Goal: Task Accomplishment & Management: Manage account settings

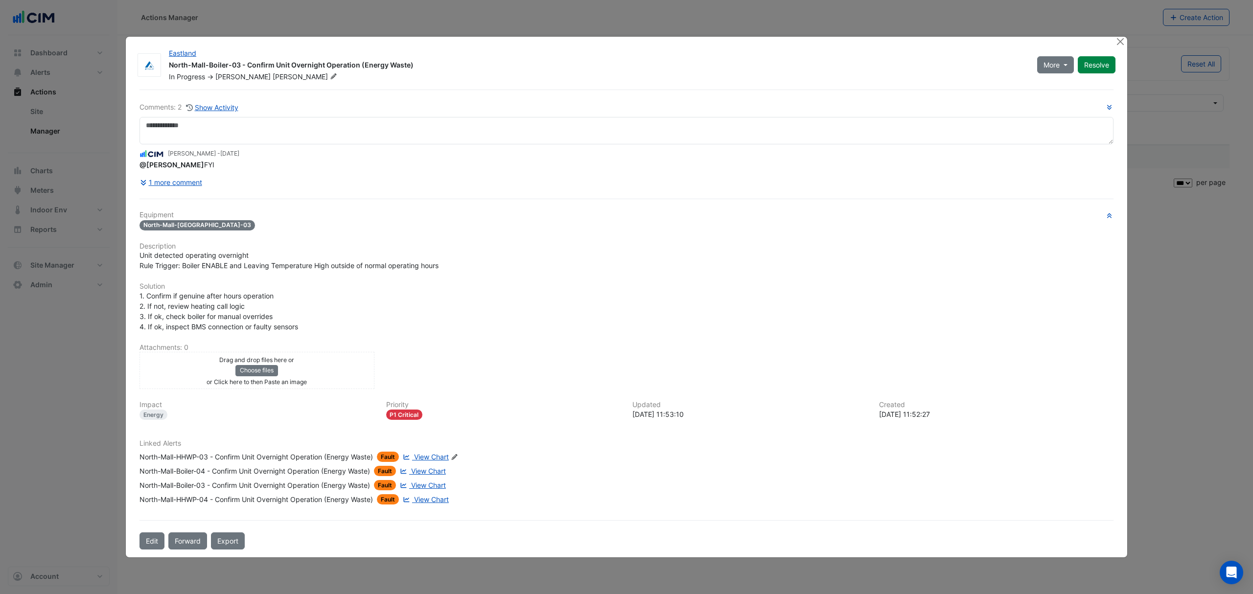
select select "***"
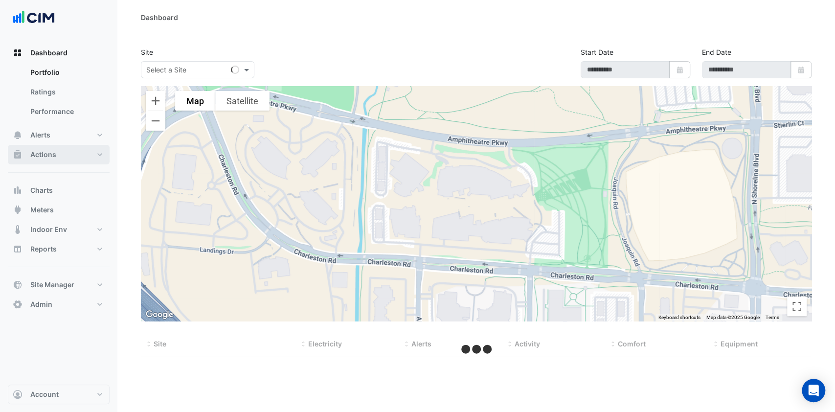
click at [72, 161] on button "Actions" at bounding box center [59, 155] width 102 height 20
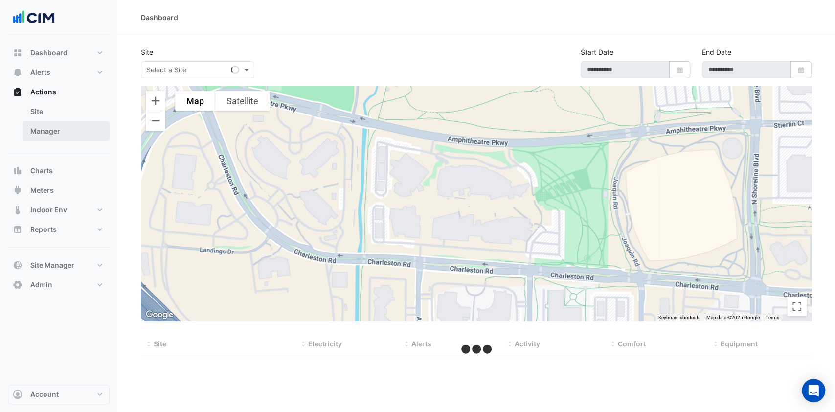
click at [60, 139] on link "Manager" at bounding box center [66, 131] width 87 height 20
click at [223, 72] on input "text" at bounding box center [187, 70] width 83 height 10
type input "***"
click at [48, 127] on link "Manager" at bounding box center [66, 131] width 87 height 20
click at [204, 70] on input "text" at bounding box center [187, 70] width 83 height 10
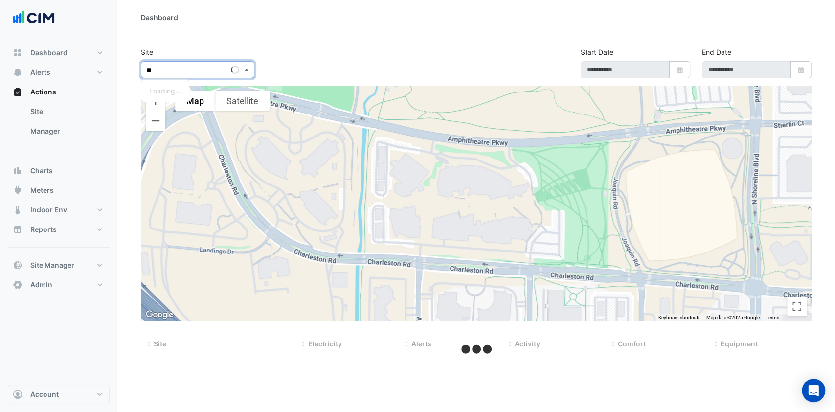
type input "***"
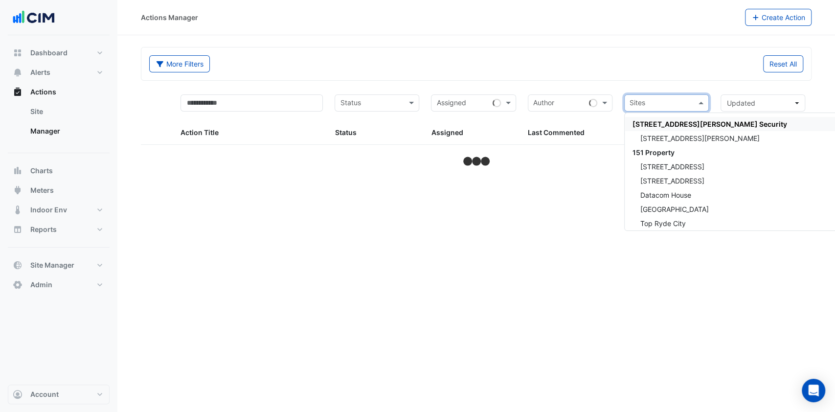
click at [686, 101] on input "text" at bounding box center [661, 103] width 63 height 11
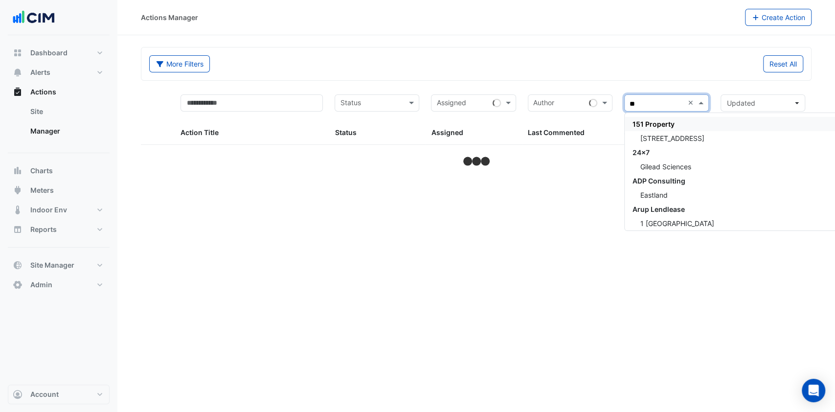
type input "***"
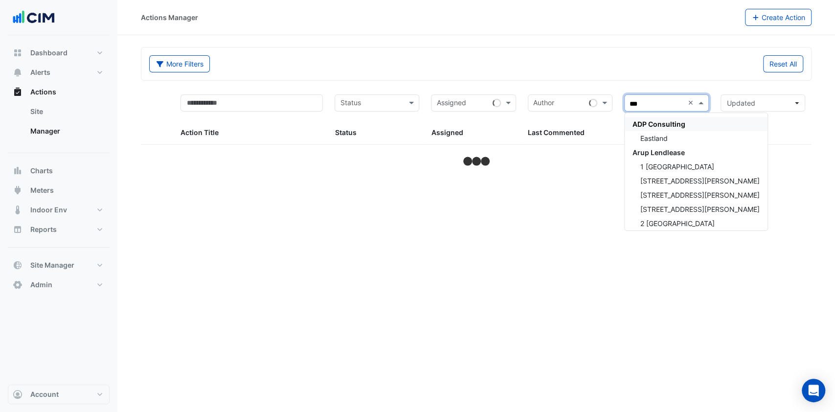
click at [651, 128] on div "ADP Consulting" at bounding box center [696, 124] width 143 height 14
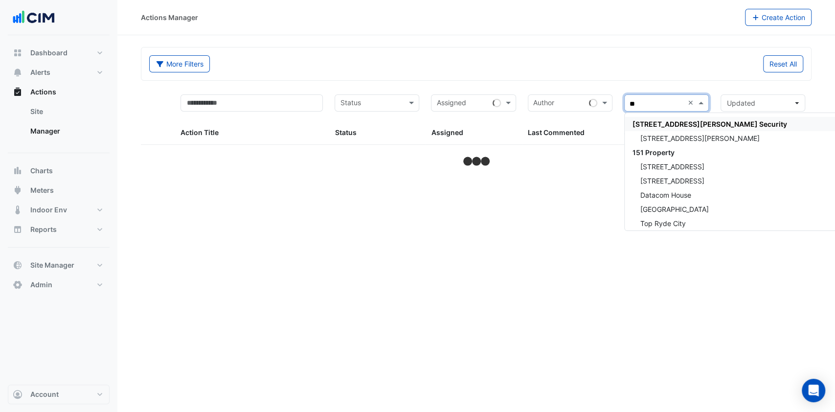
type input "***"
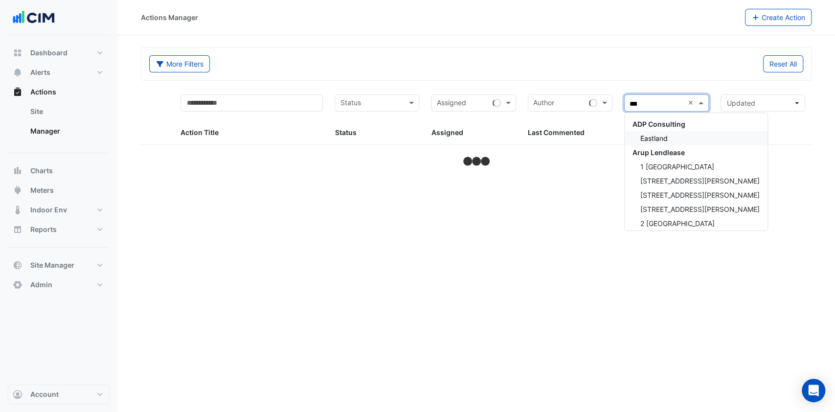
click at [650, 139] on span "Eastland" at bounding box center [654, 138] width 27 height 8
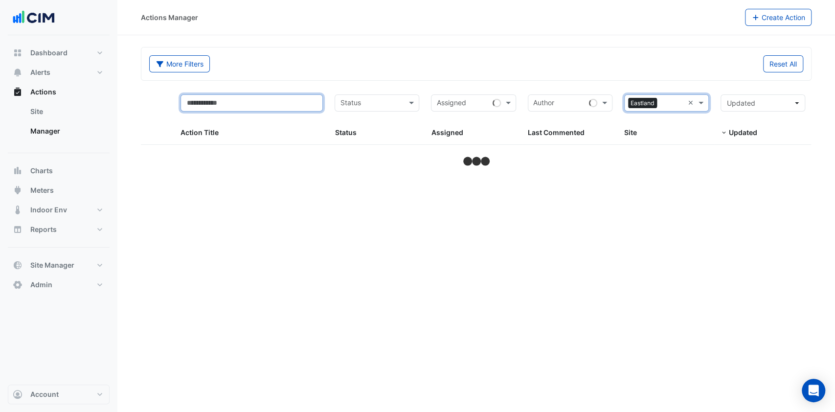
click at [253, 99] on input "text" at bounding box center [252, 102] width 142 height 17
type input "*"
select select "***"
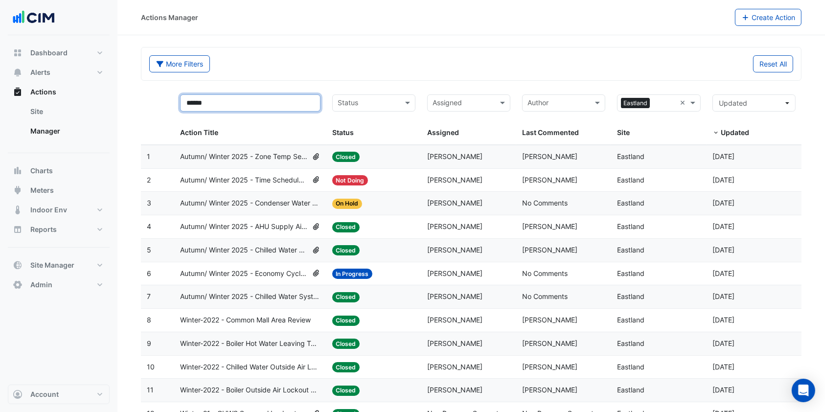
type input "******"
click at [269, 269] on span "Autumn/ Winter 2025 - Economy Cycle [BEEP]" at bounding box center [244, 273] width 128 height 11
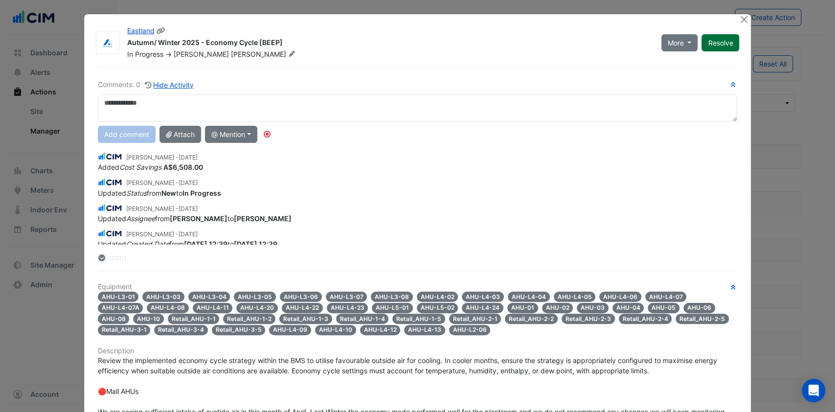
click at [711, 44] on button "Resolve" at bounding box center [721, 42] width 38 height 17
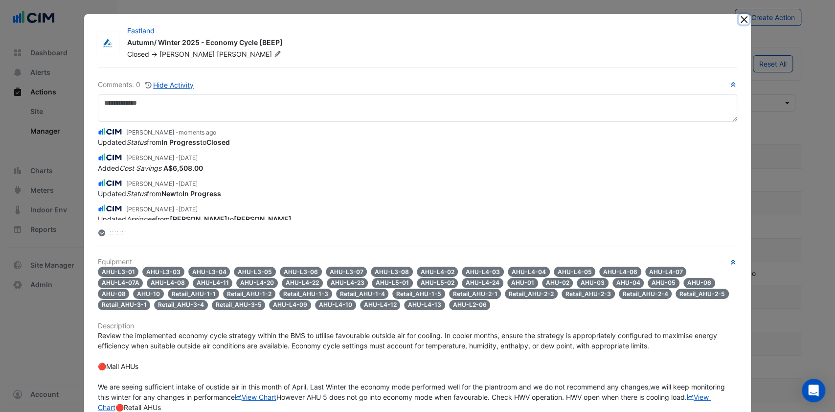
click at [739, 17] on button "Close" at bounding box center [744, 19] width 10 height 10
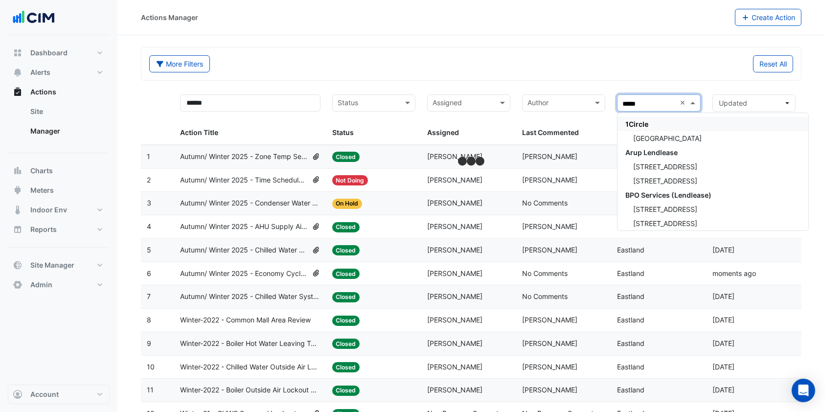
type input "******"
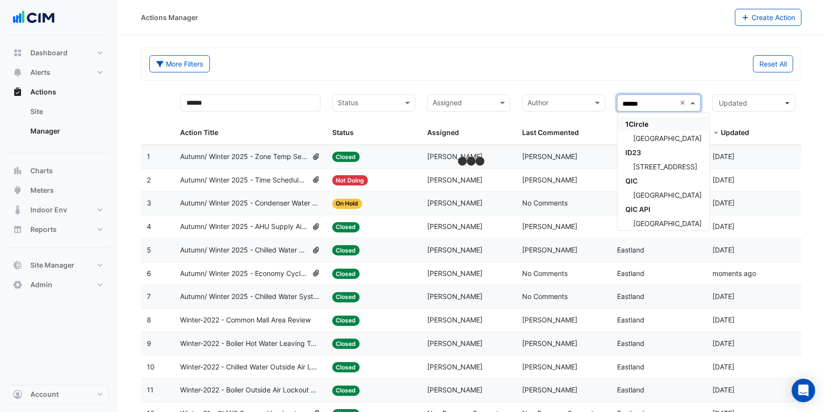
click at [677, 129] on div "1Circle" at bounding box center [664, 124] width 92 height 14
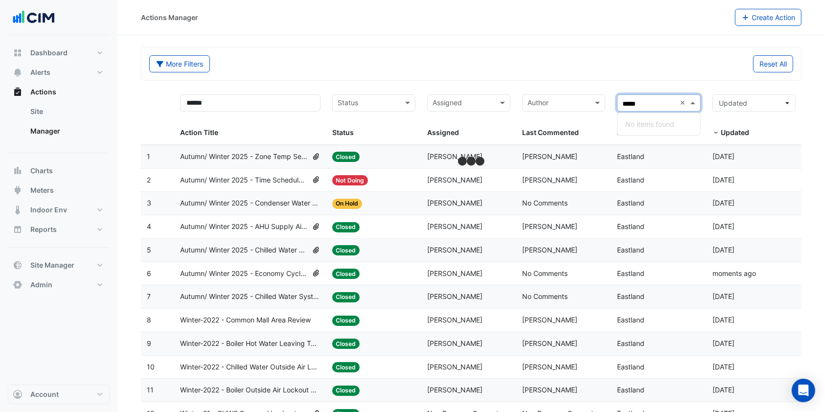
type input "******"
click at [655, 100] on input "******" at bounding box center [648, 103] width 53 height 11
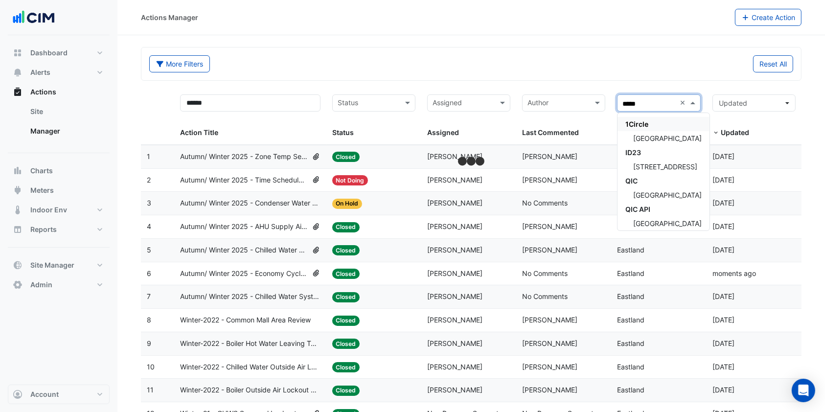
type input "******"
click at [655, 135] on span "Robina Town Centre" at bounding box center [667, 138] width 69 height 8
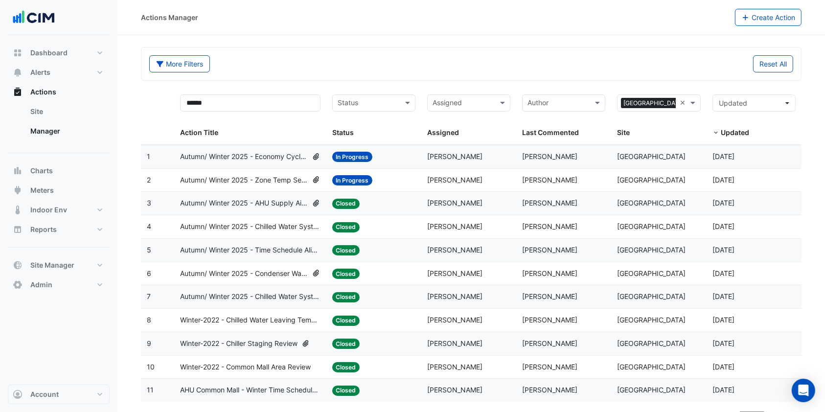
click at [259, 178] on span "Autumn/ Winter 2025 - Zone Temp Setpoint and Deadband Alignment [BEEP]" at bounding box center [244, 180] width 128 height 11
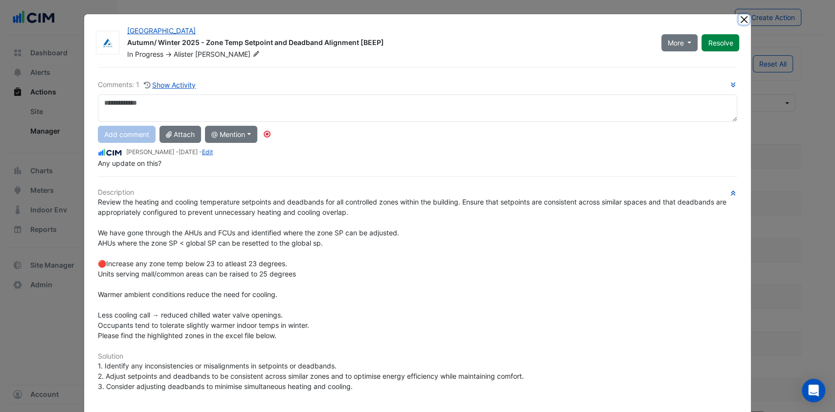
click at [739, 16] on button "Close" at bounding box center [744, 19] width 10 height 10
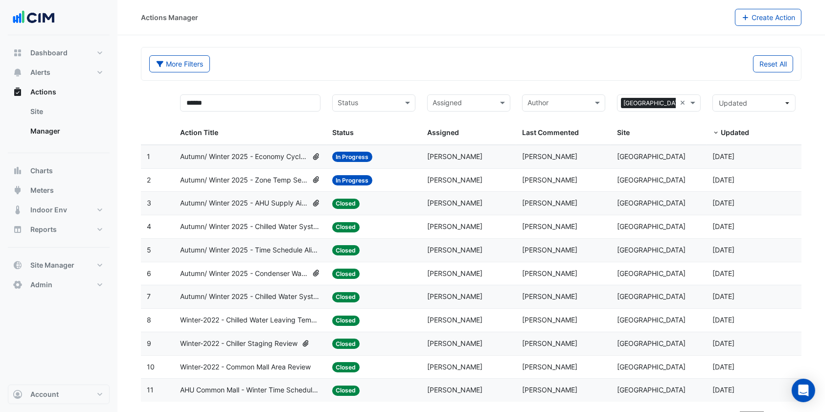
click at [281, 161] on span "Autumn/ Winter 2025 - Economy Cycle [BEEP]" at bounding box center [244, 156] width 128 height 11
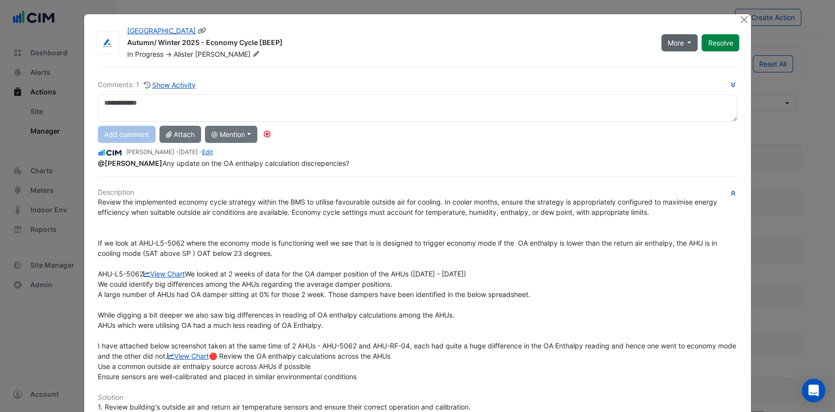
click at [679, 42] on span "More" at bounding box center [676, 43] width 16 height 10
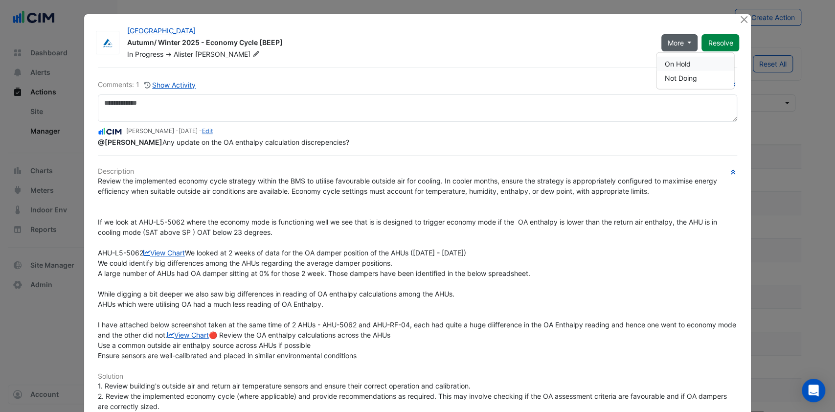
click at [668, 61] on button "On Hold" at bounding box center [695, 64] width 77 height 14
click at [625, 27] on div "Robina Town Centre" at bounding box center [388, 32] width 523 height 12
click at [739, 15] on button "Close" at bounding box center [744, 19] width 10 height 10
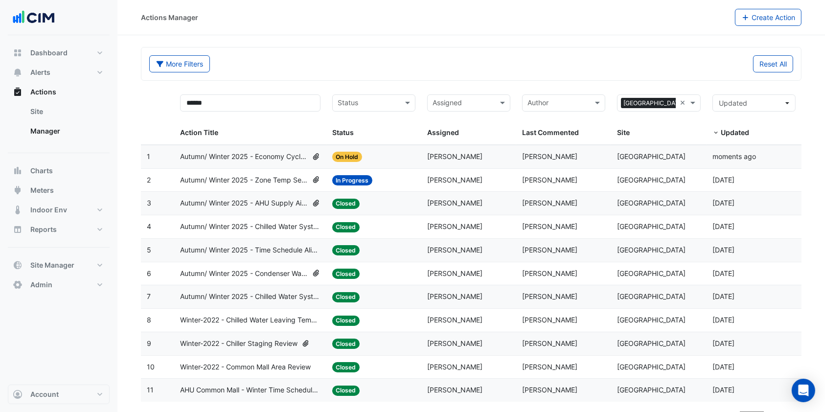
click at [274, 175] on span "Autumn/ Winter 2025 - Zone Temp Setpoint and Deadband Alignment [BEEP]" at bounding box center [244, 180] width 128 height 11
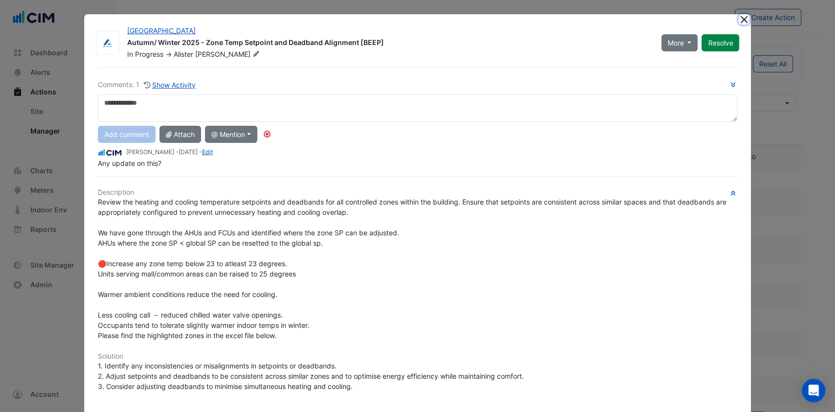
click at [740, 19] on button "Close" at bounding box center [744, 19] width 10 height 10
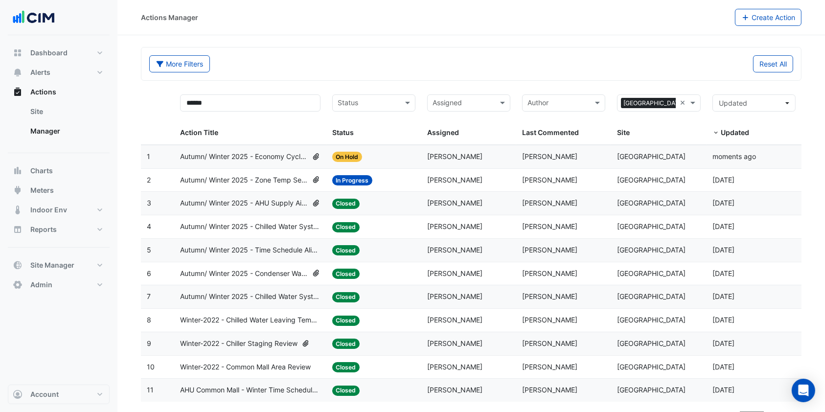
click at [284, 198] on span "Autumn/ Winter 2025 - AHU Supply Air Temp Reset [BEEP]" at bounding box center [244, 203] width 128 height 11
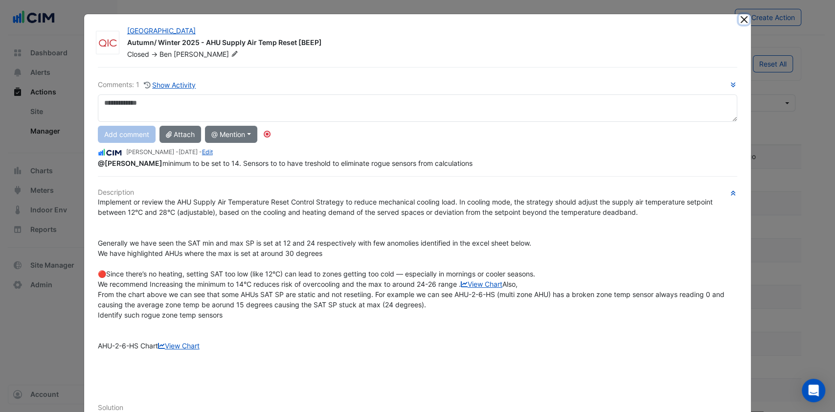
click at [739, 17] on button "Close" at bounding box center [744, 19] width 10 height 10
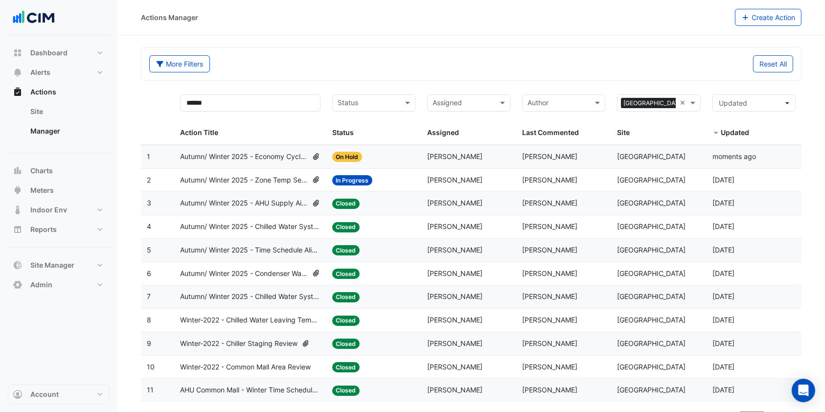
click at [245, 182] on span "Autumn/ Winter 2025 - Zone Temp Setpoint and Deadband Alignment [BEEP]" at bounding box center [244, 180] width 128 height 11
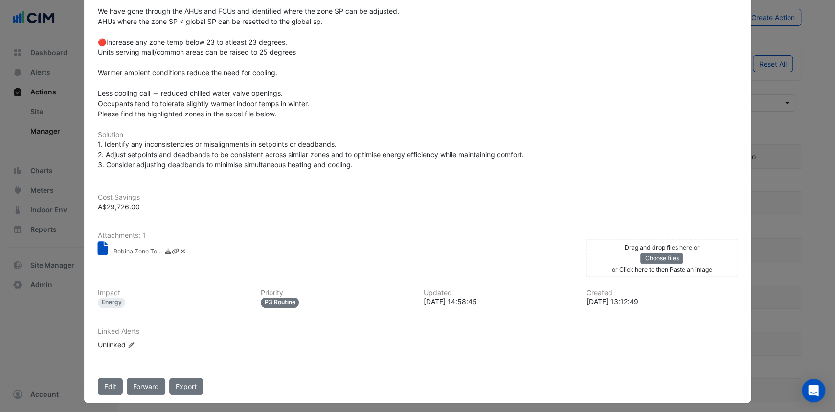
scroll to position [234, 0]
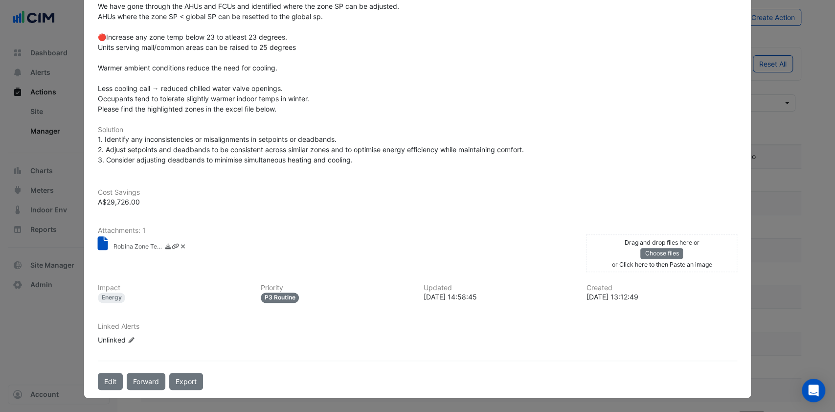
click at [134, 250] on small "Robina Zone Temp.xlsx" at bounding box center [138, 247] width 49 height 10
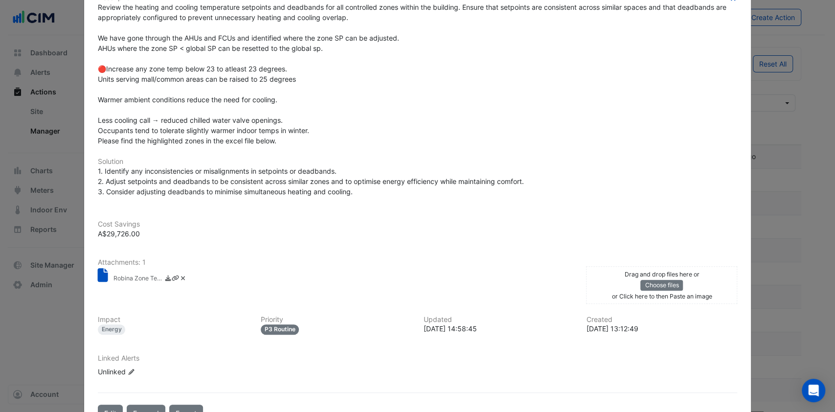
scroll to position [213, 0]
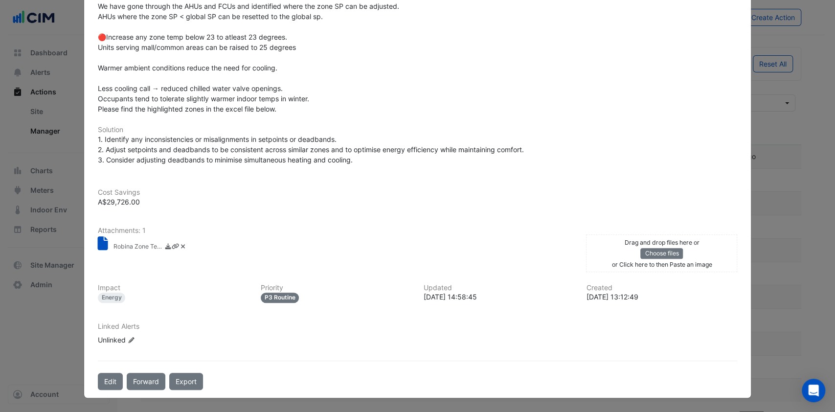
click at [126, 247] on small "Robina Zone Temp.xlsx" at bounding box center [138, 247] width 49 height 10
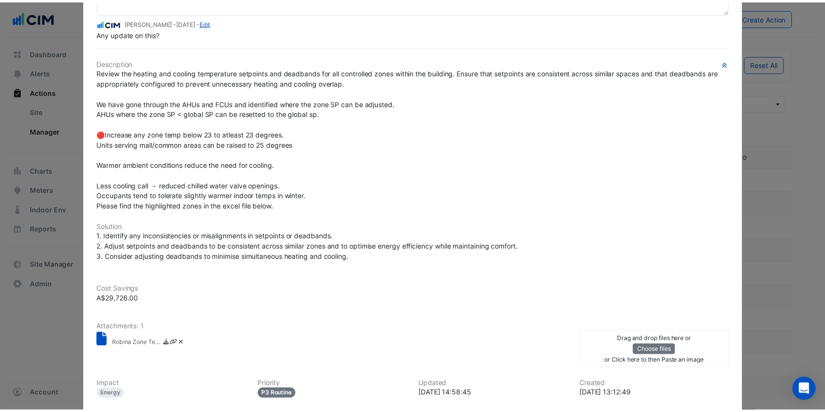
scroll to position [0, 0]
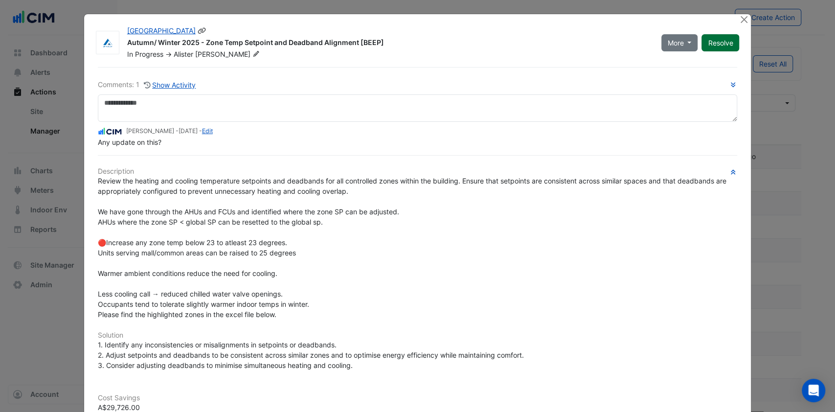
click at [720, 45] on button "Resolve" at bounding box center [721, 42] width 38 height 17
click at [740, 21] on button "Close" at bounding box center [744, 19] width 10 height 10
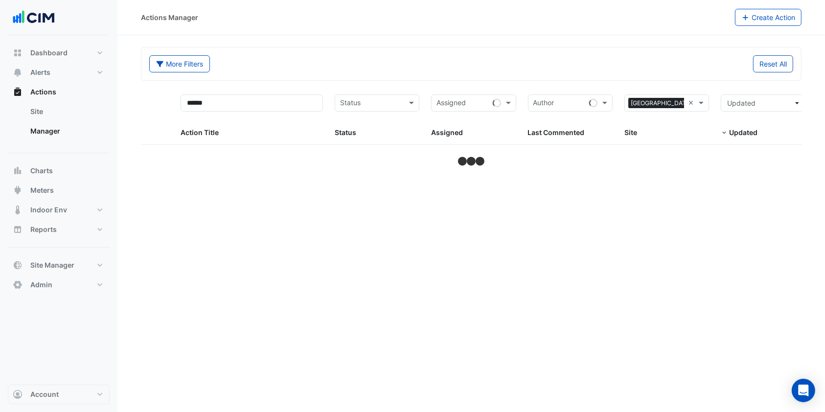
select select "***"
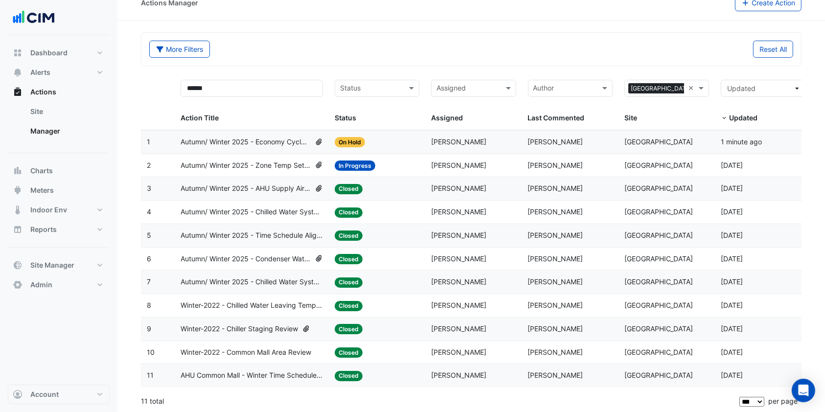
scroll to position [16, 0]
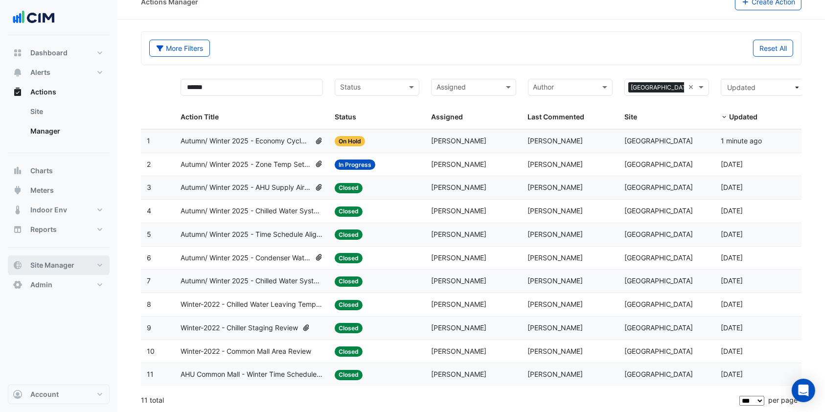
click at [100, 269] on button "Site Manager" at bounding box center [59, 265] width 102 height 20
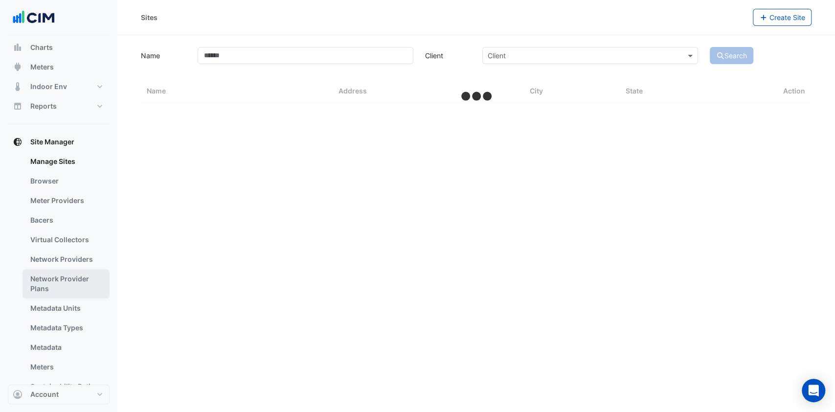
scroll to position [137, 0]
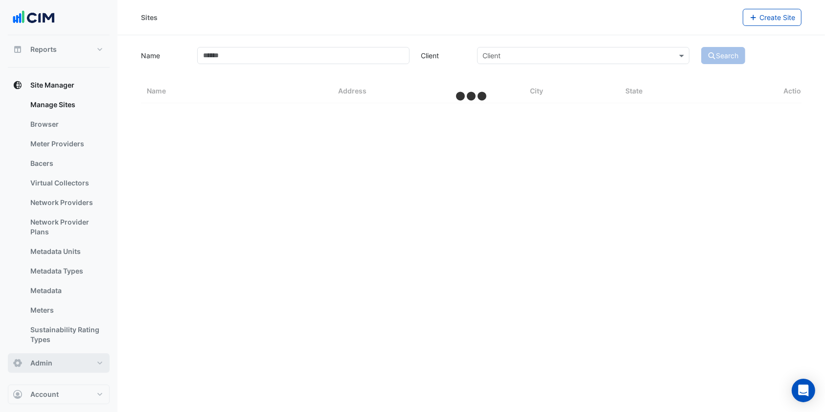
select select "***"
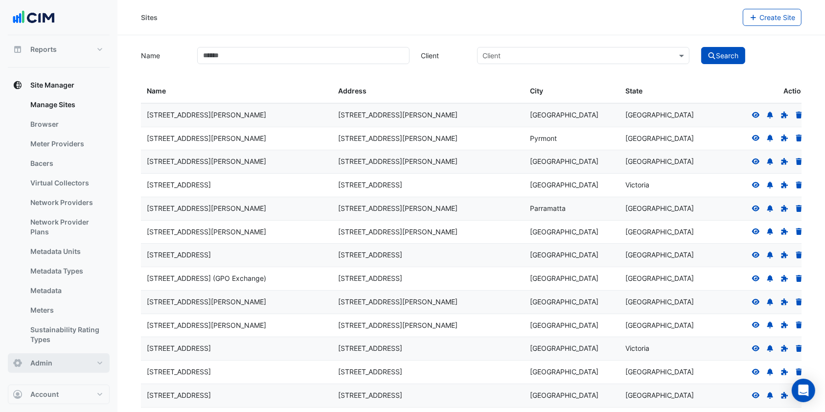
click at [81, 359] on button "Admin" at bounding box center [59, 363] width 102 height 20
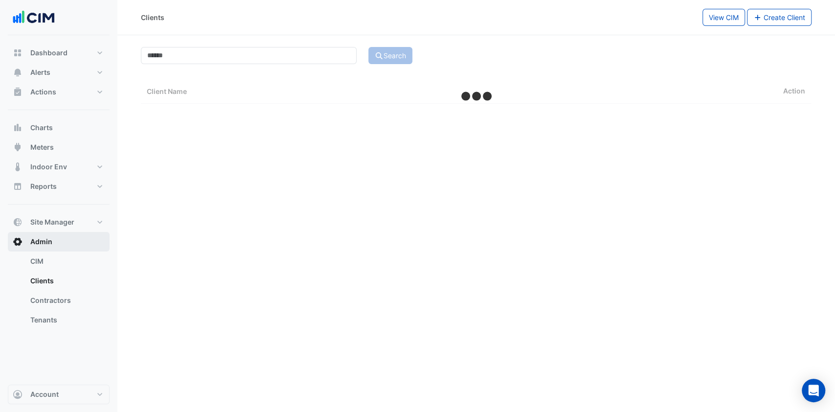
select select "***"
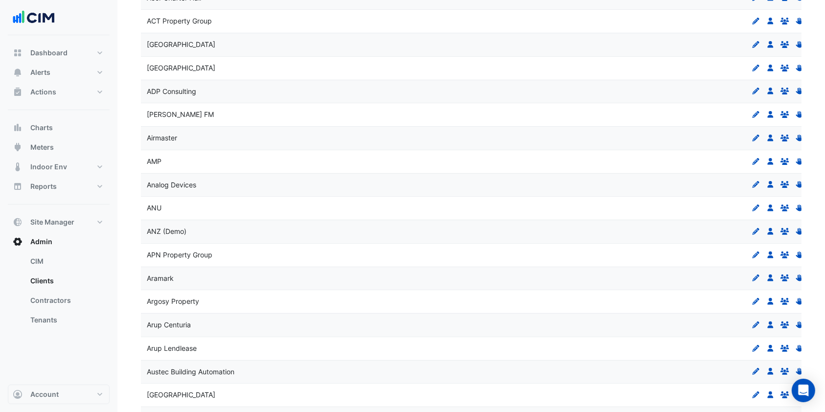
scroll to position [261, 0]
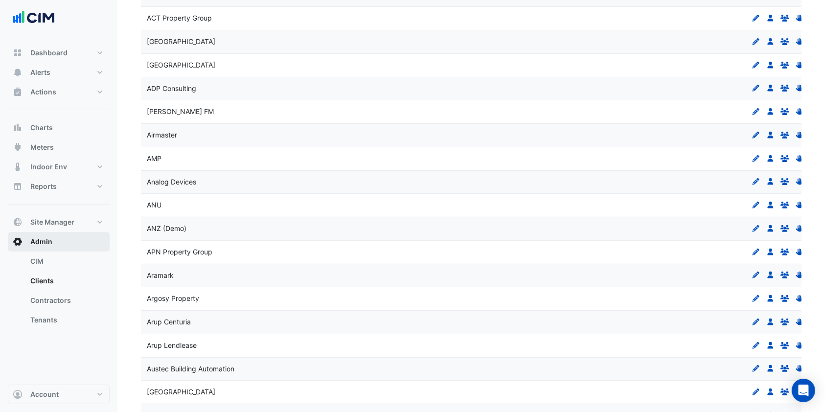
click at [65, 239] on button "Admin" at bounding box center [59, 242] width 102 height 20
drag, startPoint x: 47, startPoint y: 276, endPoint x: 137, endPoint y: 209, distance: 112.0
click at [48, 274] on link "Clients" at bounding box center [66, 281] width 87 height 20
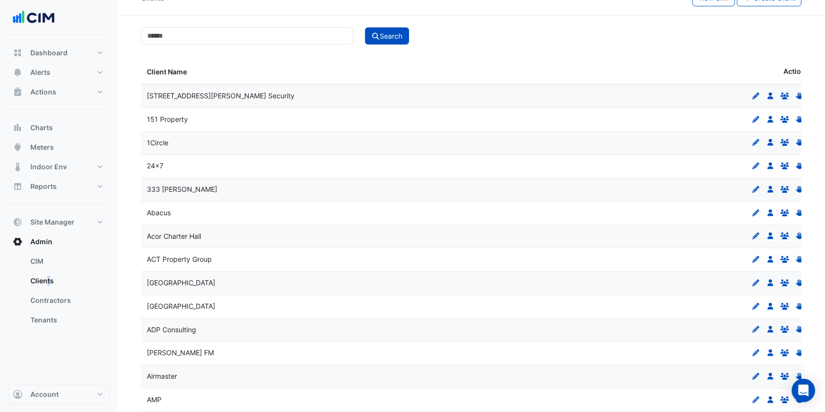
scroll to position [0, 0]
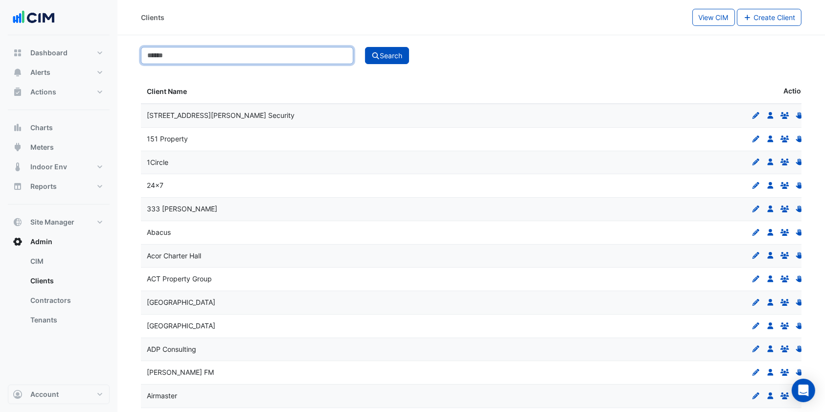
click at [179, 53] on input at bounding box center [247, 55] width 212 height 17
type input "**********"
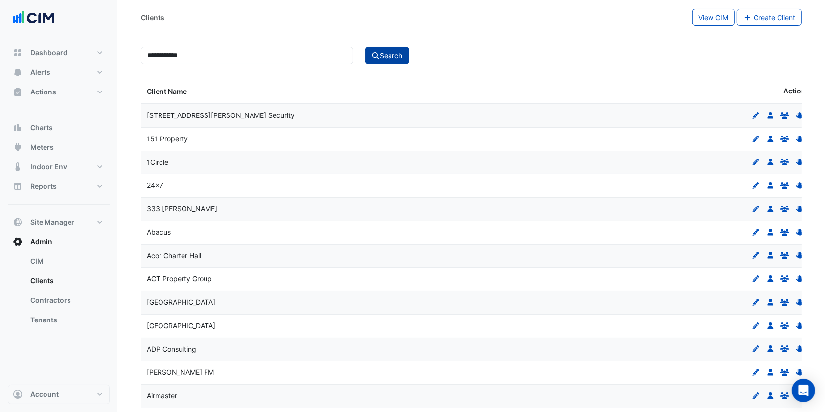
click at [396, 57] on button "Search" at bounding box center [387, 55] width 44 height 17
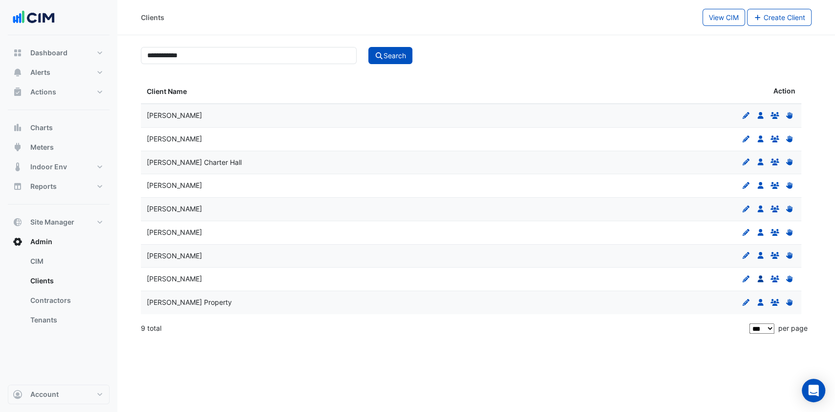
click at [762, 278] on icon "Users" at bounding box center [761, 279] width 9 height 7
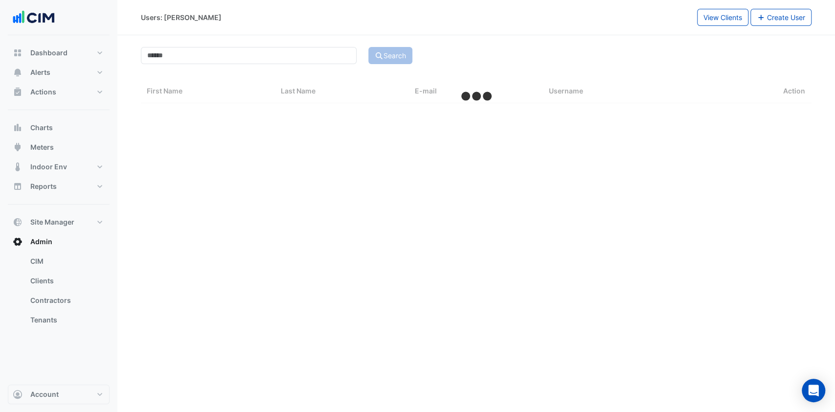
select select "***"
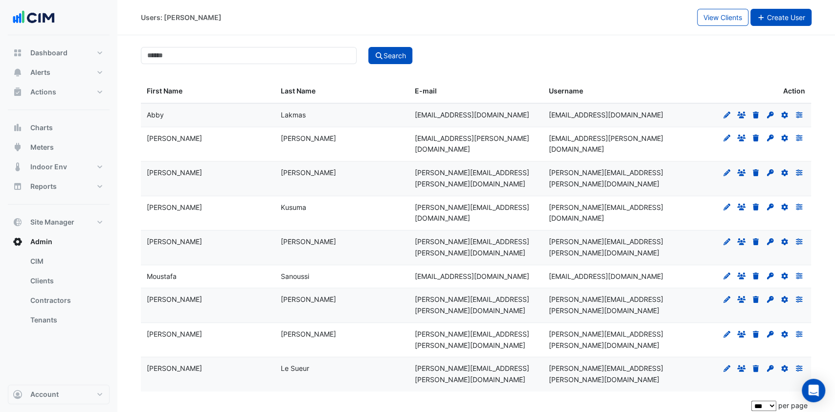
click at [775, 16] on span "Create User" at bounding box center [786, 17] width 38 height 8
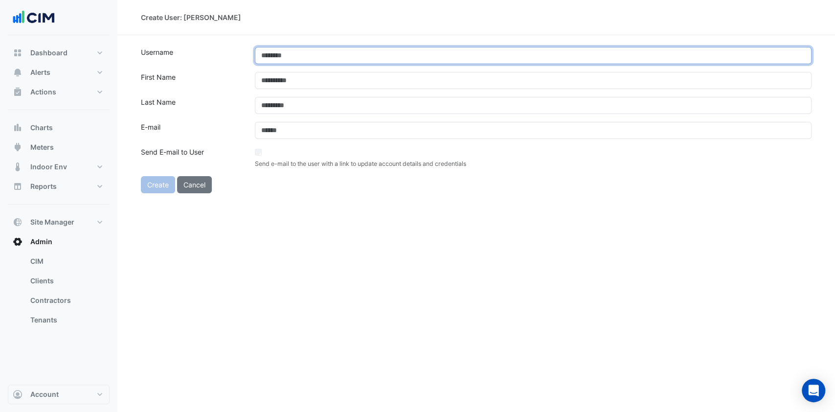
click at [292, 50] on input "text" at bounding box center [533, 55] width 557 height 17
paste input "**********"
type input "**********"
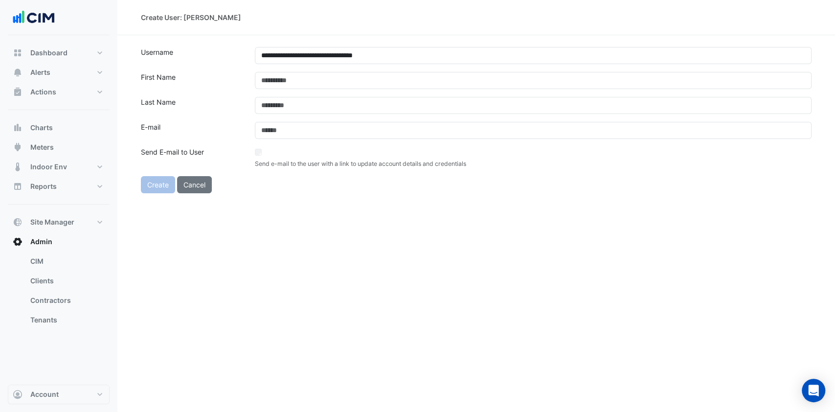
click at [276, 71] on form "**********" at bounding box center [476, 120] width 671 height 146
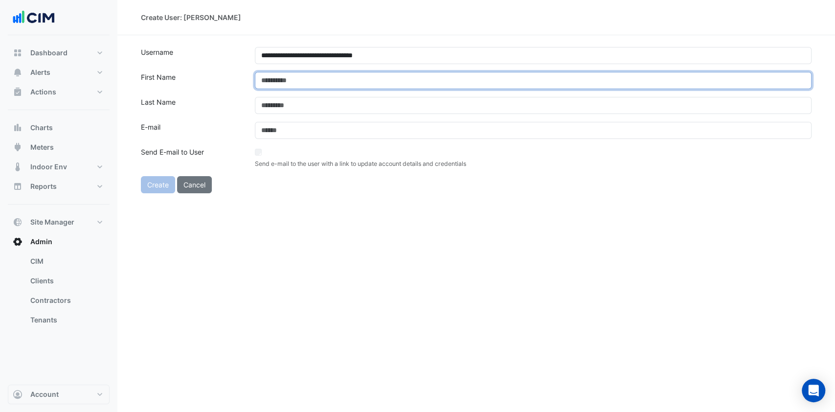
click at [272, 75] on input "text" at bounding box center [533, 80] width 557 height 17
type input "********"
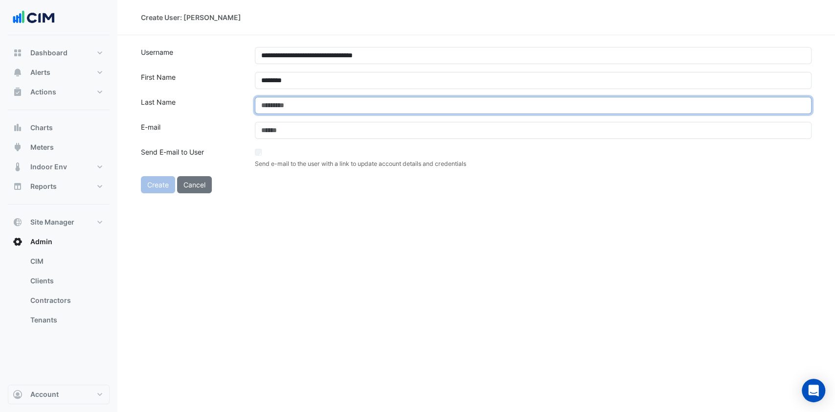
click at [278, 104] on input "text" at bounding box center [533, 105] width 557 height 17
type input "*********"
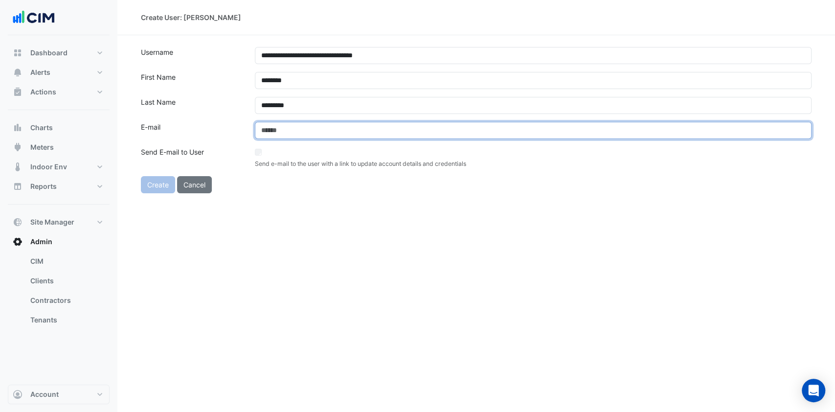
click at [274, 128] on input "email" at bounding box center [533, 130] width 557 height 17
paste input "**********"
type input "**********"
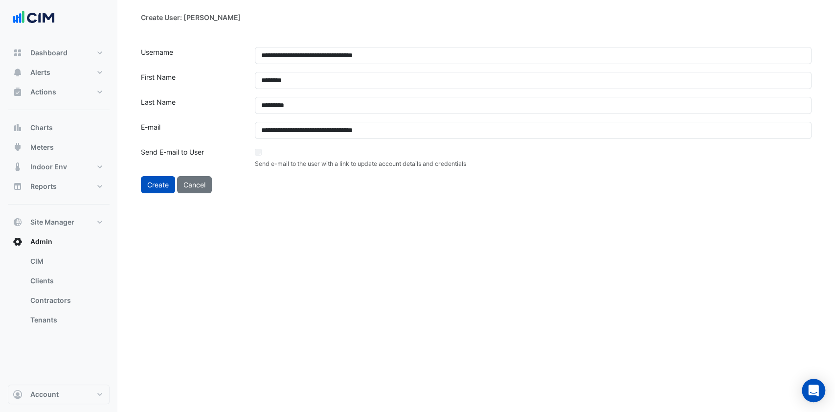
click at [253, 190] on div "Create Cancel" at bounding box center [419, 184] width 569 height 17
click at [161, 182] on button "Create" at bounding box center [158, 184] width 34 height 17
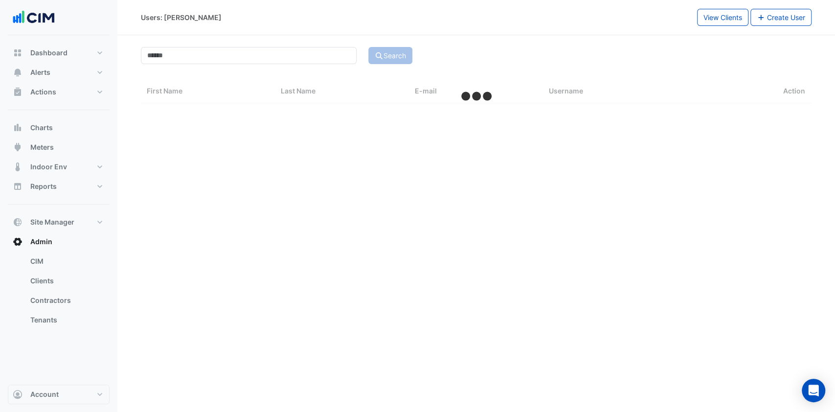
select select "***"
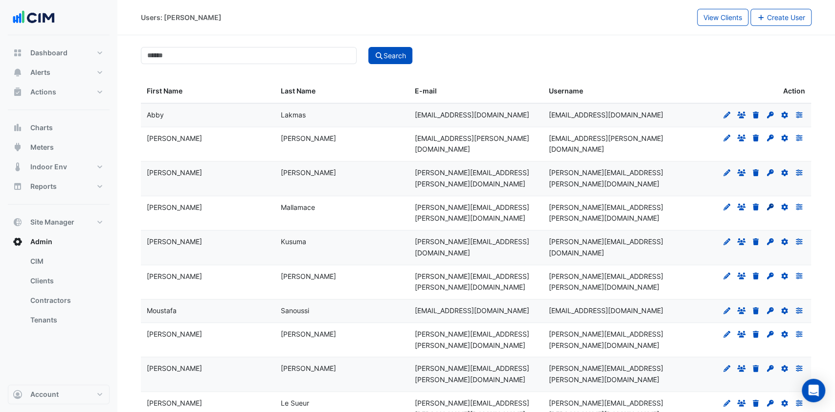
click at [771, 204] on icon at bounding box center [770, 207] width 7 height 7
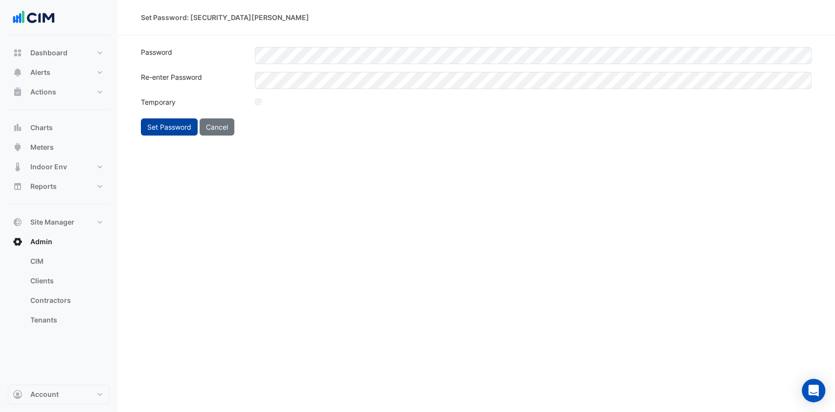
click at [175, 129] on button "Set Password" at bounding box center [169, 126] width 57 height 17
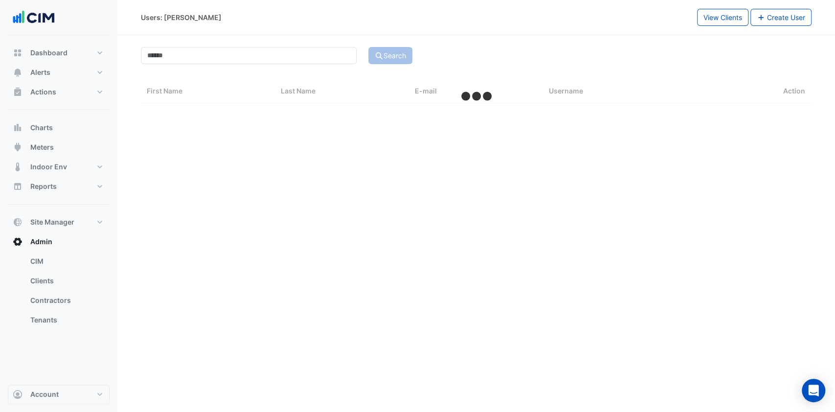
select select "***"
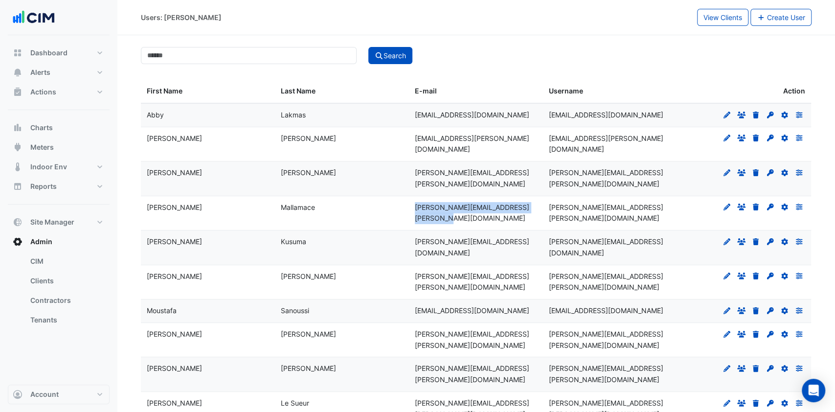
drag, startPoint x: 431, startPoint y: 198, endPoint x: 415, endPoint y: 186, distance: 19.3
click at [415, 202] on div "giuseppe.mallamace@au.knightfrank.com" at bounding box center [476, 213] width 122 height 23
copy span "giuseppe.mallamace@au.knightfrank.com"
click at [70, 225] on span "Site Manager" at bounding box center [52, 222] width 44 height 10
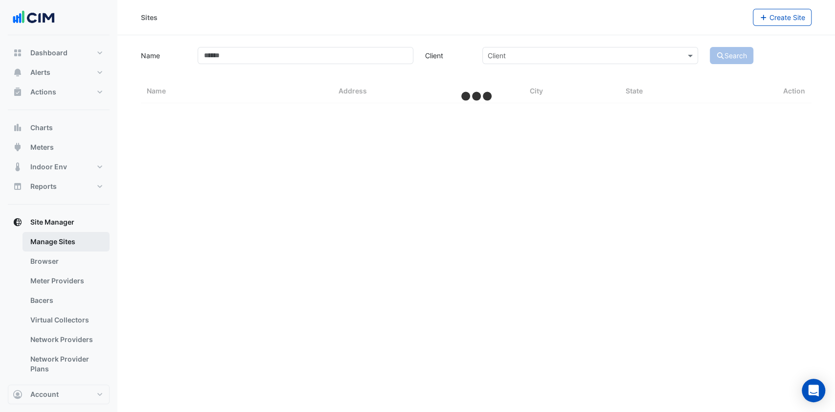
click at [48, 234] on link "Manage Sites" at bounding box center [66, 242] width 87 height 20
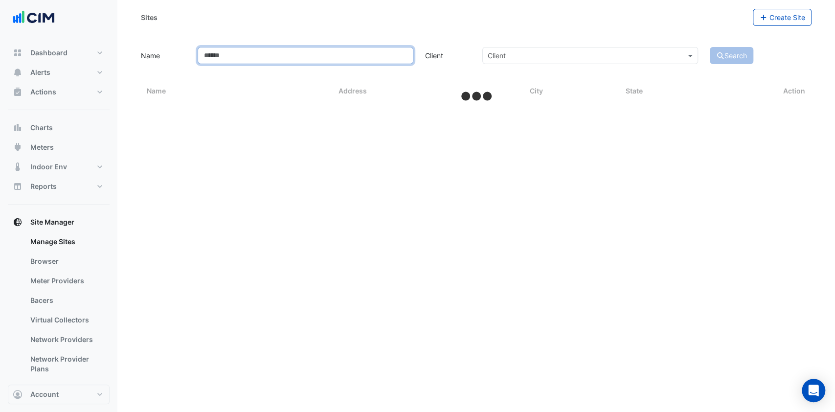
click at [219, 56] on input "Name" at bounding box center [306, 55] width 216 height 17
select select "***"
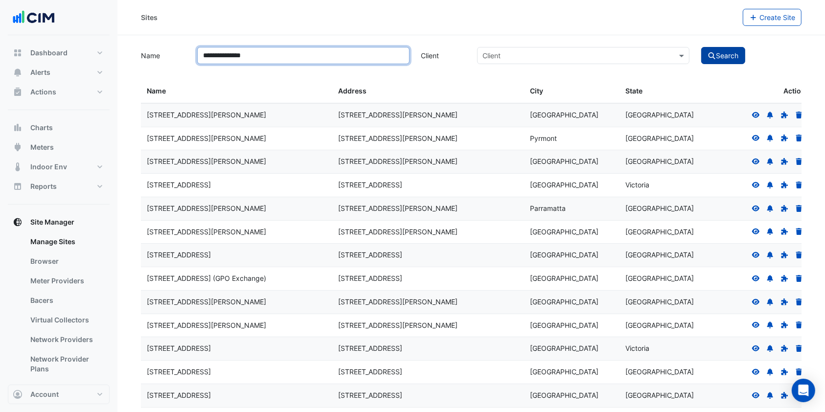
type input "**********"
click at [743, 55] on button "Search" at bounding box center [723, 55] width 44 height 17
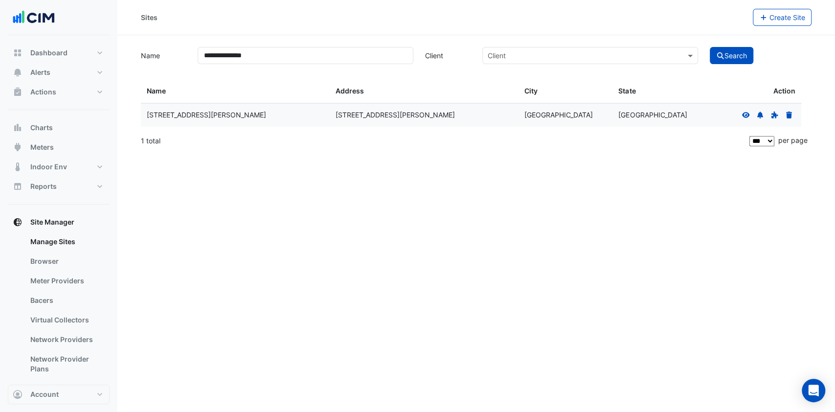
click at [750, 114] on icon at bounding box center [746, 115] width 9 height 7
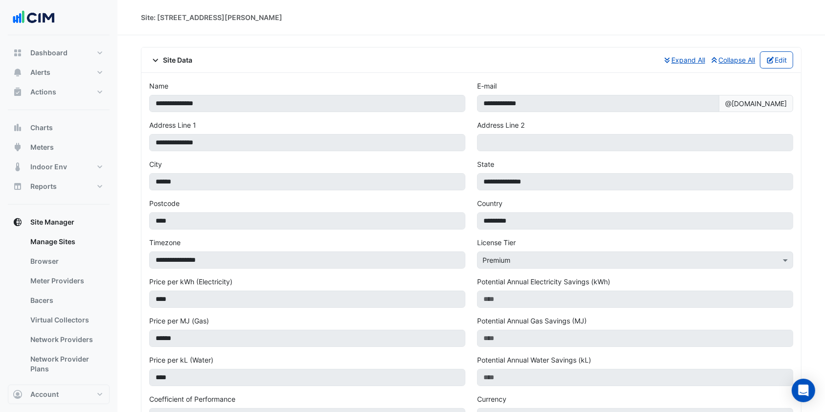
click at [795, 52] on div "Site Data Expand All Collapse All Edit" at bounding box center [471, 59] width 660 height 25
click at [789, 54] on button "Edit" at bounding box center [777, 59] width 34 height 17
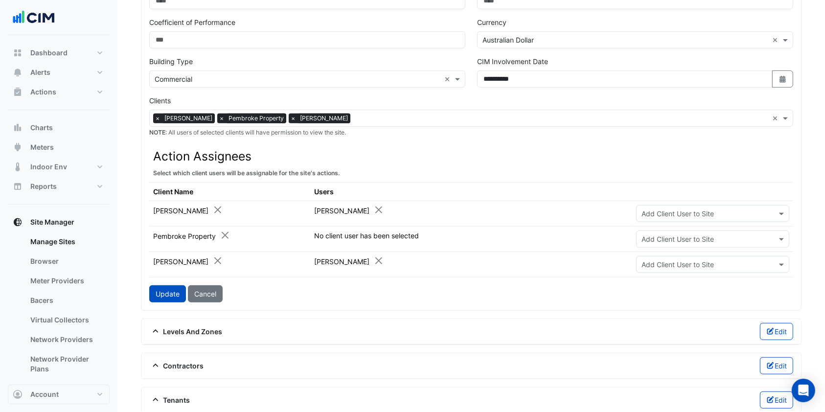
scroll to position [391, 0]
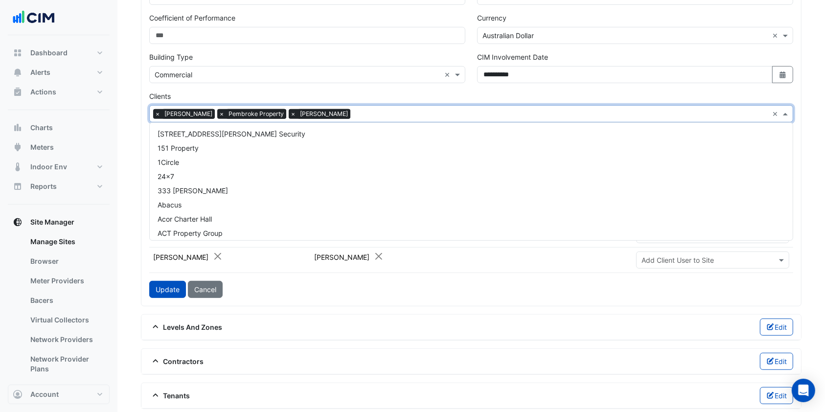
click at [395, 115] on input "text" at bounding box center [561, 115] width 414 height 10
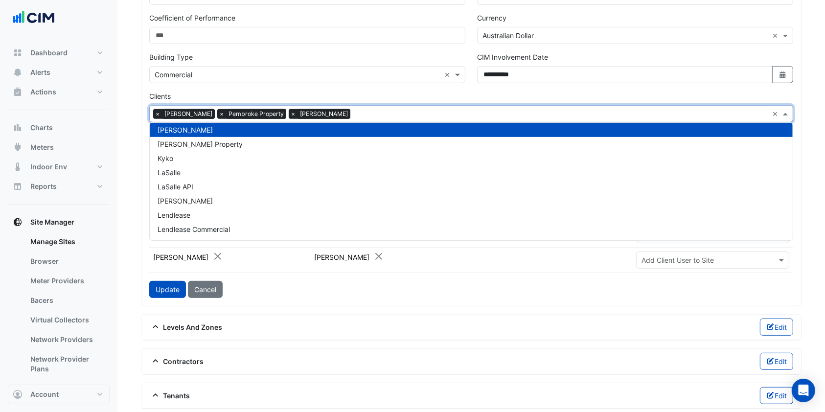
click at [403, 92] on div "Clients Select Client × Knight Frank × Pembroke Property × Knight Frank Pembrok…" at bounding box center [471, 112] width 644 height 42
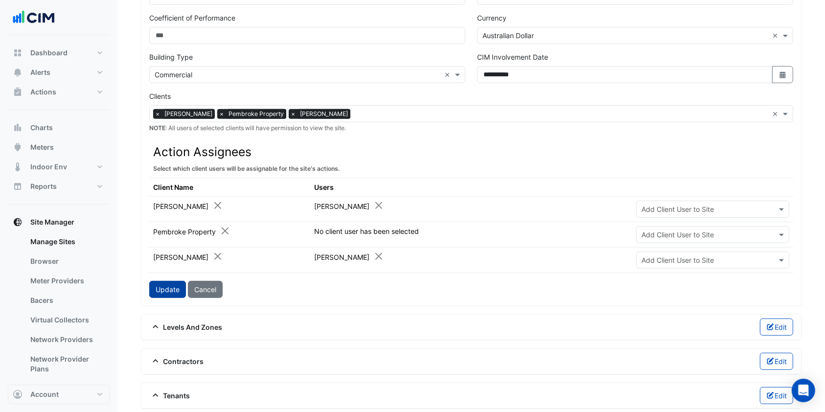
click at [172, 283] on button "Update" at bounding box center [167, 289] width 37 height 17
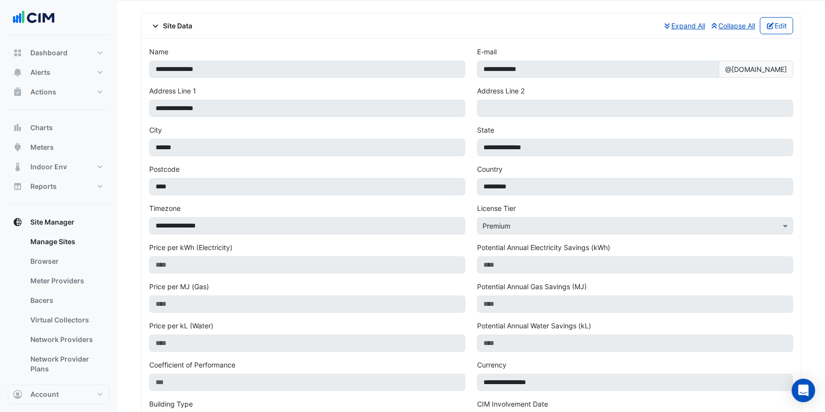
scroll to position [0, 0]
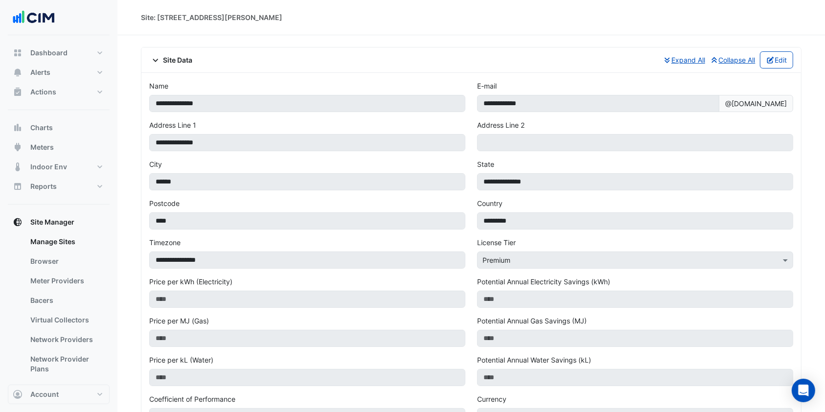
click at [780, 70] on div "Site Data Expand All Collapse All Edit" at bounding box center [471, 59] width 660 height 25
click at [779, 61] on button "Edit" at bounding box center [777, 59] width 34 height 17
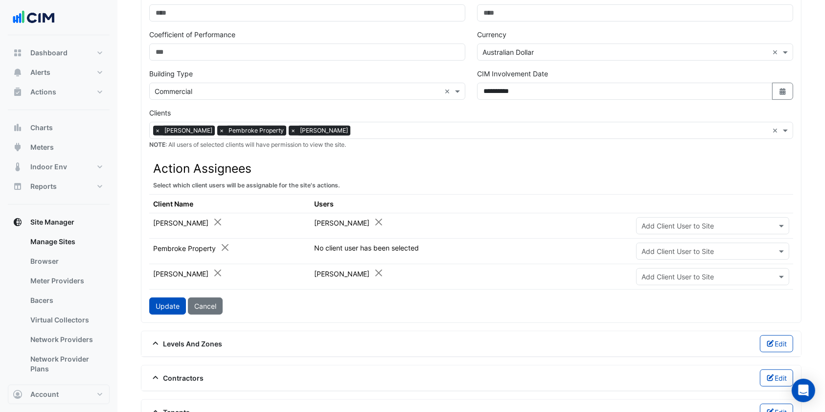
scroll to position [522, 0]
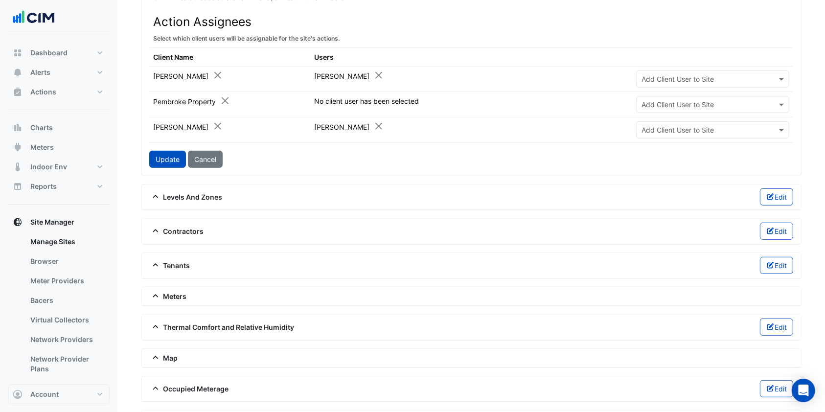
click at [666, 127] on input "text" at bounding box center [703, 130] width 123 height 10
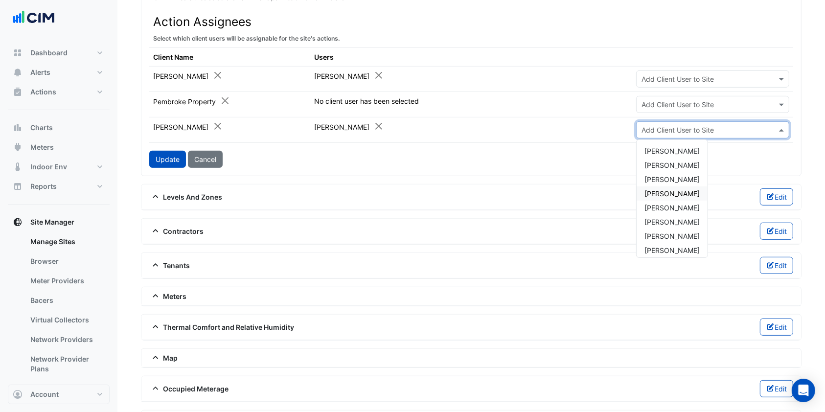
click at [685, 192] on span "Giuseppe Mallamace" at bounding box center [672, 193] width 55 height 8
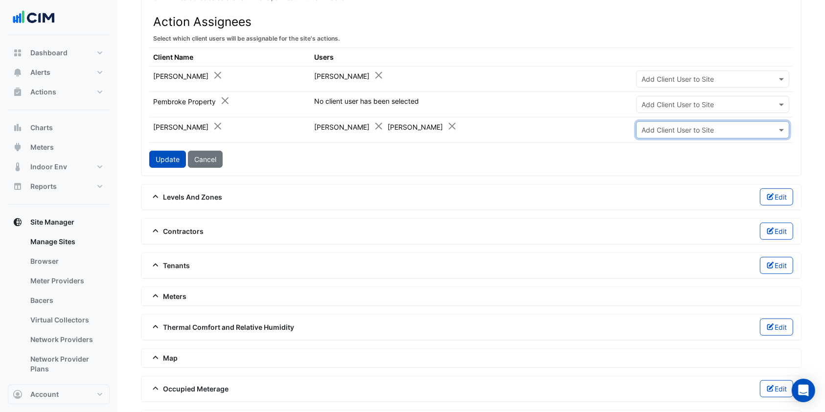
click at [173, 154] on button "Update" at bounding box center [167, 159] width 37 height 17
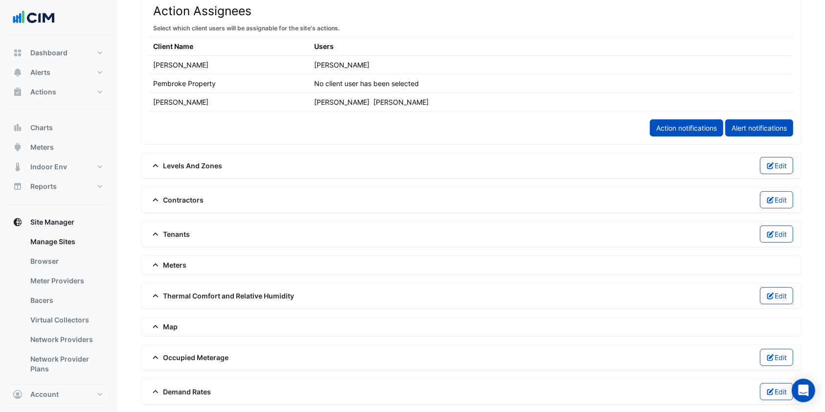
scroll to position [511, 0]
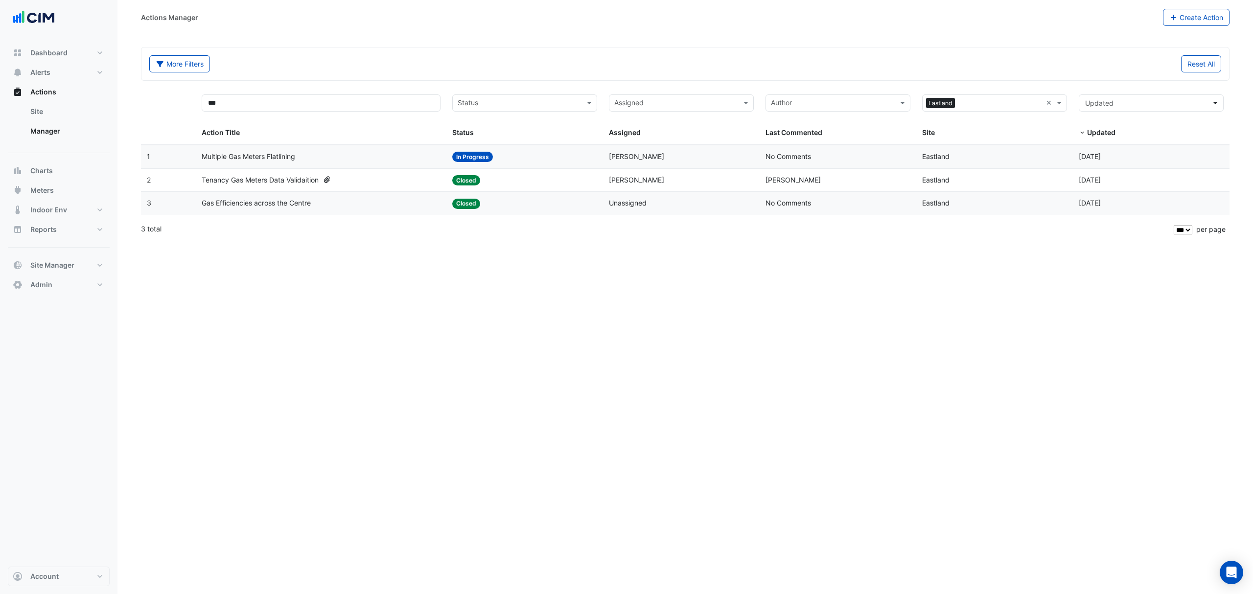
select select "***"
click at [48, 47] on button "Dashboard" at bounding box center [59, 53] width 102 height 20
select select "***"
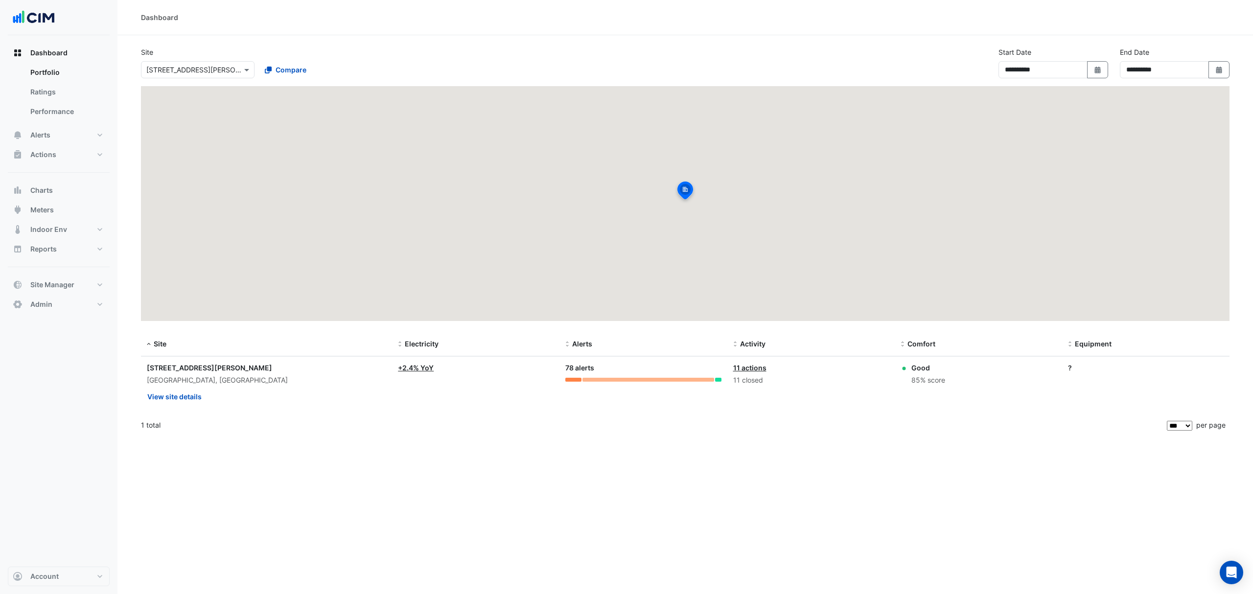
click at [214, 71] on input "text" at bounding box center [187, 70] width 83 height 10
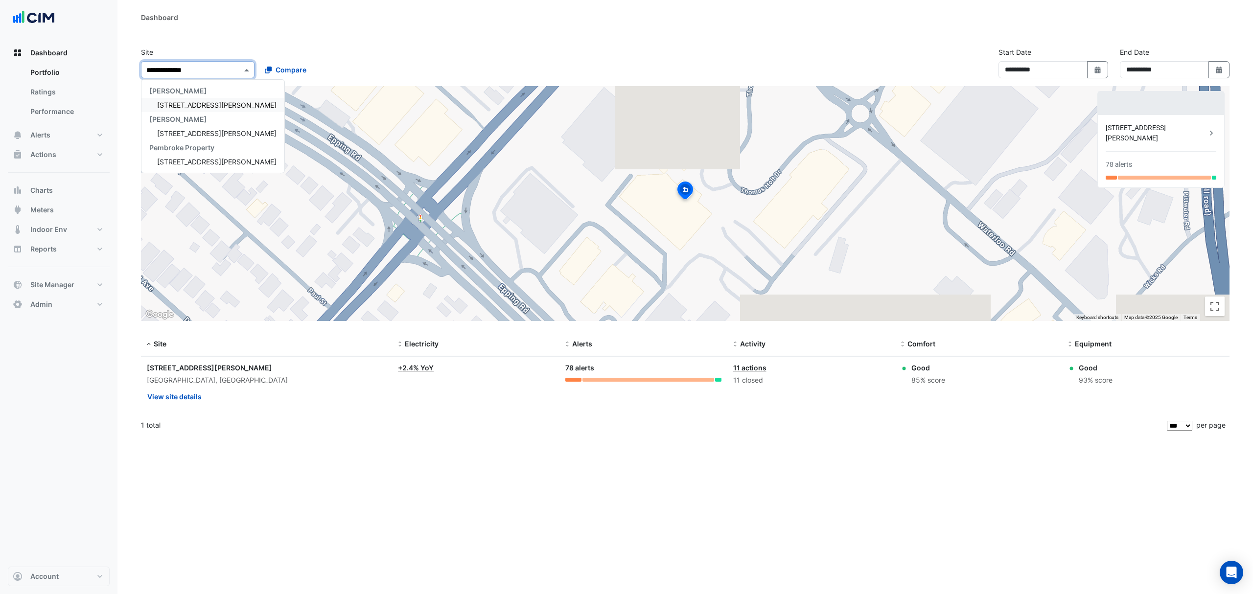
type input "**********"
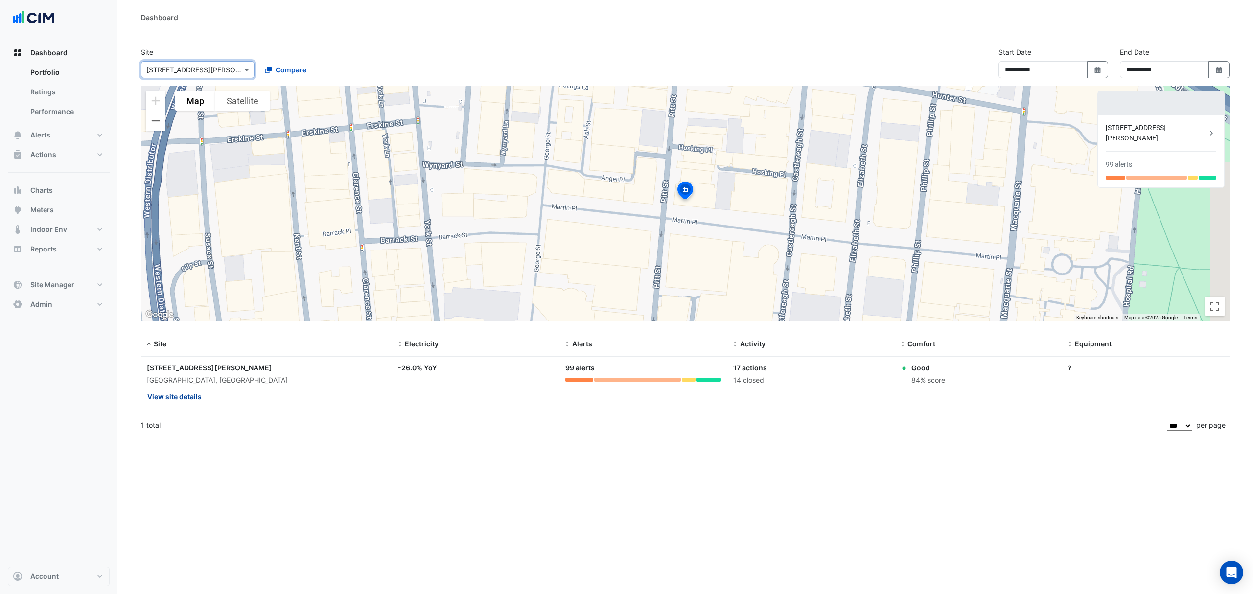
click at [169, 400] on button "View site details" at bounding box center [174, 396] width 55 height 17
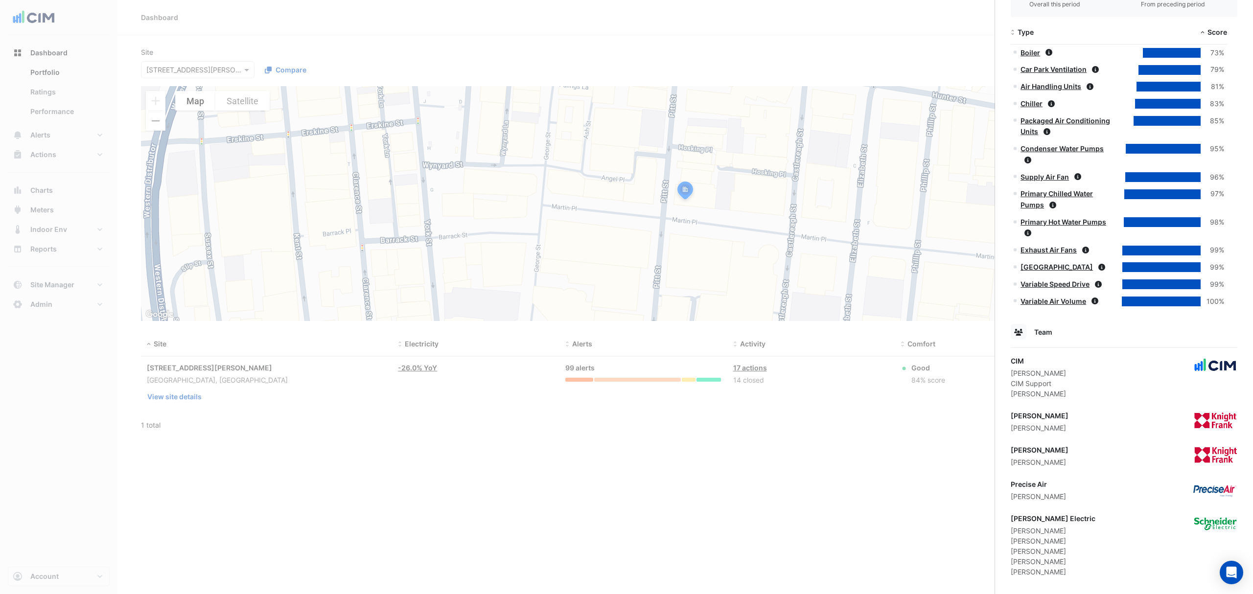
scroll to position [828, 0]
drag, startPoint x: 1074, startPoint y: 451, endPoint x: 1006, endPoint y: 447, distance: 67.6
copy div "Nicholas Stevens"
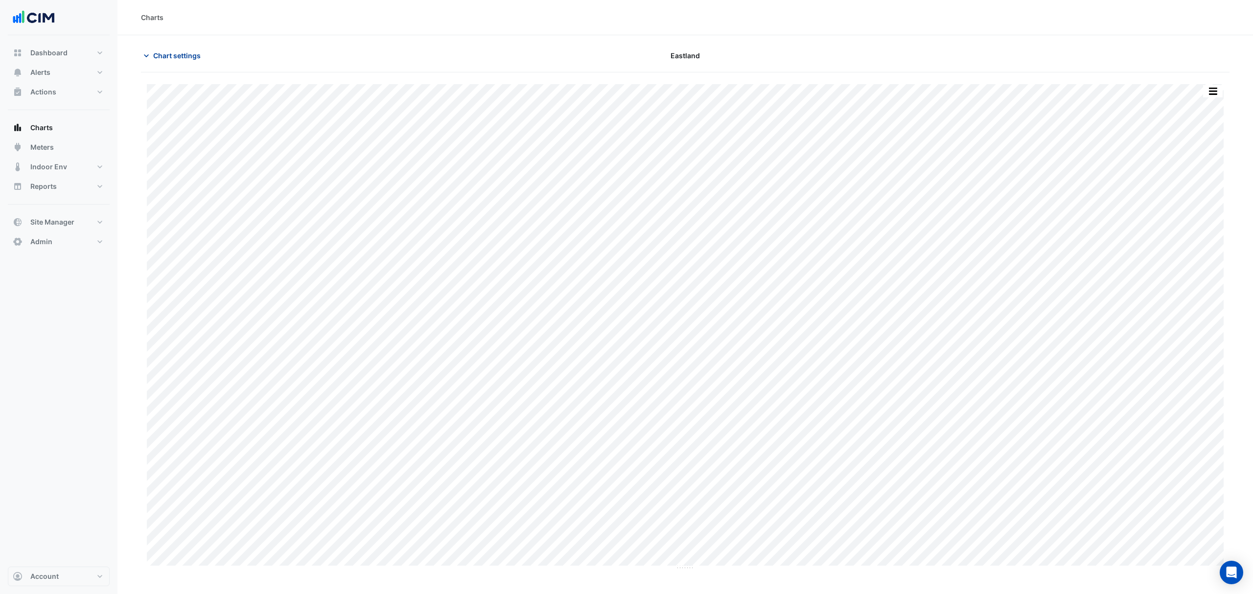
click at [150, 55] on icon "button" at bounding box center [146, 56] width 10 height 10
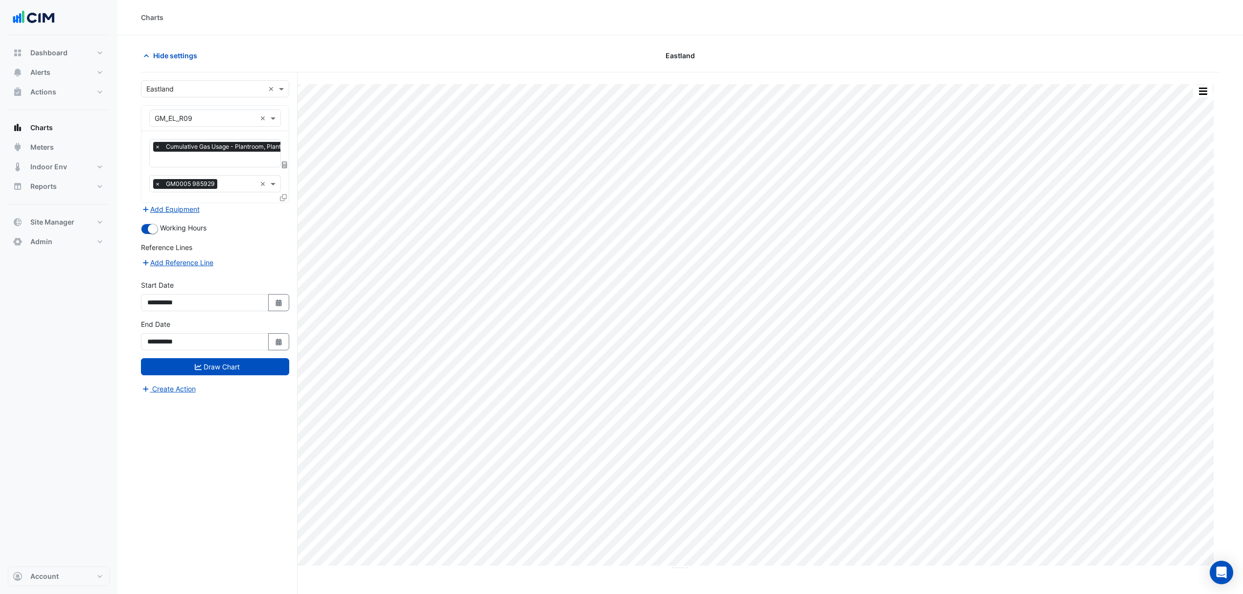
click at [216, 91] on input "text" at bounding box center [205, 89] width 118 height 10
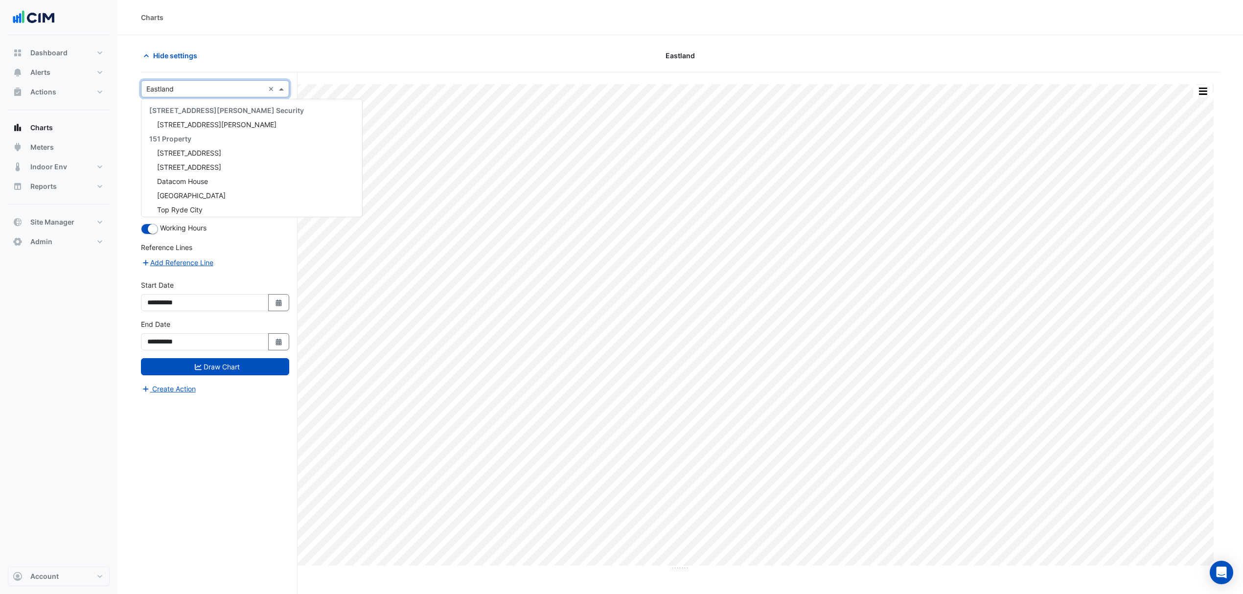
scroll to position [529, 0]
type input "****"
click at [200, 118] on span "[GEOGRAPHIC_DATA]" at bounding box center [191, 120] width 69 height 8
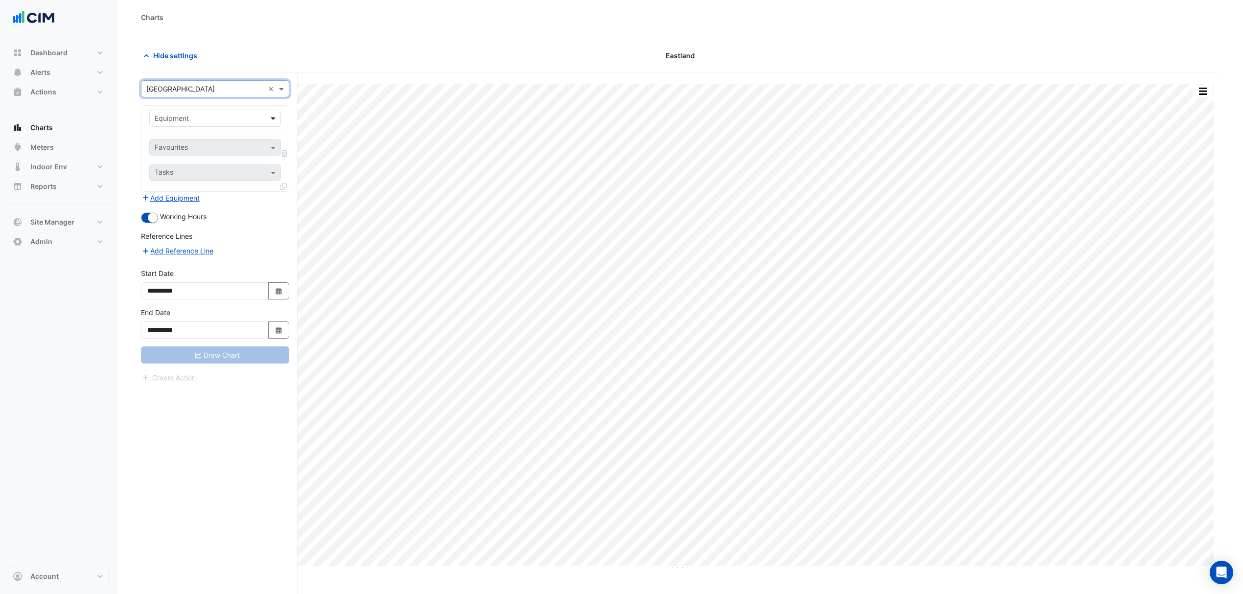
click at [273, 120] on span at bounding box center [274, 118] width 12 height 10
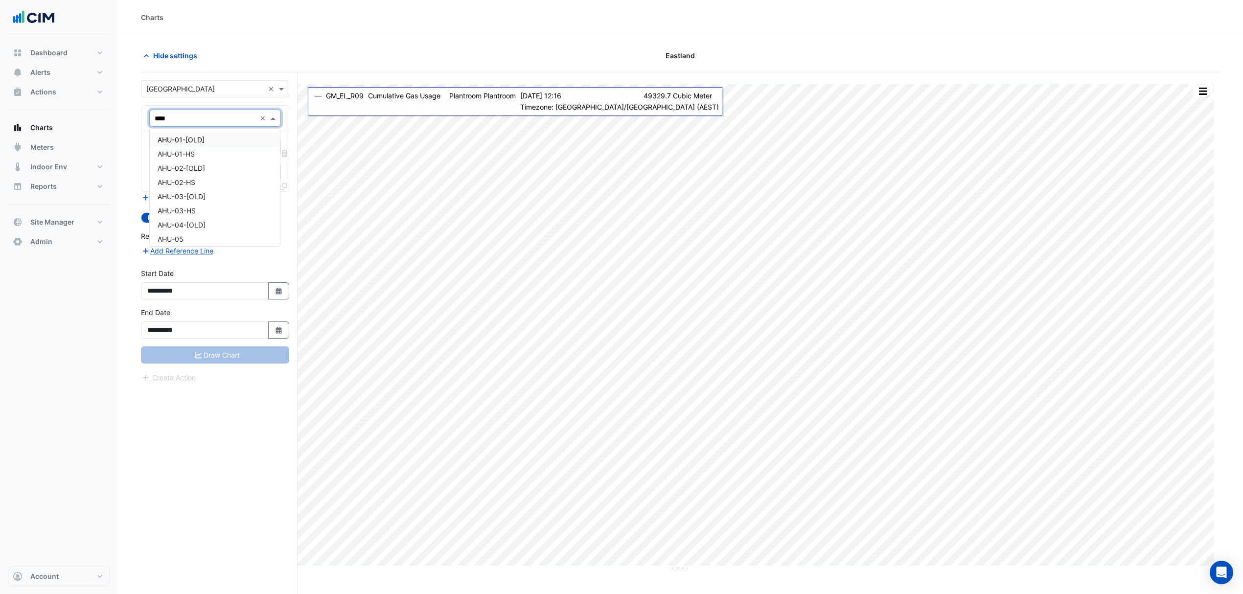
type input "*****"
click at [192, 153] on span "AHU-4-06-[PERSON_NAME]" at bounding box center [204, 151] width 92 height 8
click at [243, 155] on div at bounding box center [203, 148] width 100 height 13
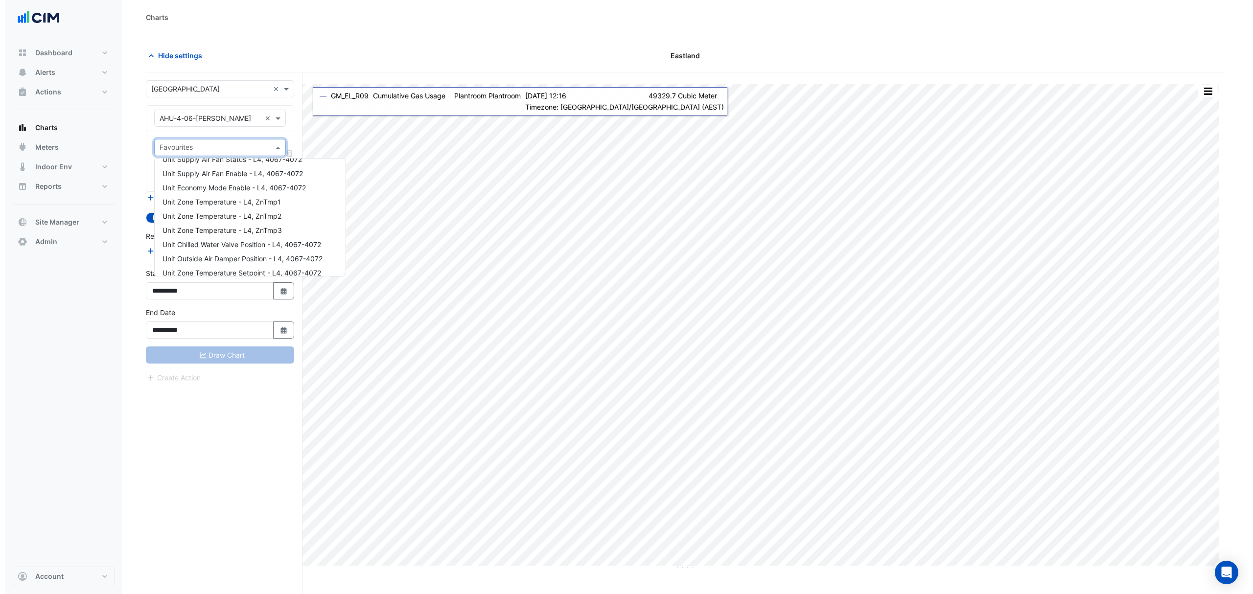
scroll to position [259, 0]
click at [221, 250] on span "Unit Zone Temperature Setpoint - L4, 4067-4072" at bounding box center [237, 251] width 159 height 8
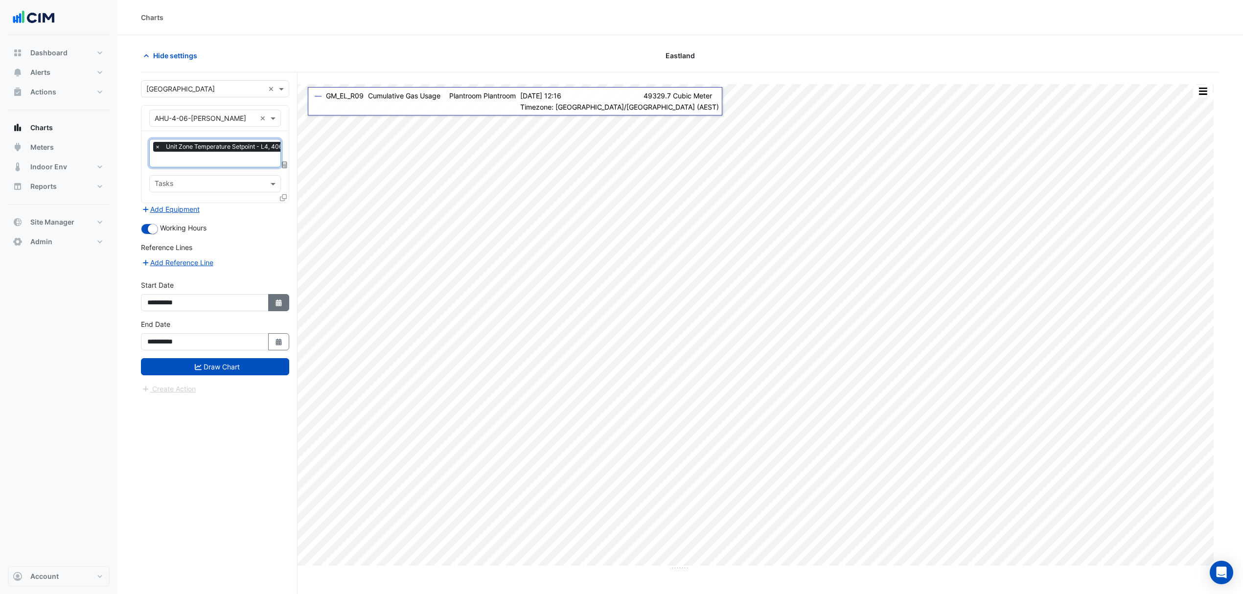
click at [271, 302] on button "Select Date" at bounding box center [279, 302] width 22 height 17
select select "*"
select select "****"
click at [155, 173] on button "Previous month" at bounding box center [157, 173] width 12 height 16
select select "*"
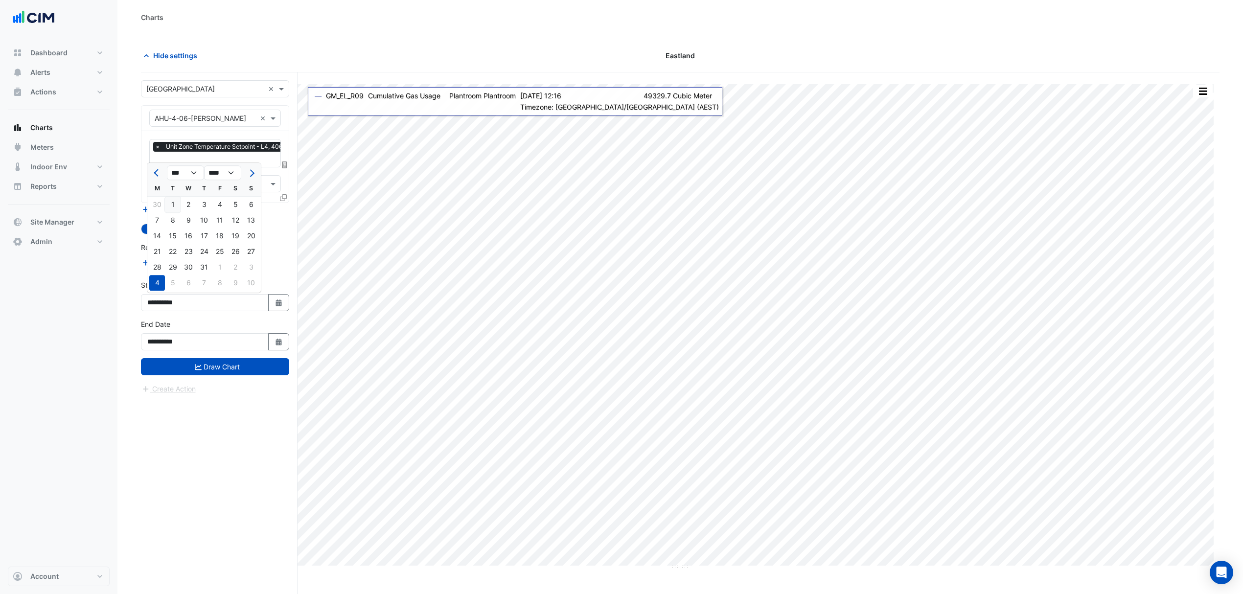
click at [173, 200] on div "1" at bounding box center [173, 205] width 16 height 16
type input "**********"
click at [209, 366] on button "Draw Chart" at bounding box center [215, 366] width 148 height 17
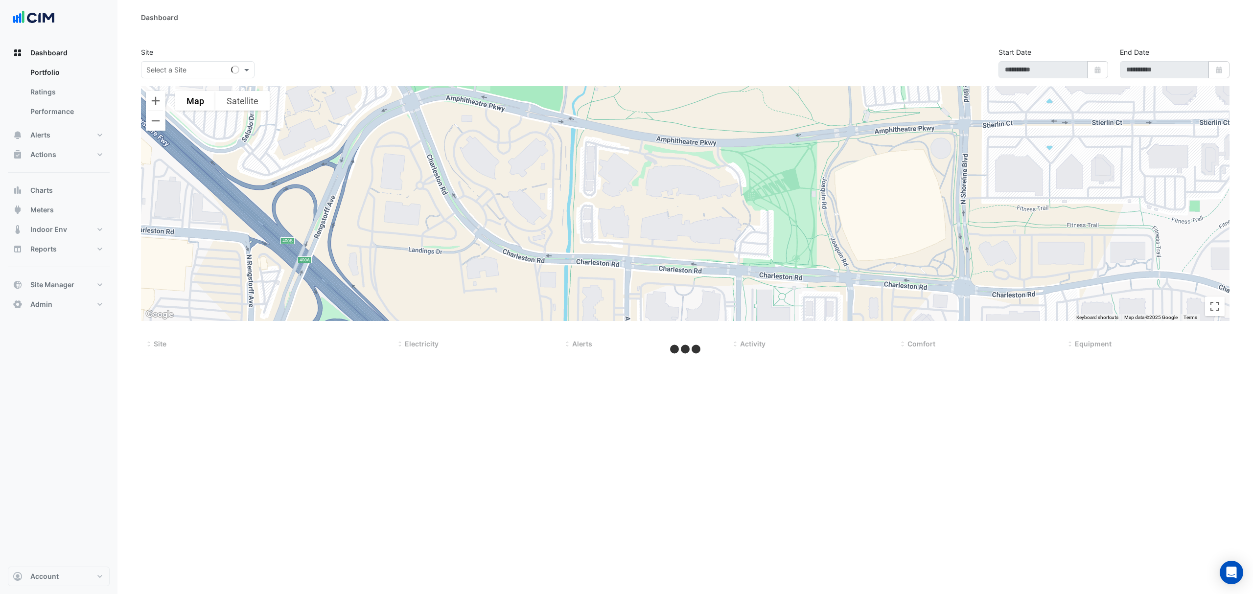
type input "**********"
select select "***"
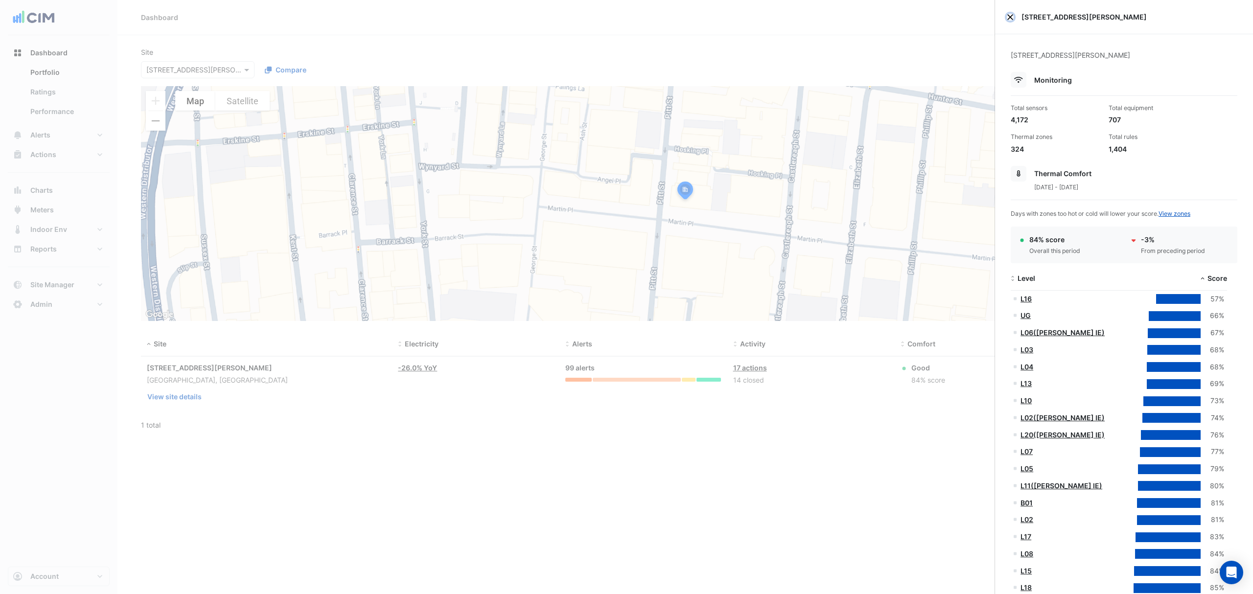
click at [1011, 14] on button "Close" at bounding box center [1010, 17] width 7 height 7
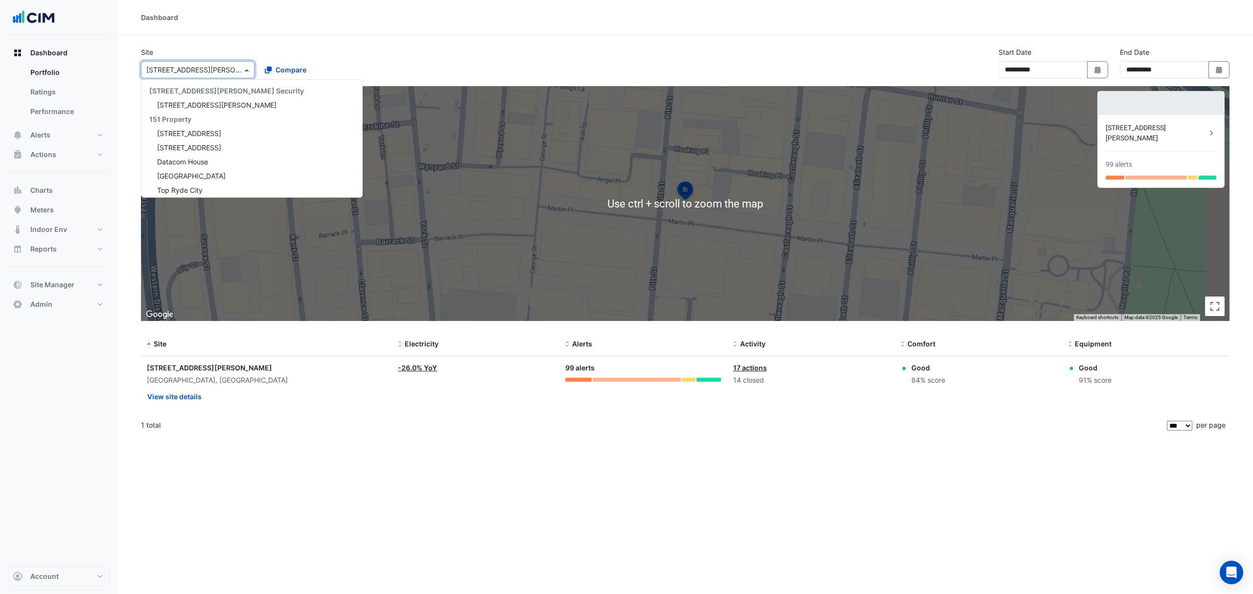
click at [233, 71] on div at bounding box center [197, 69] width 113 height 11
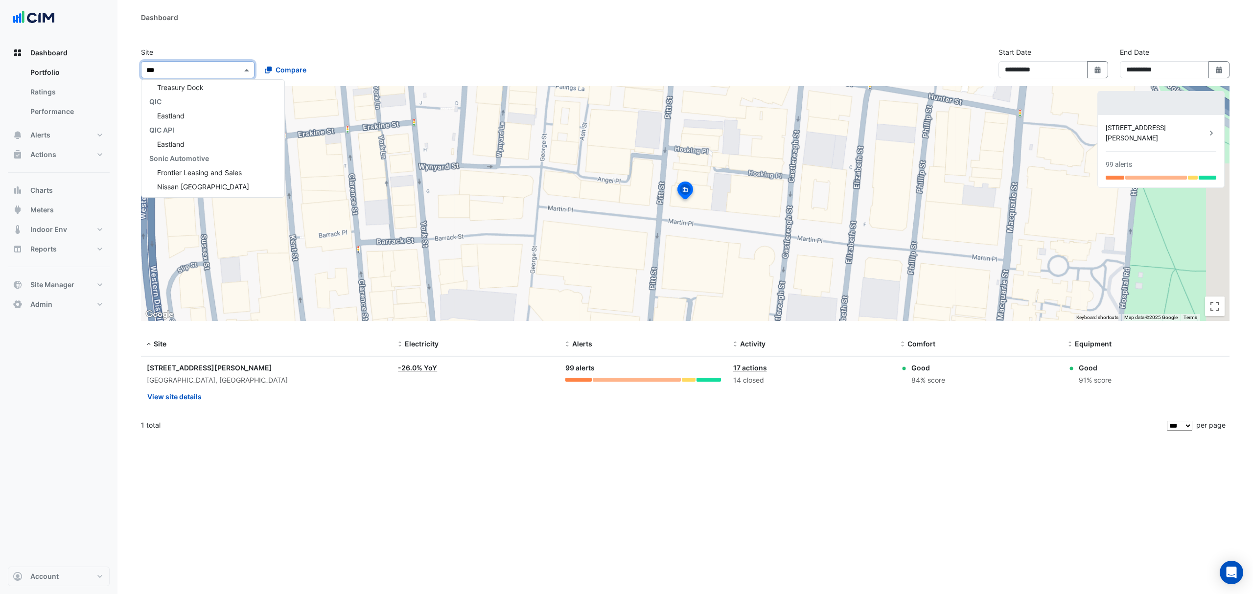
type input "****"
click at [186, 125] on div "Eastland" at bounding box center [198, 129] width 115 height 14
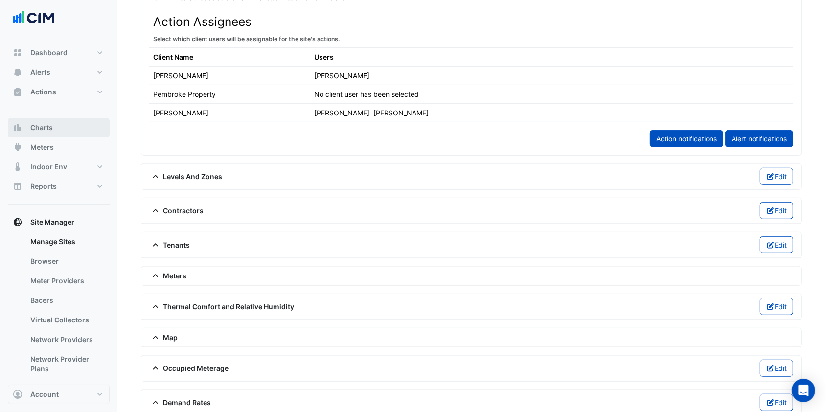
click at [46, 127] on span "Charts" at bounding box center [41, 128] width 23 height 10
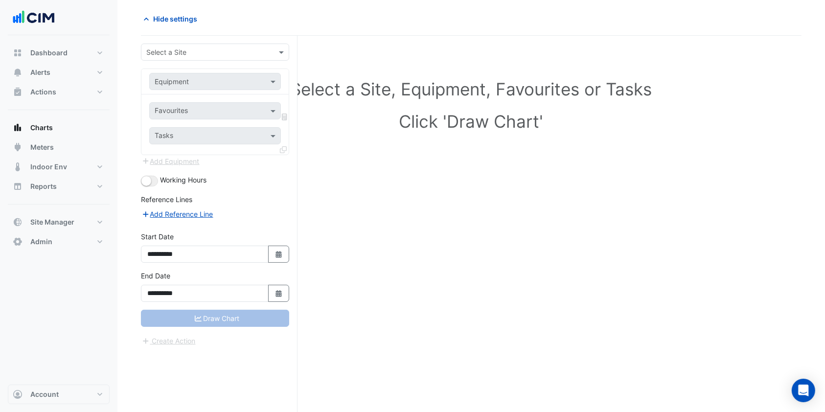
scroll to position [37, 0]
click at [199, 49] on input "text" at bounding box center [205, 52] width 118 height 10
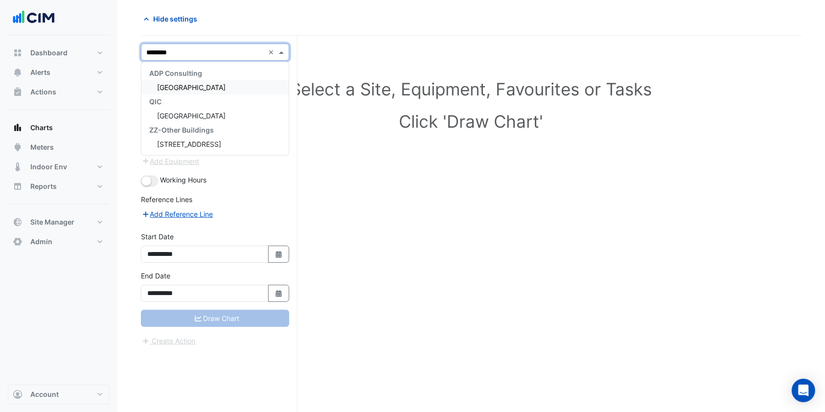
type input "********"
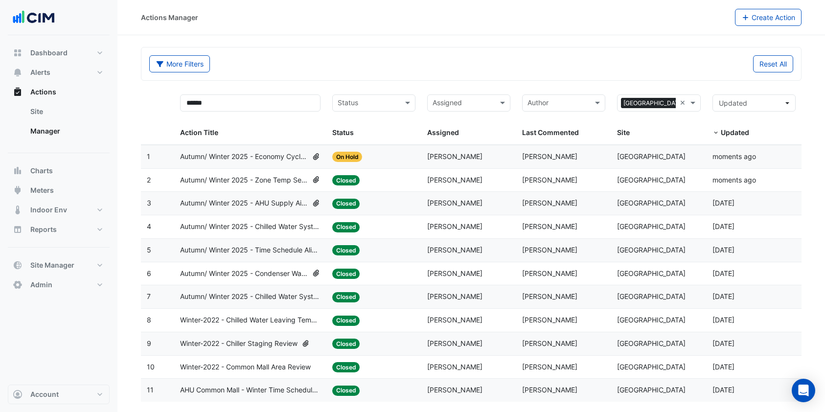
select select "***"
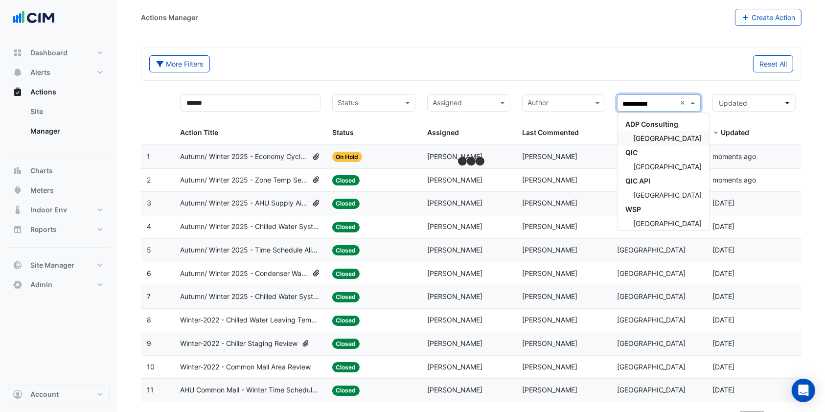
click at [677, 135] on span "[GEOGRAPHIC_DATA]" at bounding box center [667, 138] width 69 height 8
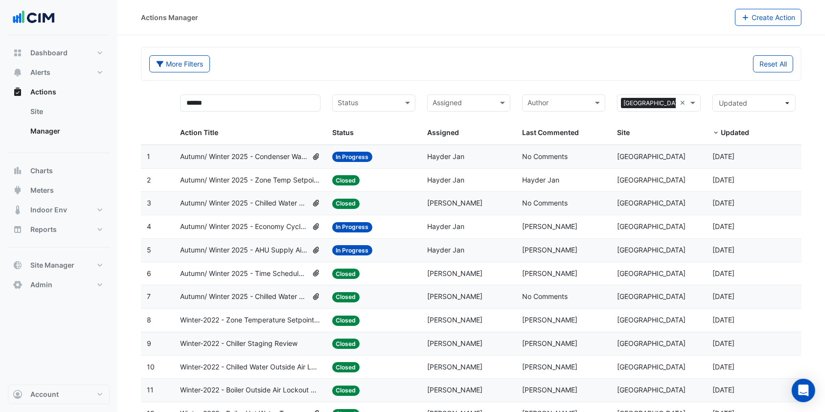
click at [267, 247] on span "Autumn/ Winter 2025 - AHU Supply Air Temp Reset [BEEP]" at bounding box center [244, 250] width 128 height 11
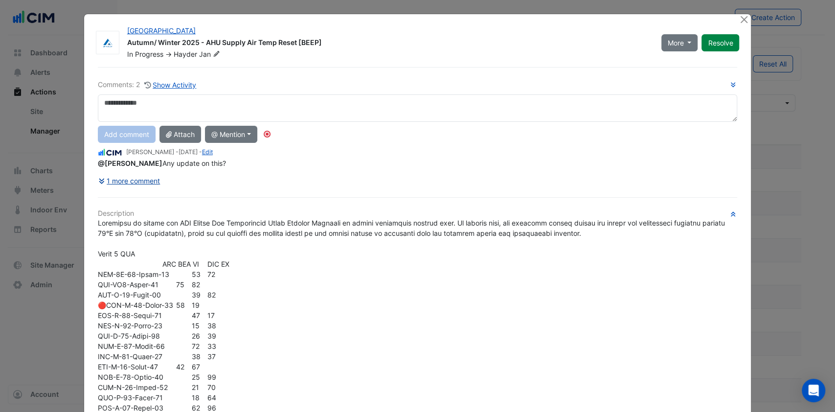
click at [145, 184] on button "1 more comment" at bounding box center [129, 180] width 63 height 17
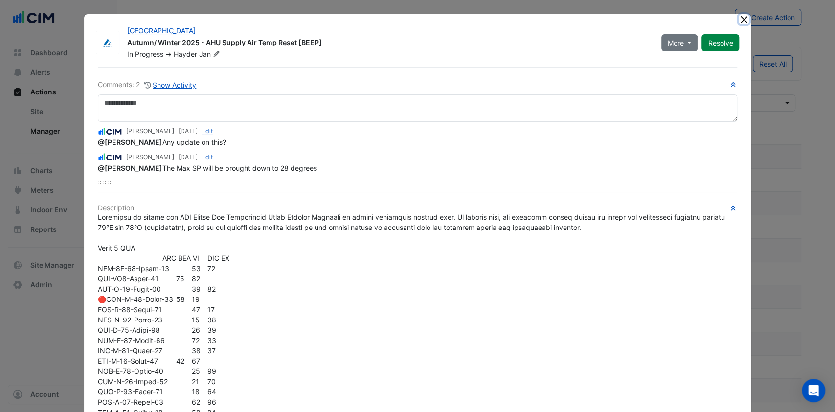
click at [739, 21] on button "Close" at bounding box center [744, 19] width 10 height 10
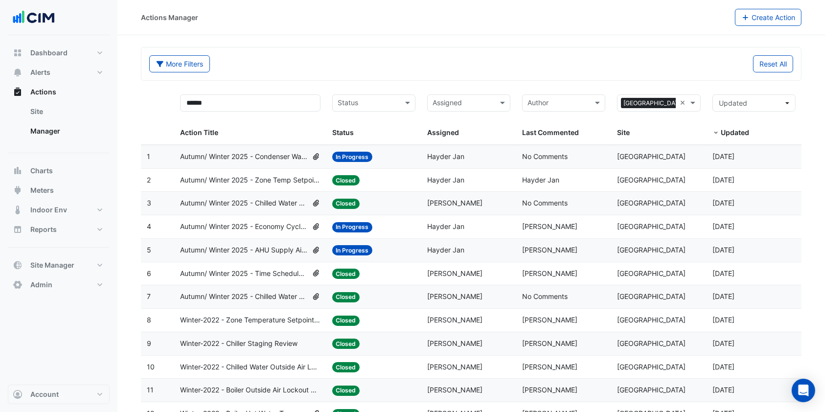
click at [260, 224] on span "Autumn/ Winter 2025 - Economy Cycle [BEEP]" at bounding box center [244, 226] width 128 height 11
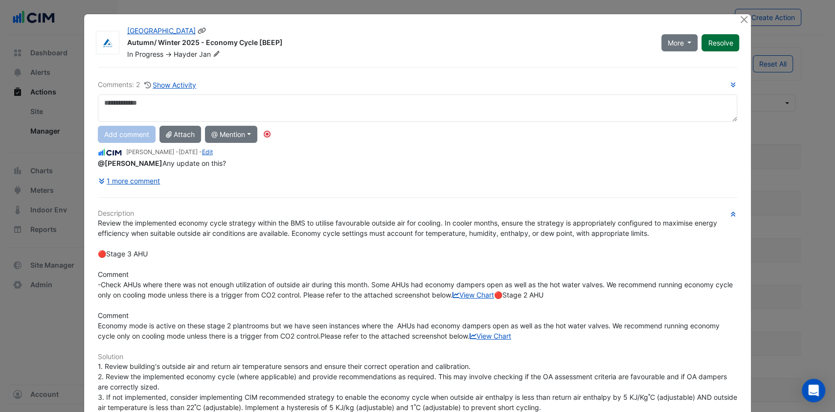
click at [719, 37] on button "Resolve" at bounding box center [721, 42] width 38 height 17
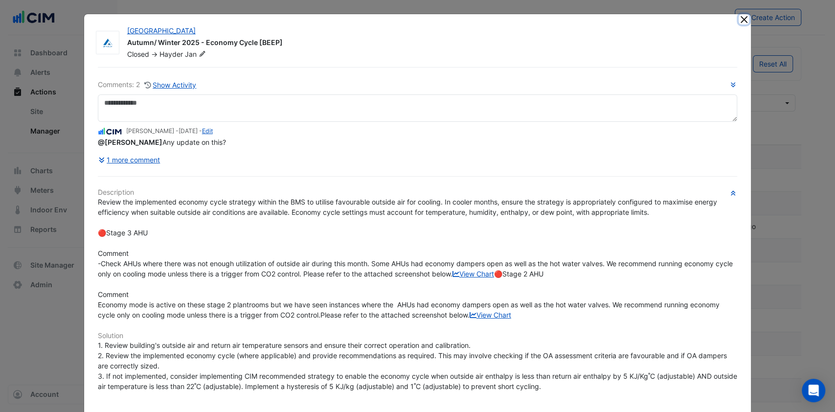
click at [741, 18] on button "Close" at bounding box center [744, 19] width 10 height 10
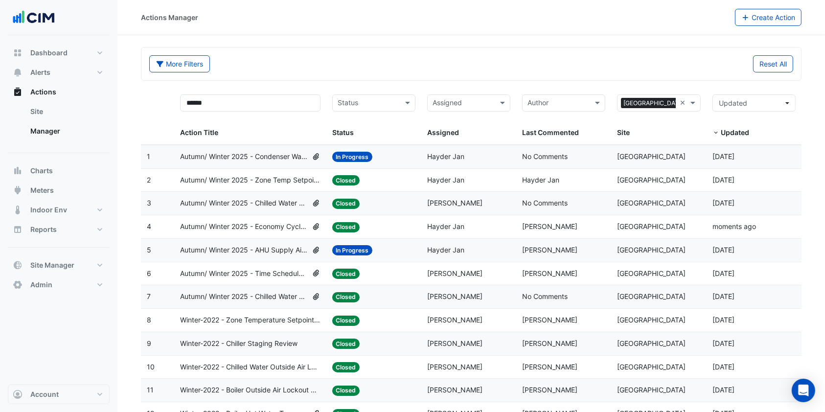
click at [253, 147] on datatable-body-cell "Action Title: Autumn/ Winter 2025 - Condenser Water System Temp Reset [BEEP]" at bounding box center [250, 156] width 152 height 23
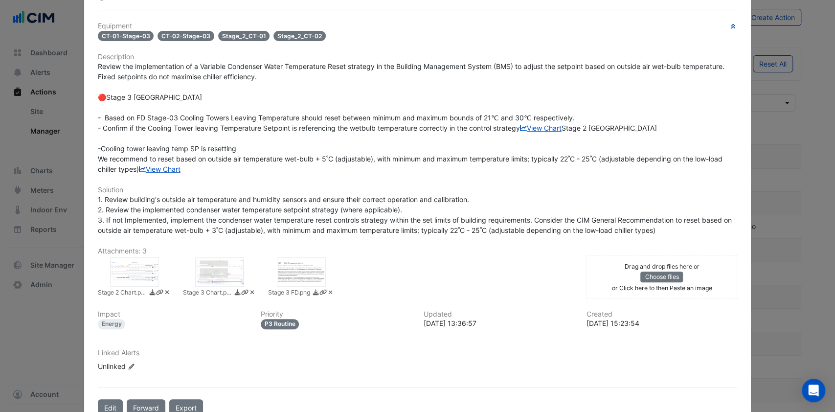
scroll to position [337, 0]
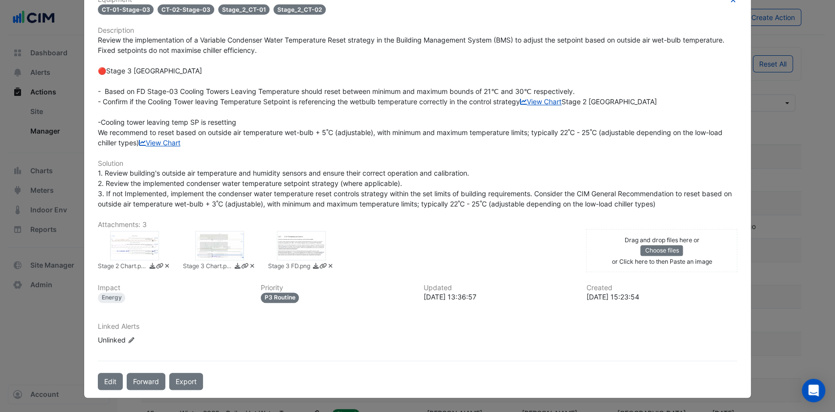
click at [149, 248] on div at bounding box center [134, 245] width 49 height 29
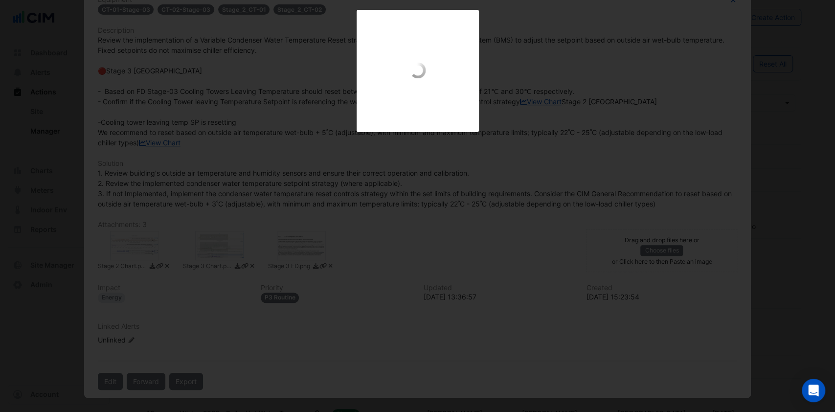
scroll to position [312, 0]
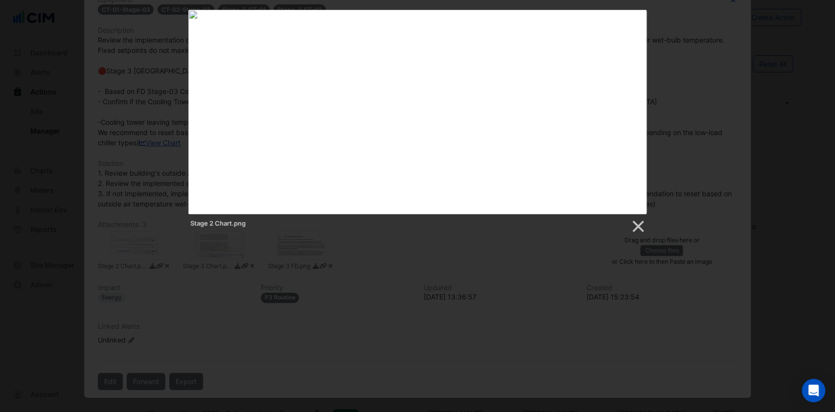
click at [655, 112] on div "Stage 2 Chart.png" at bounding box center [417, 122] width 835 height 224
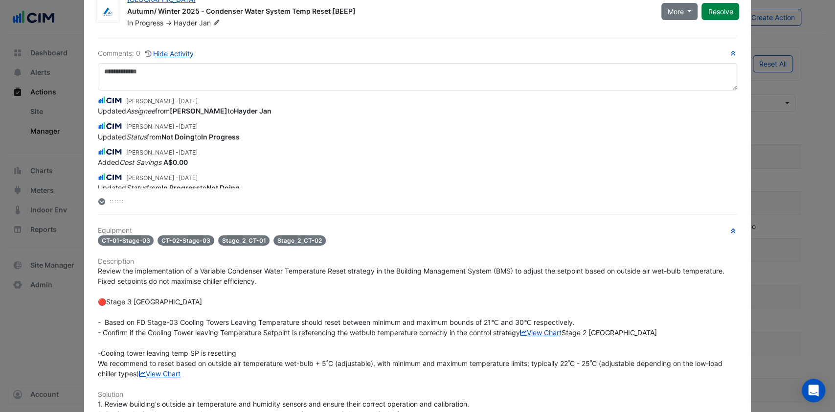
scroll to position [0, 0]
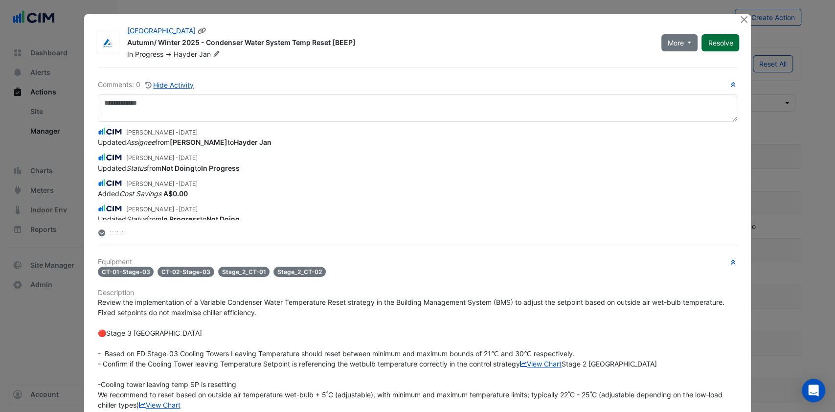
click at [716, 41] on button "Resolve" at bounding box center [721, 42] width 38 height 17
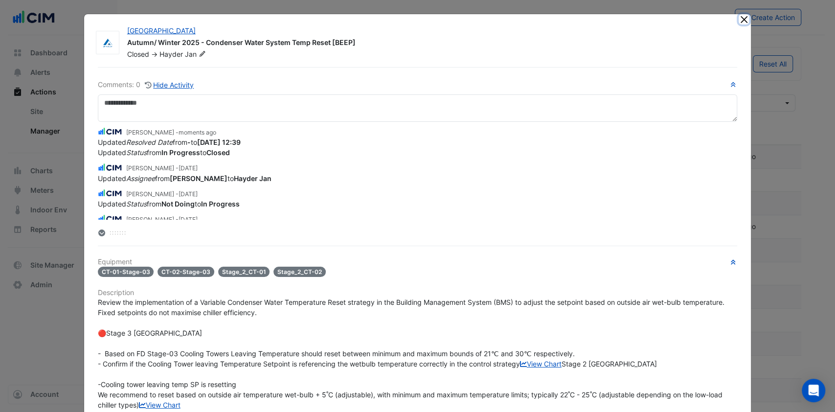
click at [739, 19] on button "Close" at bounding box center [744, 19] width 10 height 10
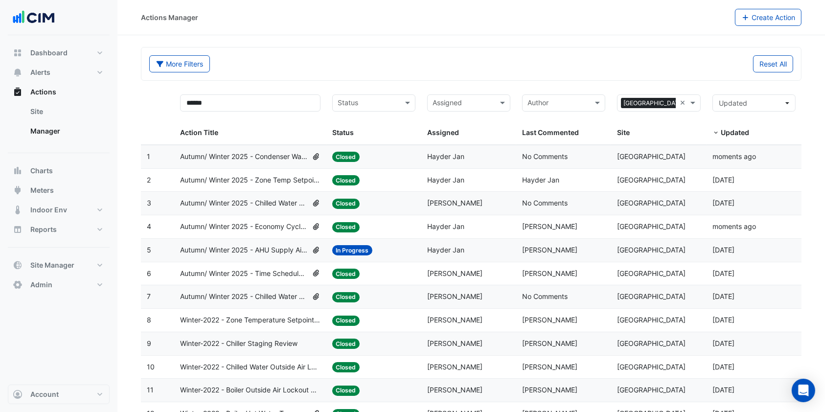
click at [284, 247] on span "Autumn/ Winter 2025 - AHU Supply Air Temp Reset [BEEP]" at bounding box center [244, 250] width 128 height 11
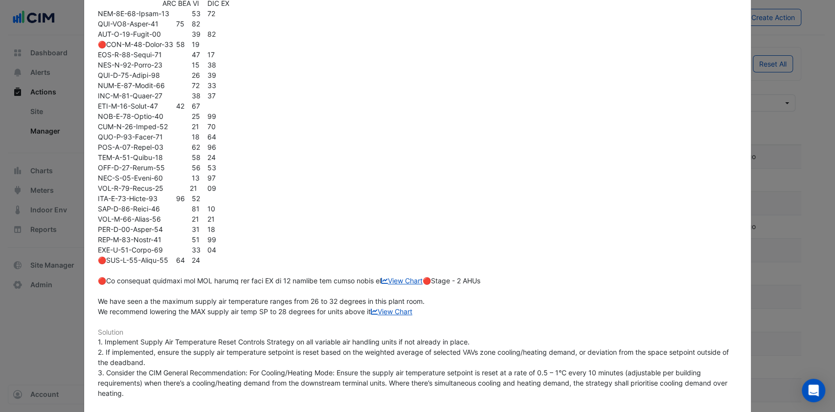
scroll to position [196, 0]
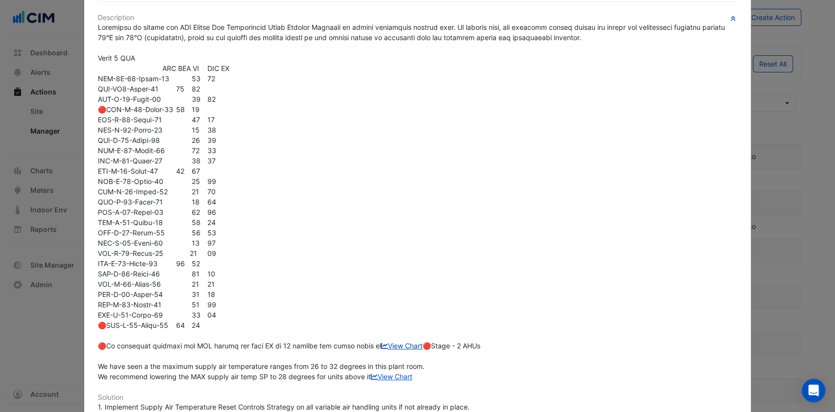
click at [381, 350] on link "View Chart" at bounding box center [402, 346] width 42 height 8
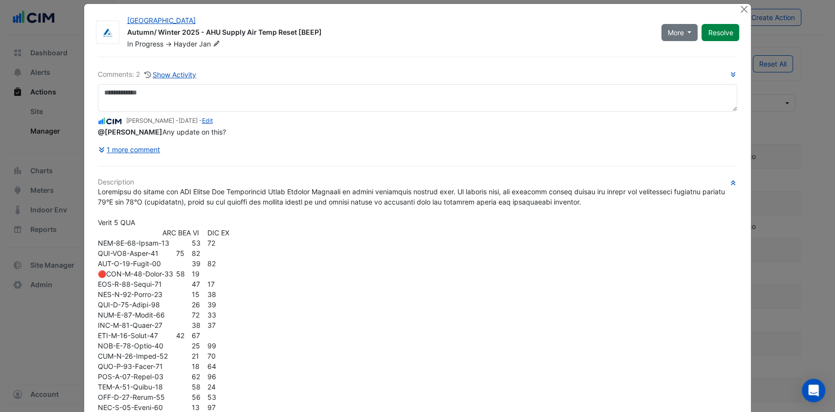
scroll to position [0, 0]
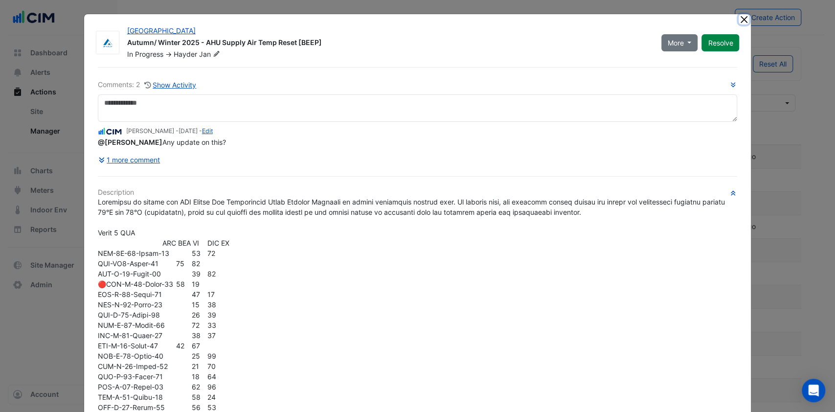
click at [741, 22] on button "Close" at bounding box center [744, 19] width 10 height 10
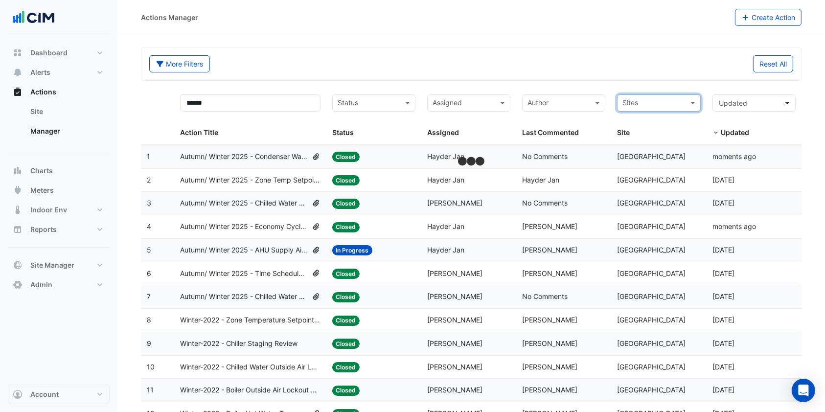
click at [643, 104] on input "text" at bounding box center [652, 103] width 61 height 11
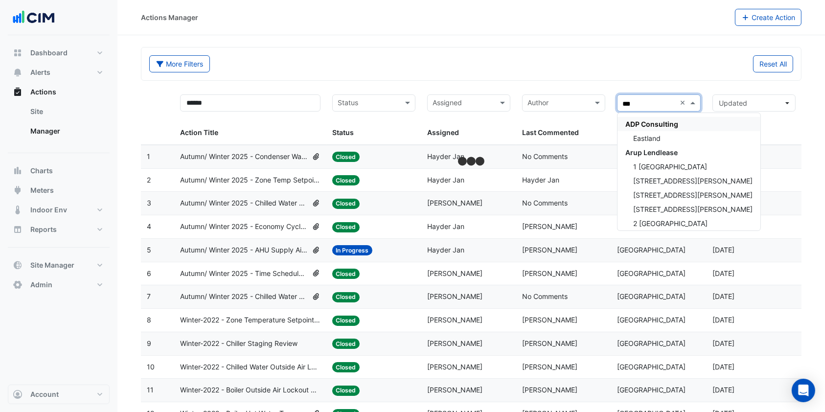
type input "****"
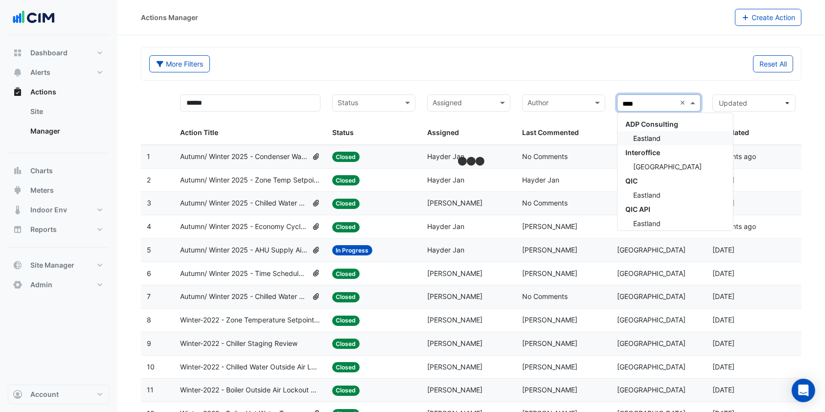
click at [636, 135] on span "Eastland" at bounding box center [646, 138] width 27 height 8
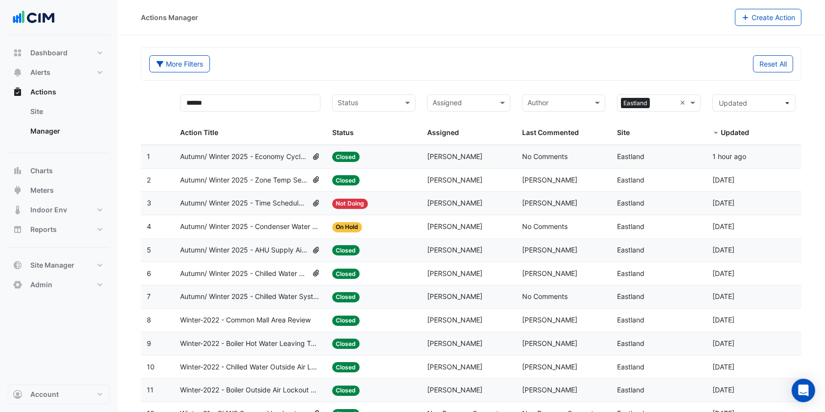
click at [292, 158] on span "Autumn/ Winter 2025 - Economy Cycle [BEEP]" at bounding box center [244, 156] width 128 height 11
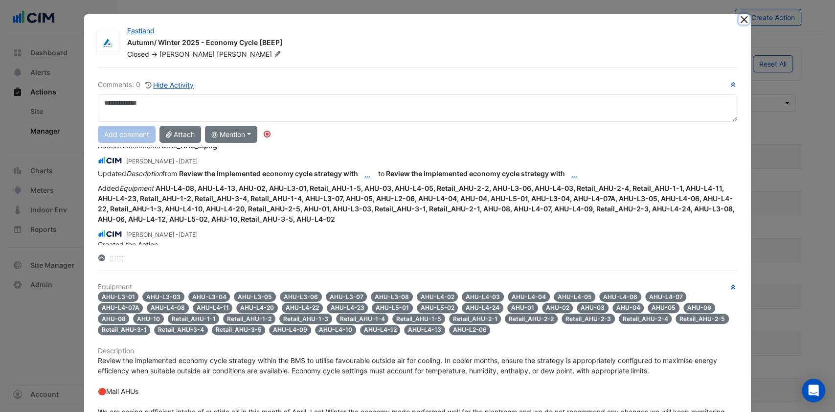
click at [739, 16] on button "Close" at bounding box center [744, 19] width 10 height 10
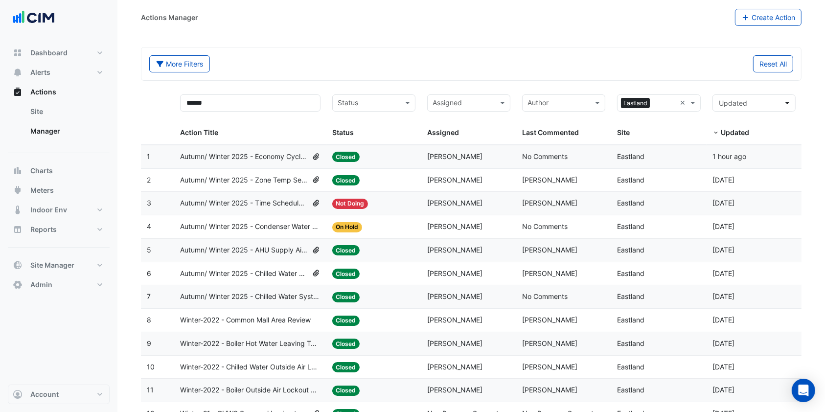
click at [247, 228] on span "Autumn/ Winter 2025 - Condenser Water System Temp Reset [BEEP]" at bounding box center [250, 226] width 140 height 11
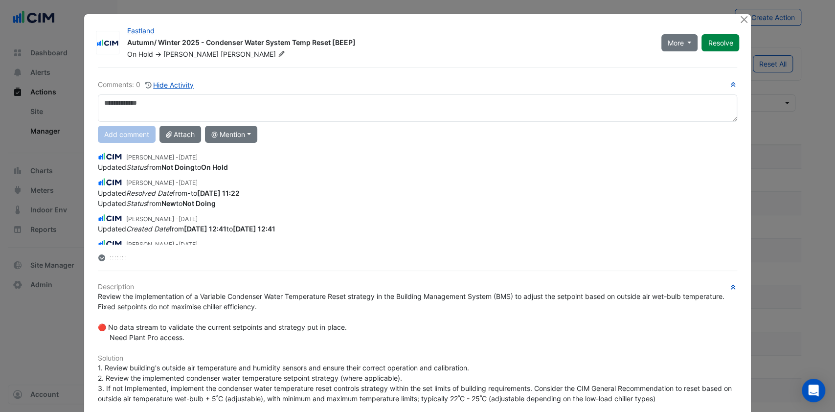
click at [732, 19] on div "Eastland Autumn/ Winter 2025 - Condenser Water System Temp Reset [BEEP] On Hold…" at bounding box center [418, 300] width 668 height 573
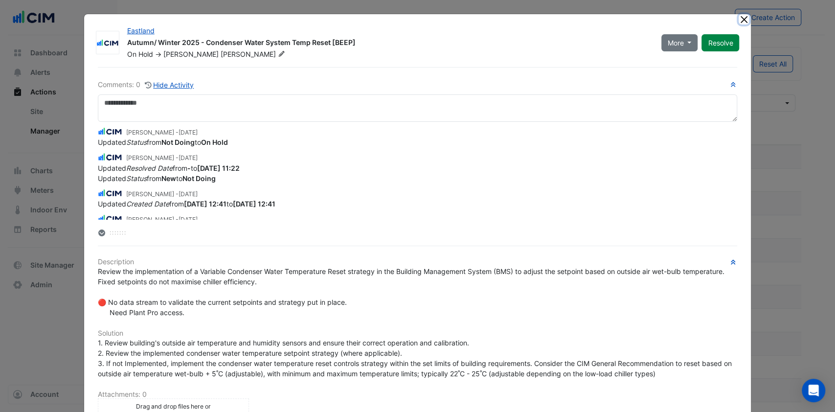
click at [739, 19] on button "Close" at bounding box center [744, 19] width 10 height 10
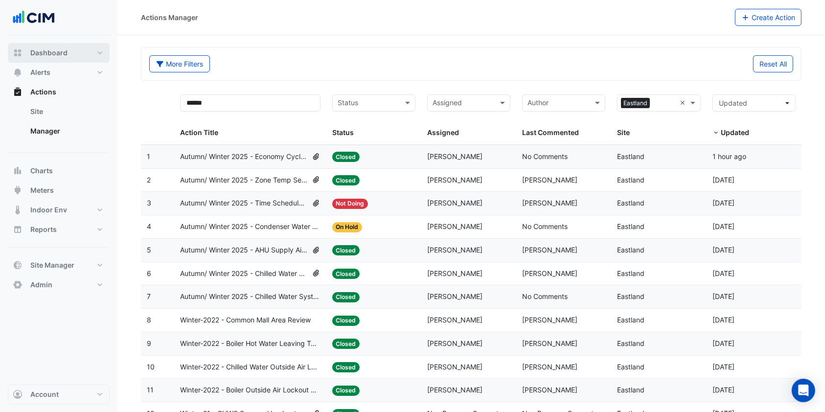
click at [58, 48] on span "Dashboard" at bounding box center [48, 53] width 37 height 10
select select "***"
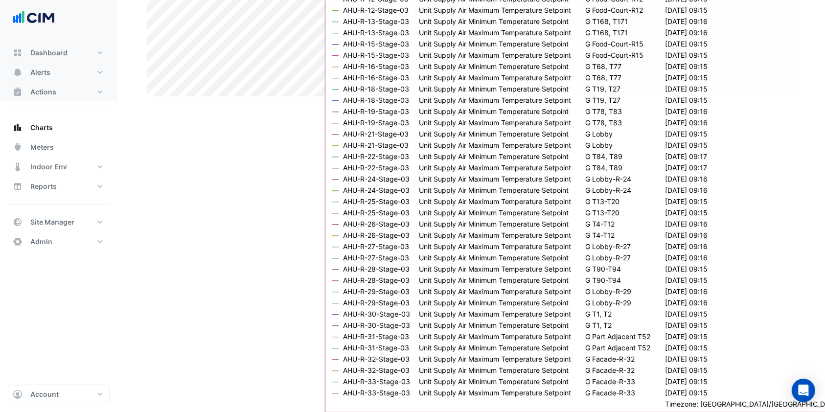
scroll to position [10, 0]
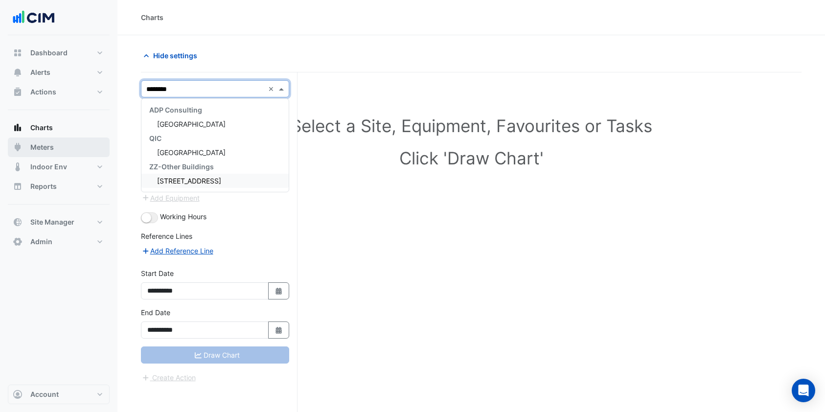
scroll to position [37, 0]
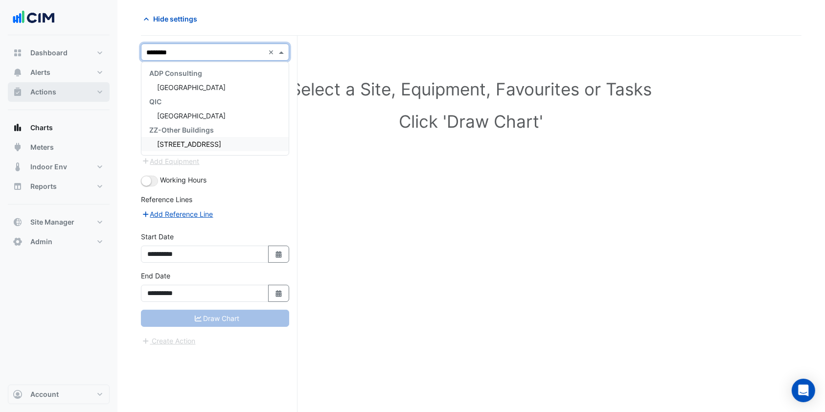
click at [64, 93] on button "Actions" at bounding box center [59, 92] width 102 height 20
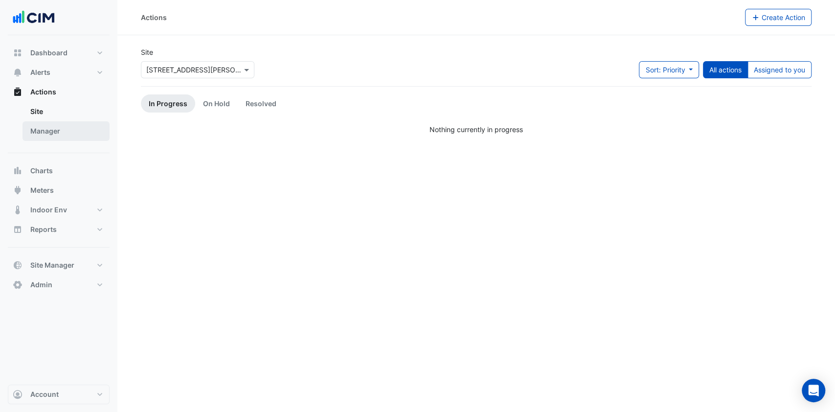
click at [50, 136] on link "Manager" at bounding box center [66, 131] width 87 height 20
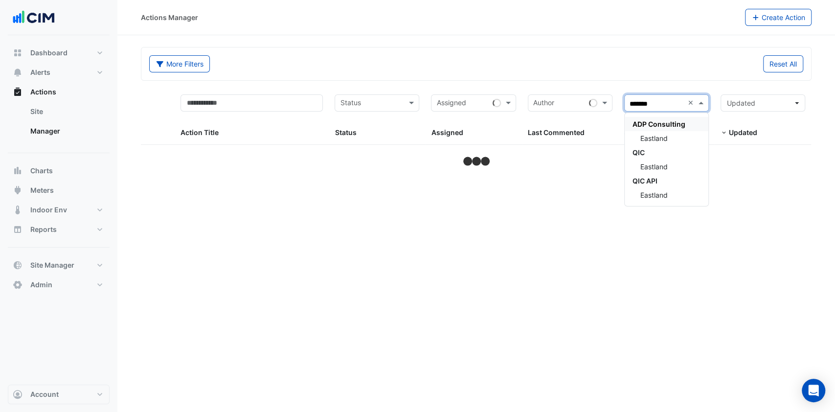
type input "********"
click at [666, 136] on span "Eastland" at bounding box center [654, 138] width 27 height 8
select select "***"
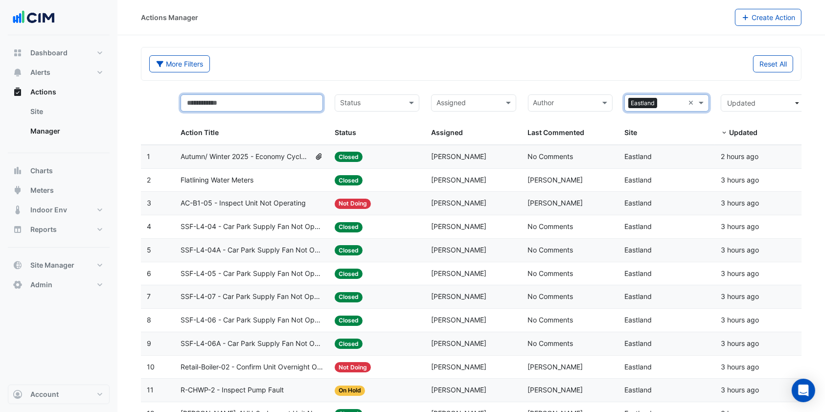
click at [206, 104] on input "text" at bounding box center [252, 102] width 142 height 17
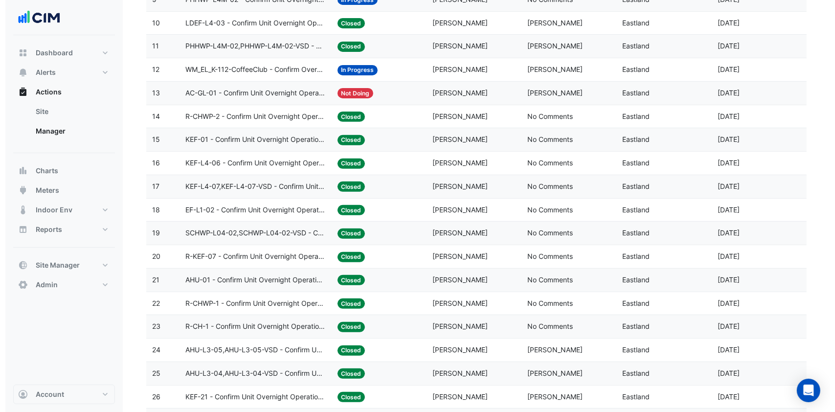
scroll to position [391, 0]
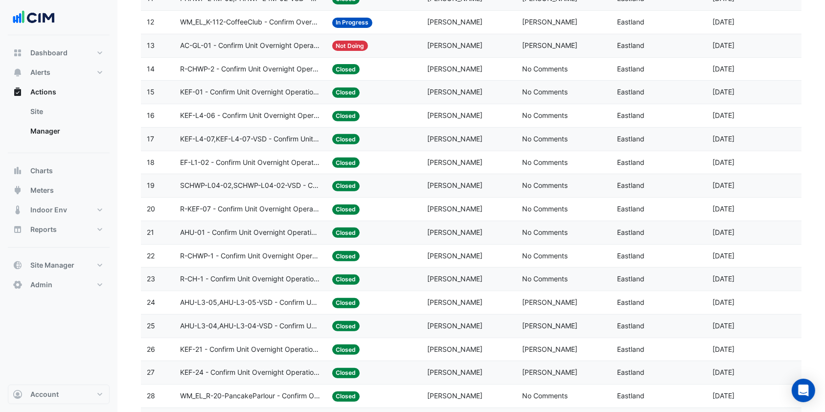
type input "*********"
click at [211, 230] on span "AHU-01 - Confirm Unit Overnight Operation (Energy Waste)" at bounding box center [250, 232] width 140 height 11
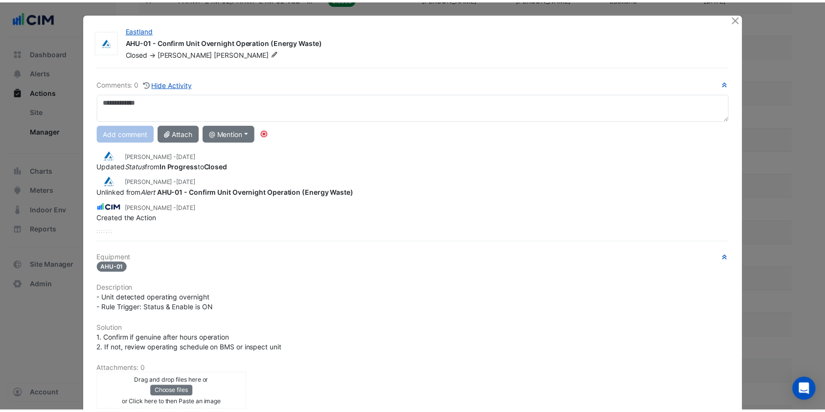
scroll to position [0, 0]
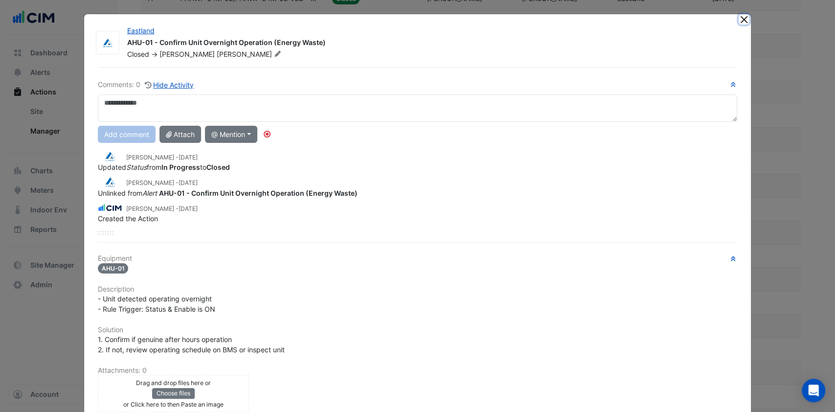
click at [741, 18] on button "Close" at bounding box center [744, 19] width 10 height 10
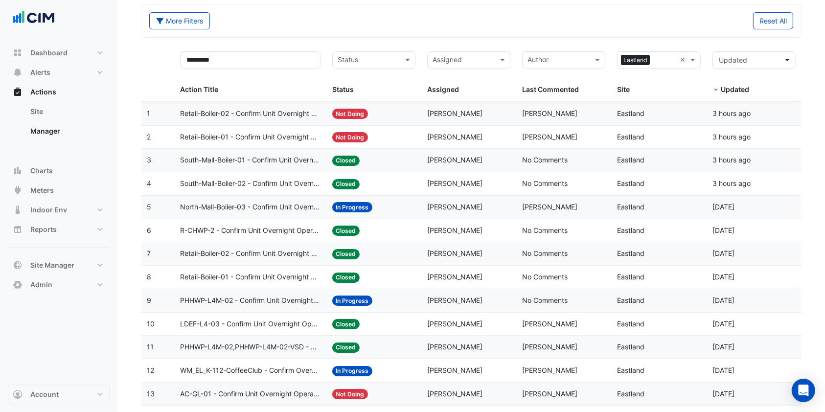
scroll to position [34, 0]
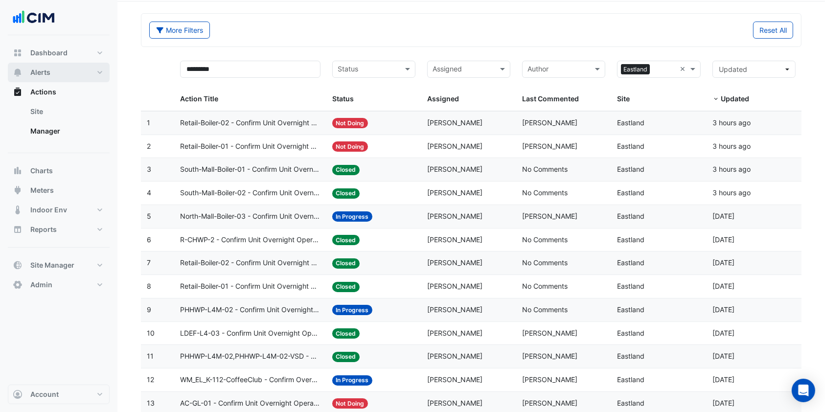
click at [56, 64] on button "Alerts" at bounding box center [59, 73] width 102 height 20
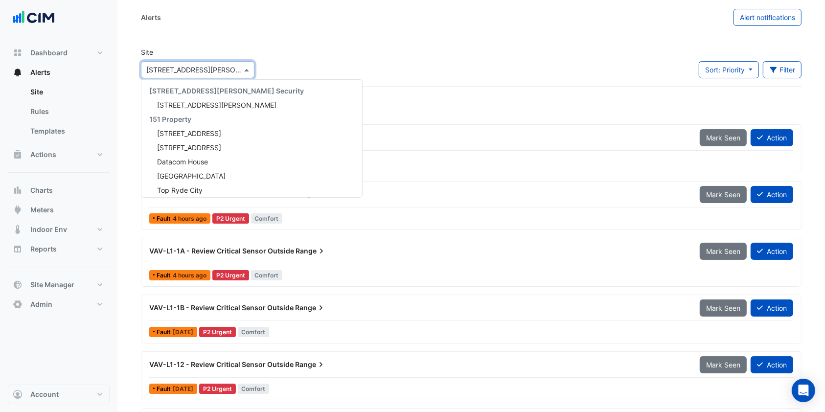
click at [152, 67] on input "text" at bounding box center [187, 70] width 83 height 10
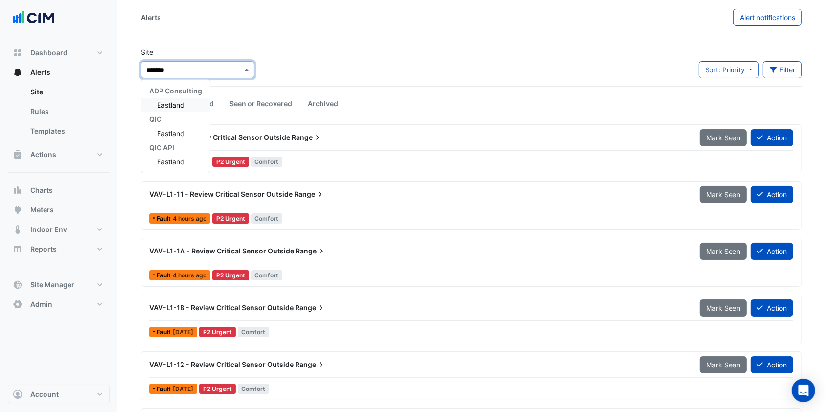
type input "********"
click at [175, 99] on div "Eastland" at bounding box center [175, 105] width 69 height 14
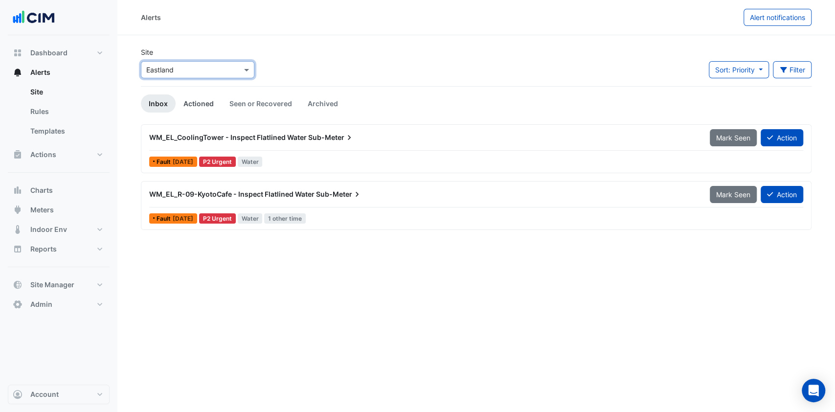
click at [208, 106] on link "Actioned" at bounding box center [199, 103] width 46 height 18
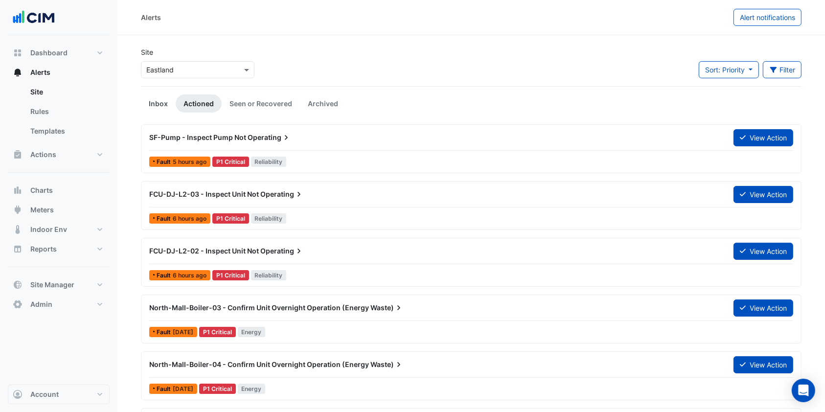
click at [163, 107] on link "Inbox" at bounding box center [158, 103] width 35 height 18
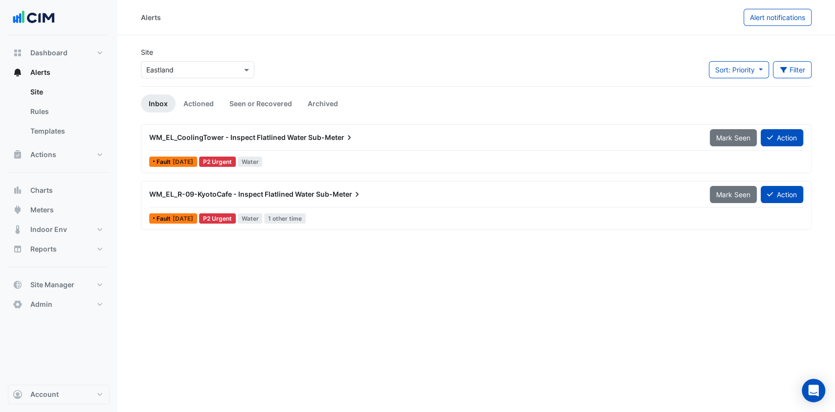
click at [202, 135] on span "WM_EL_CoolingTower - Inspect Flatlined Water" at bounding box center [228, 137] width 158 height 8
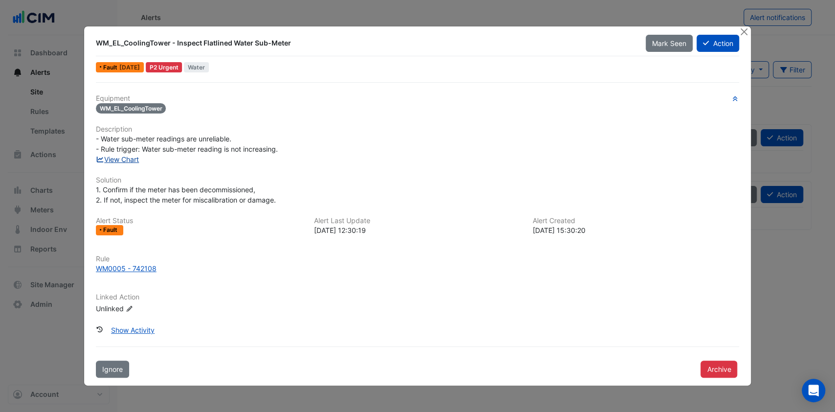
click at [131, 162] on link "View Chart" at bounding box center [118, 159] width 44 height 8
click at [725, 51] on button "Action" at bounding box center [718, 43] width 43 height 17
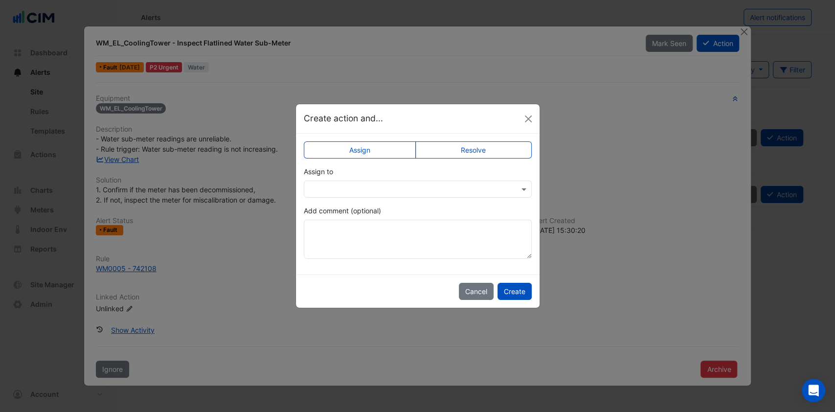
click at [427, 186] on input "text" at bounding box center [408, 189] width 198 height 10
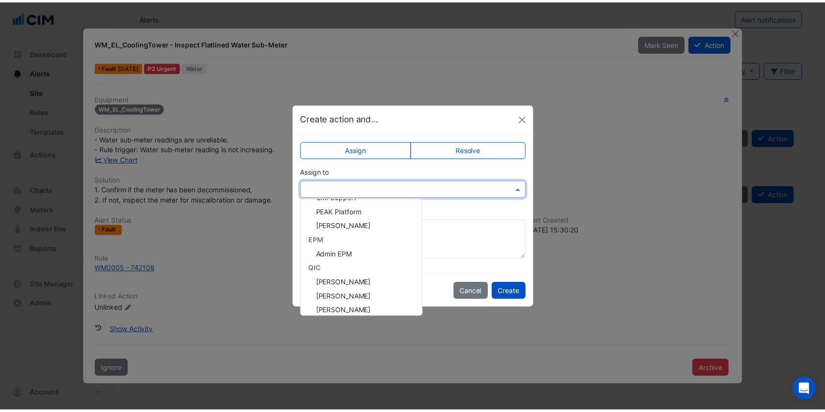
scroll to position [130, 0]
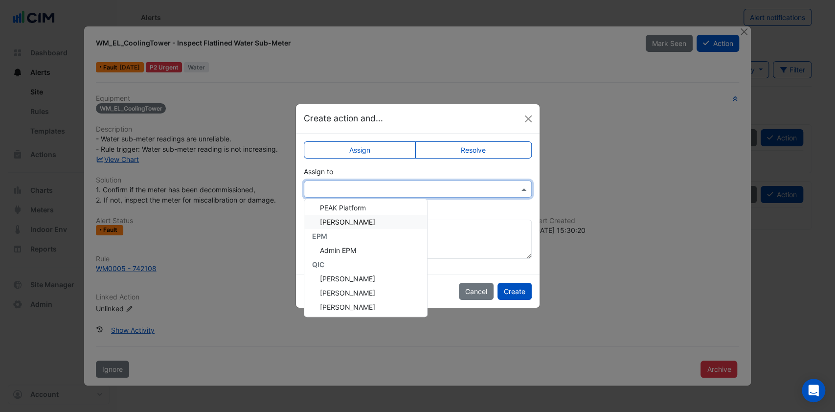
click at [334, 219] on span "[PERSON_NAME]" at bounding box center [347, 222] width 55 height 8
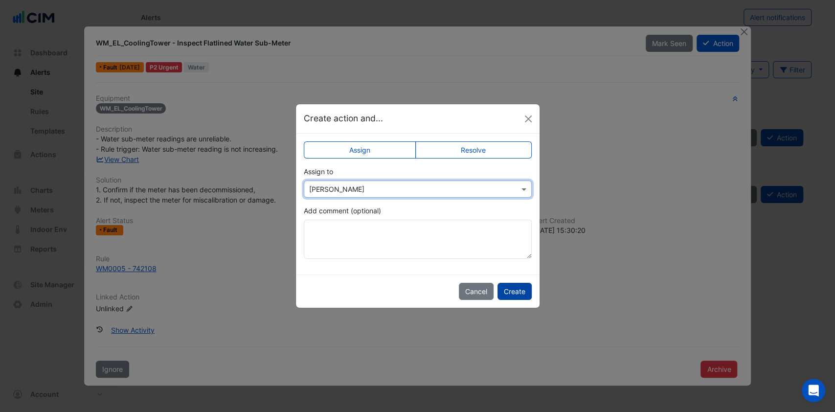
click at [512, 291] on button "Create" at bounding box center [515, 291] width 34 height 17
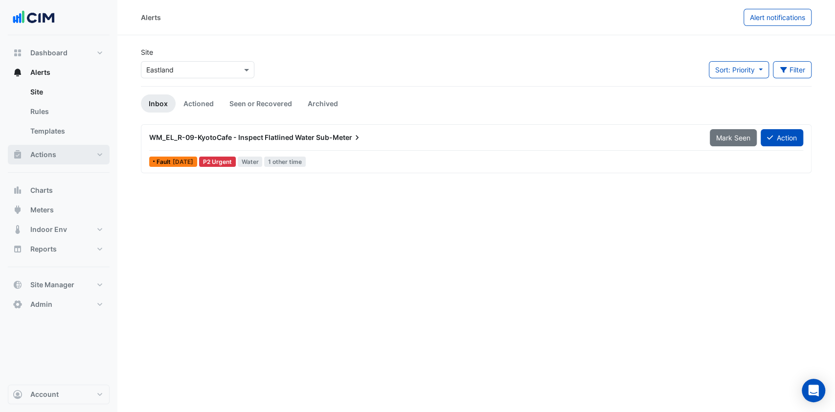
click at [70, 152] on button "Actions" at bounding box center [59, 155] width 102 height 20
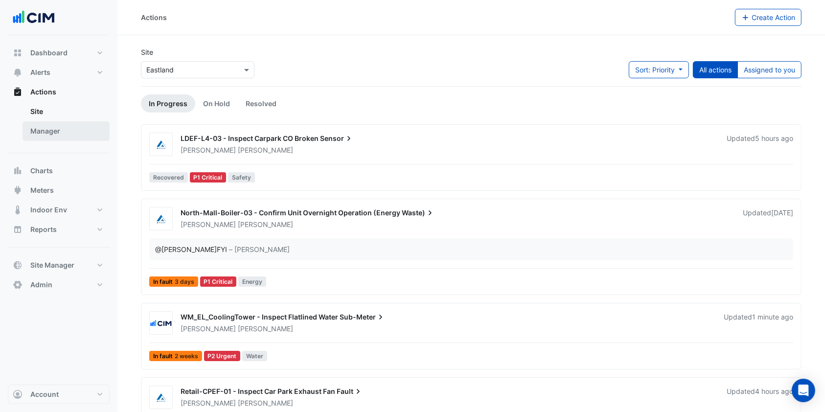
click at [51, 126] on link "Manager" at bounding box center [66, 131] width 87 height 20
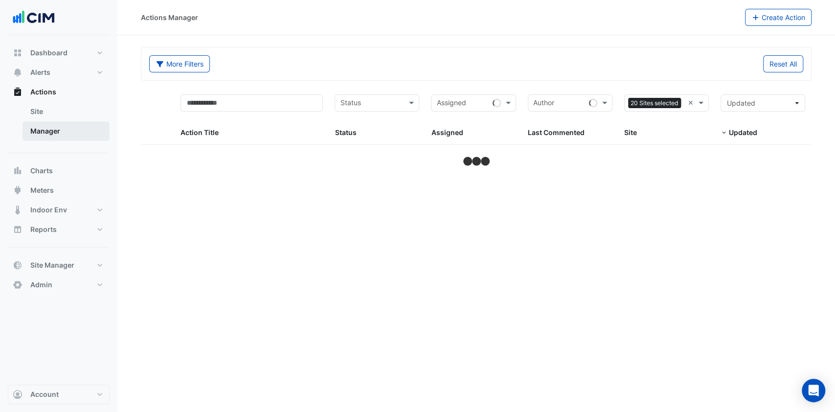
select select "***"
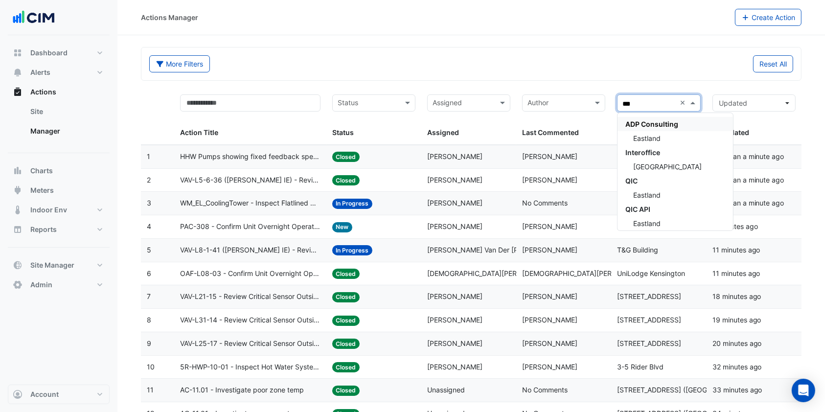
type input "****"
click at [658, 131] on div "Eastland" at bounding box center [675, 138] width 115 height 14
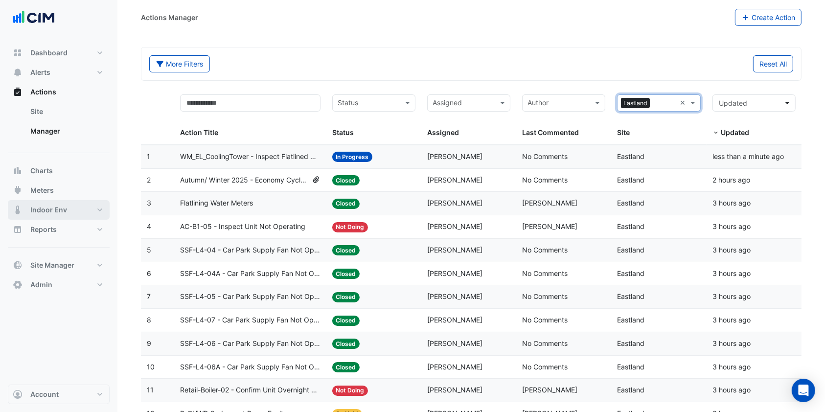
click at [62, 206] on span "Indoor Env" at bounding box center [48, 210] width 37 height 10
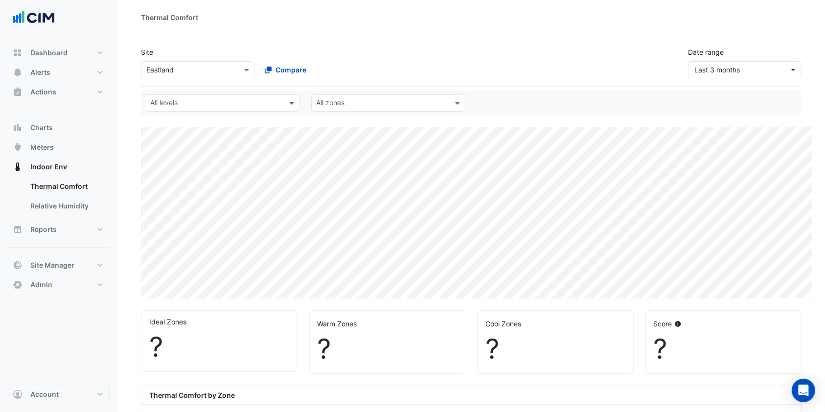
scroll to position [65, 0]
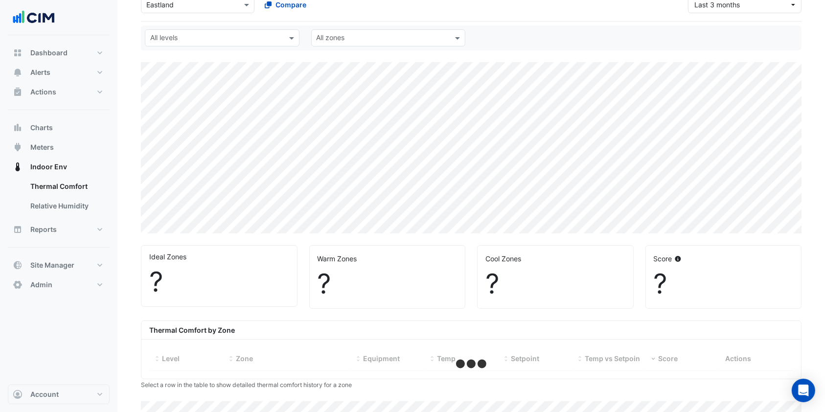
select select "***"
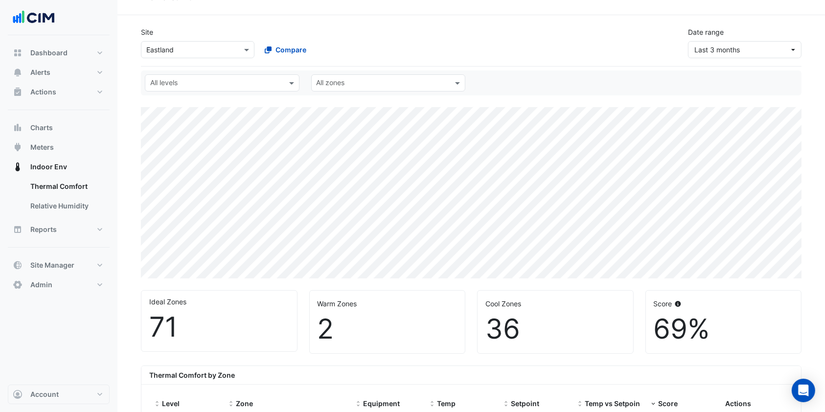
scroll to position [0, 0]
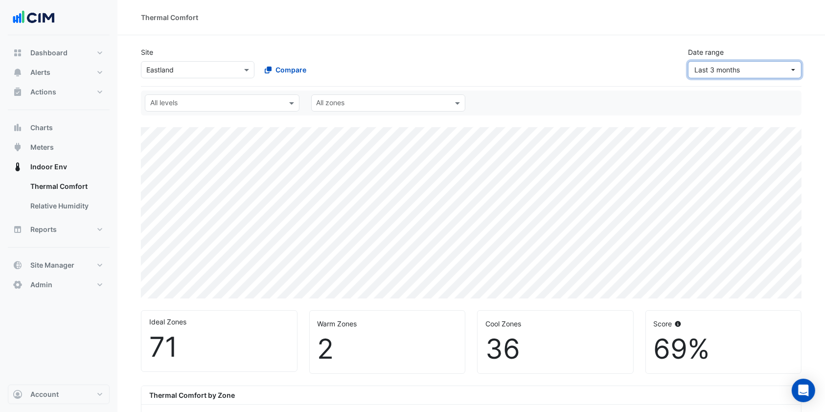
click at [745, 69] on span "Last 3 months" at bounding box center [741, 70] width 95 height 10
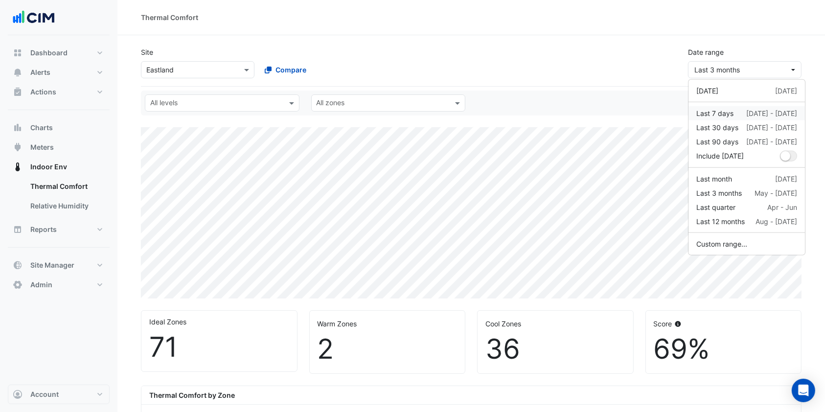
click at [720, 112] on div "Last 7 days" at bounding box center [714, 113] width 37 height 10
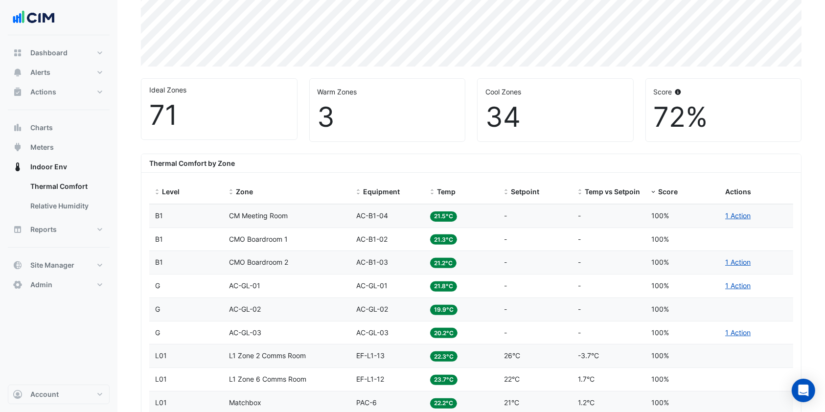
scroll to position [261, 0]
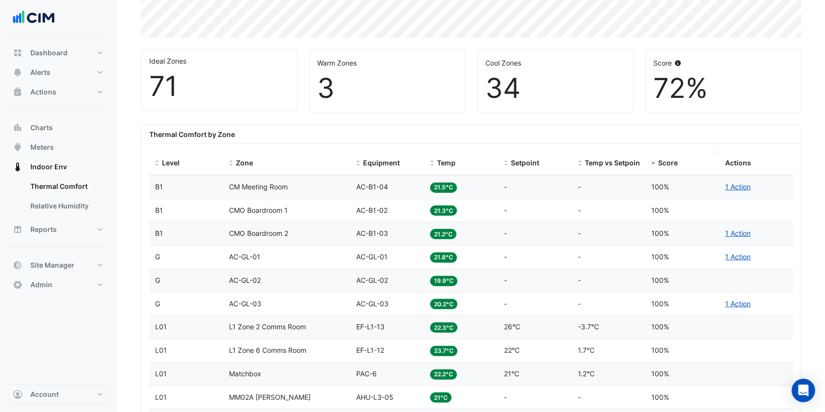
click at [655, 162] on span at bounding box center [653, 164] width 7 height 8
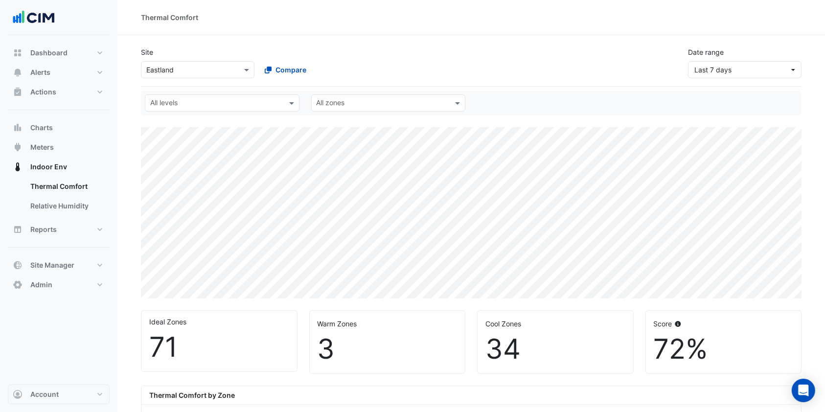
click at [374, 99] on input "text" at bounding box center [383, 104] width 133 height 10
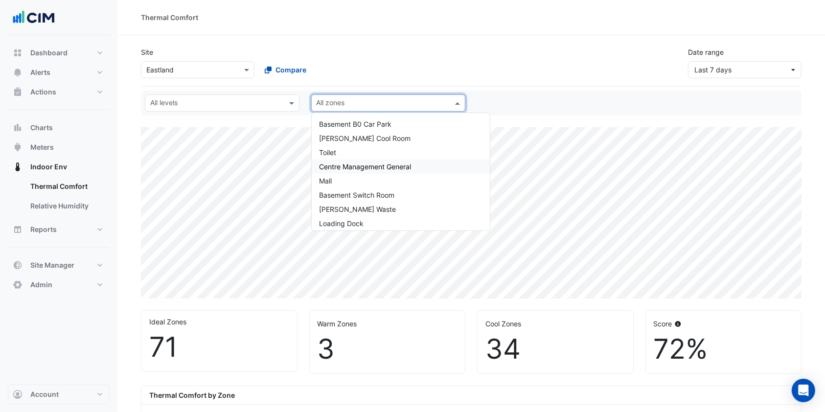
click at [232, 104] on input "text" at bounding box center [216, 104] width 133 height 10
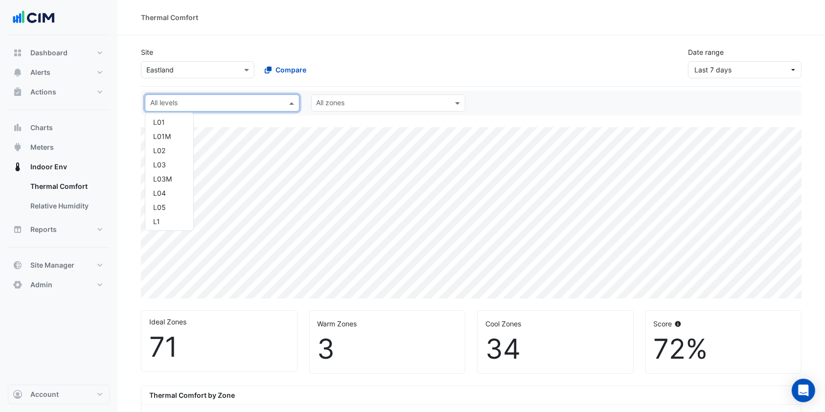
scroll to position [65, 0]
click at [168, 185] on div "L05" at bounding box center [169, 187] width 32 height 10
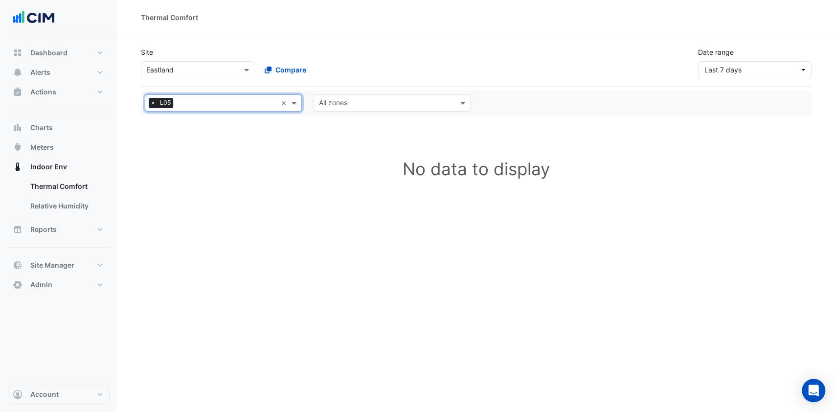
click at [153, 105] on span "×" at bounding box center [153, 103] width 9 height 10
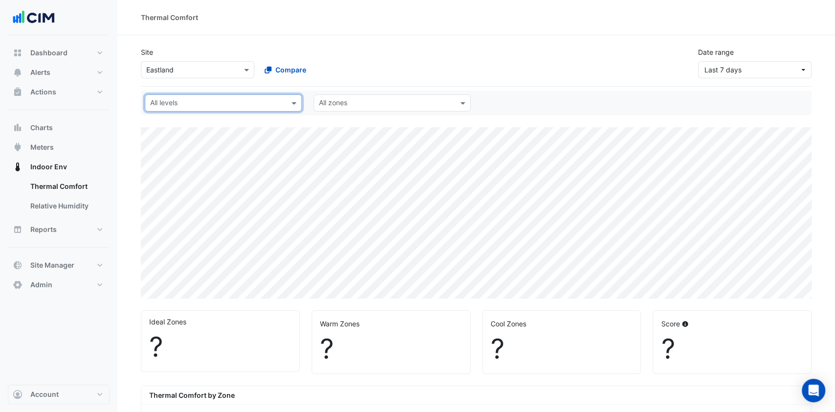
click at [239, 103] on input "text" at bounding box center [217, 104] width 135 height 10
click at [165, 161] on div "L01" at bounding box center [169, 166] width 32 height 10
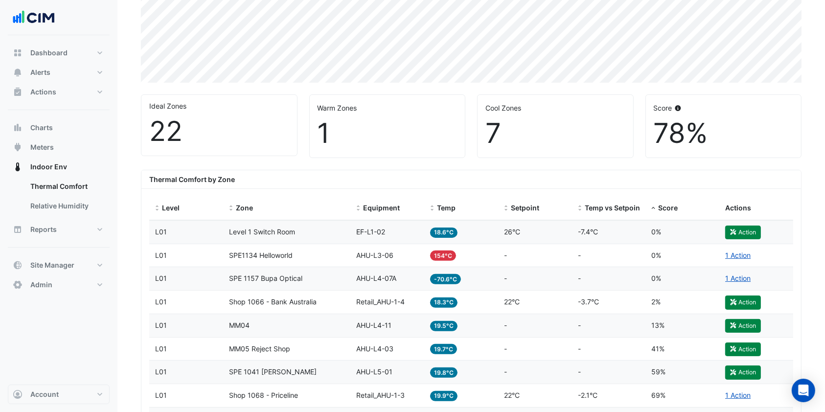
scroll to position [196, 0]
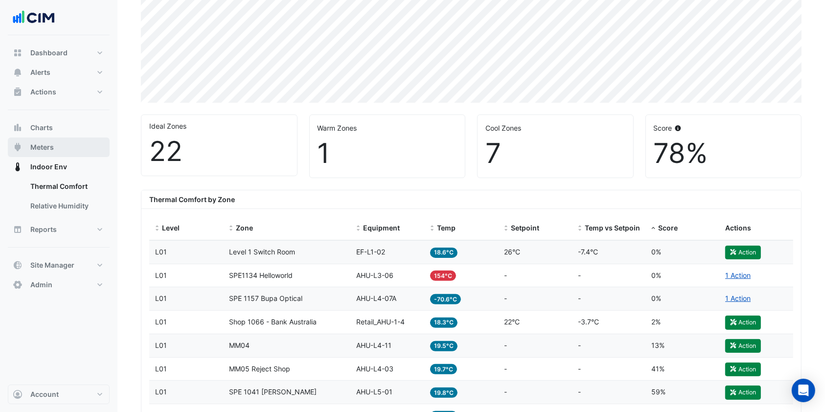
click at [59, 146] on button "Meters" at bounding box center [59, 148] width 102 height 20
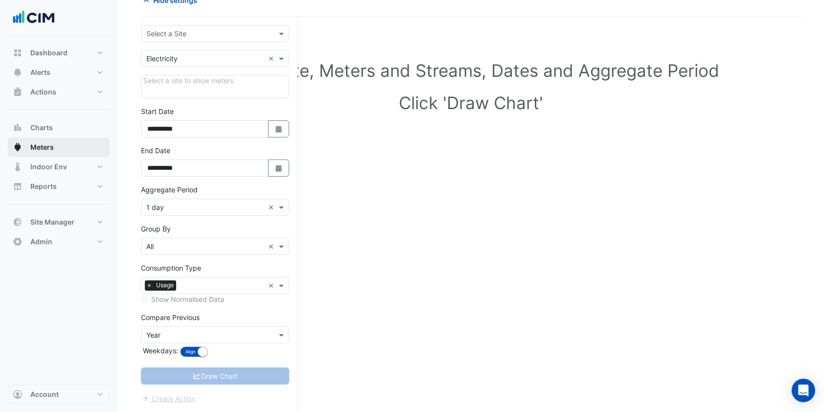
scroll to position [55, 0]
click at [243, 43] on form "**********" at bounding box center [215, 214] width 148 height 379
click at [237, 34] on input "text" at bounding box center [205, 34] width 118 height 10
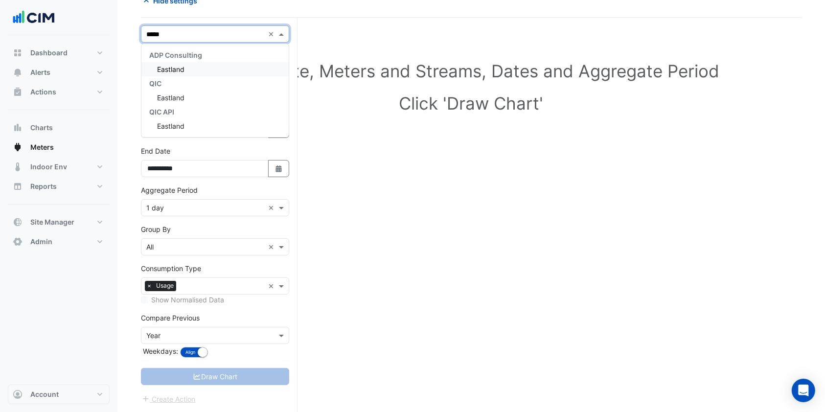
type input "******"
click at [162, 68] on span "Eastland" at bounding box center [170, 69] width 27 height 8
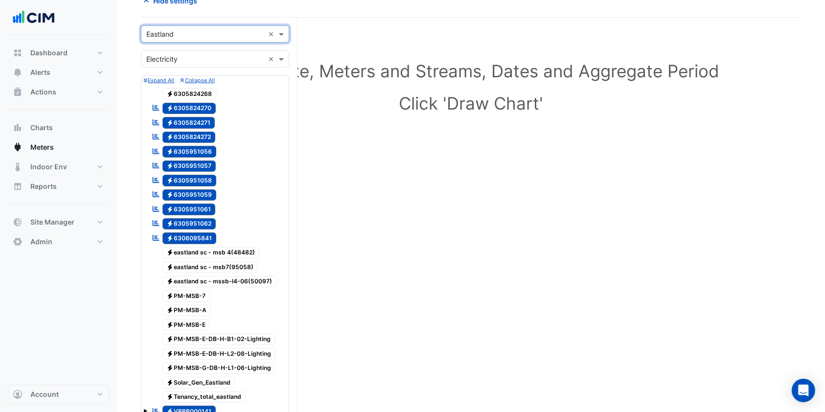
click at [224, 56] on input "text" at bounding box center [205, 59] width 118 height 10
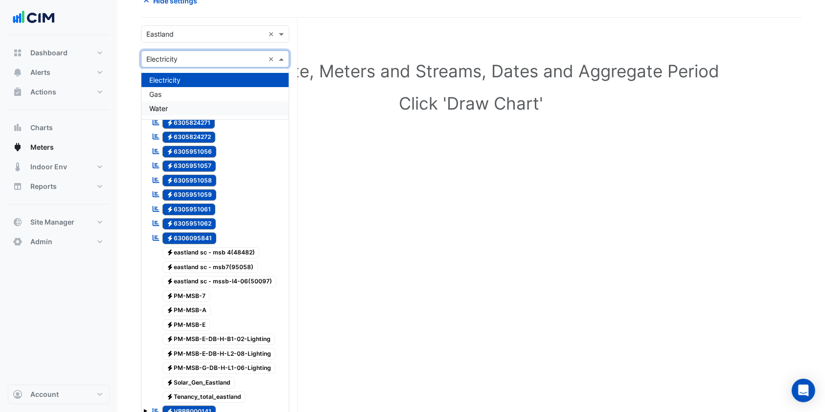
click at [176, 101] on div "Water" at bounding box center [214, 108] width 147 height 14
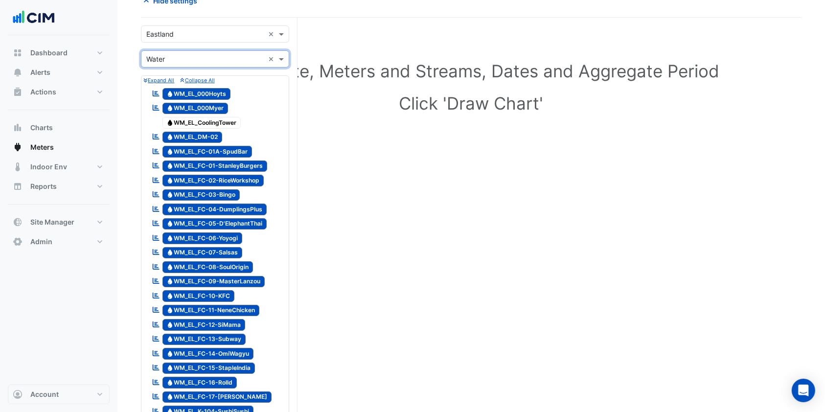
click at [196, 118] on span "Water WM_EL_CoolingTower" at bounding box center [201, 123] width 79 height 12
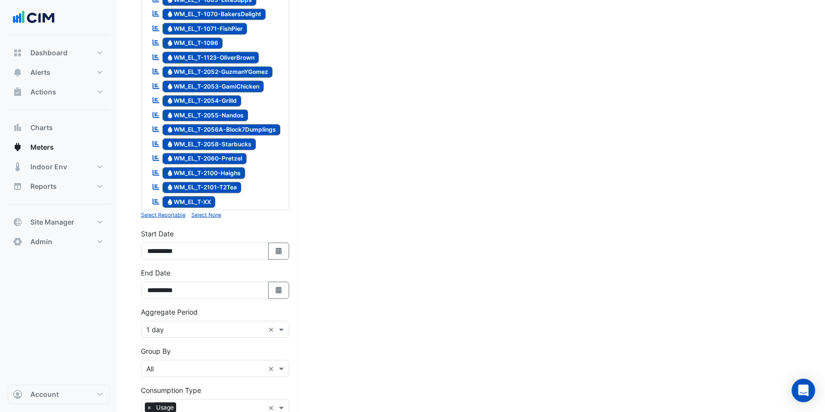
scroll to position [1164, 0]
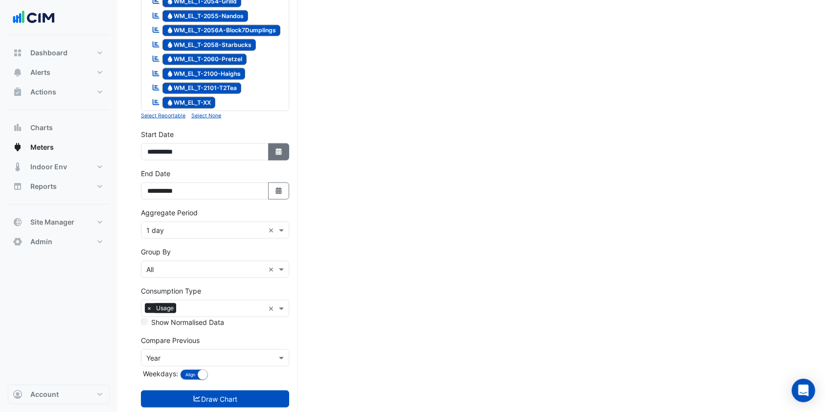
click at [282, 153] on icon "Select Date" at bounding box center [279, 151] width 9 height 7
select select "*"
select select "****"
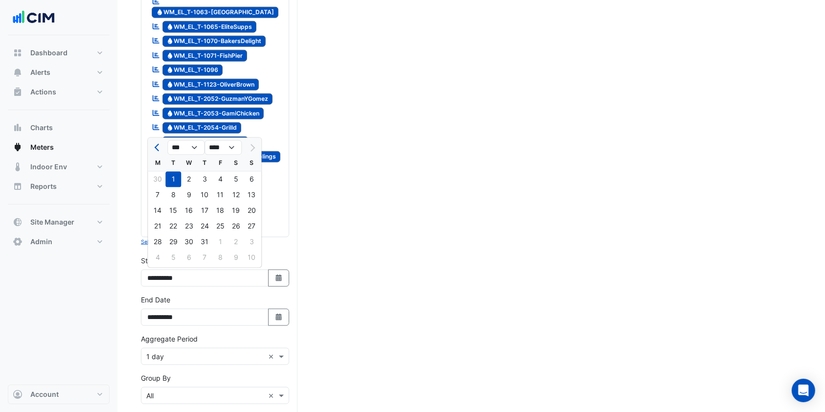
scroll to position [1034, 0]
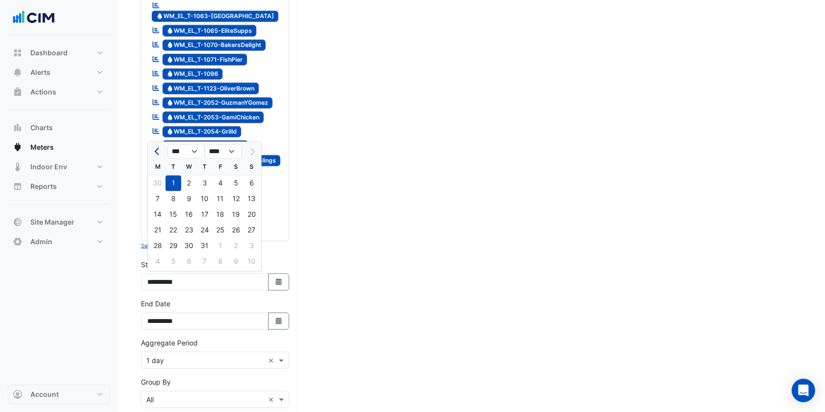
click at [156, 147] on button "Previous month" at bounding box center [158, 152] width 12 height 16
click at [255, 149] on button "Next month" at bounding box center [252, 152] width 12 height 16
select select "*"
click at [255, 149] on div at bounding box center [252, 152] width 20 height 16
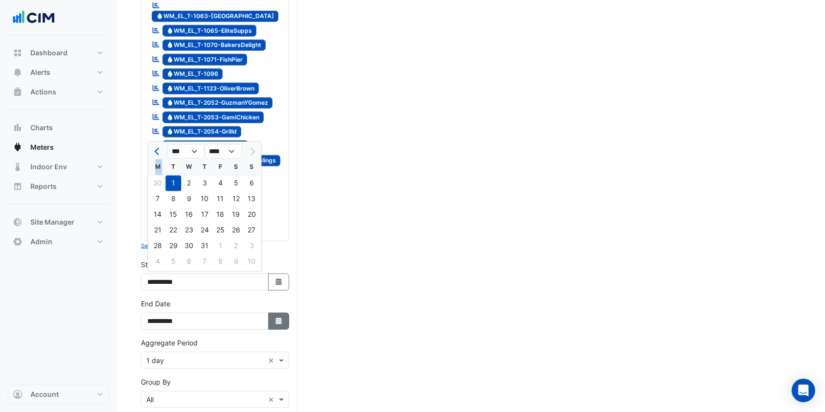
click at [286, 327] on button "Select Date" at bounding box center [279, 321] width 22 height 17
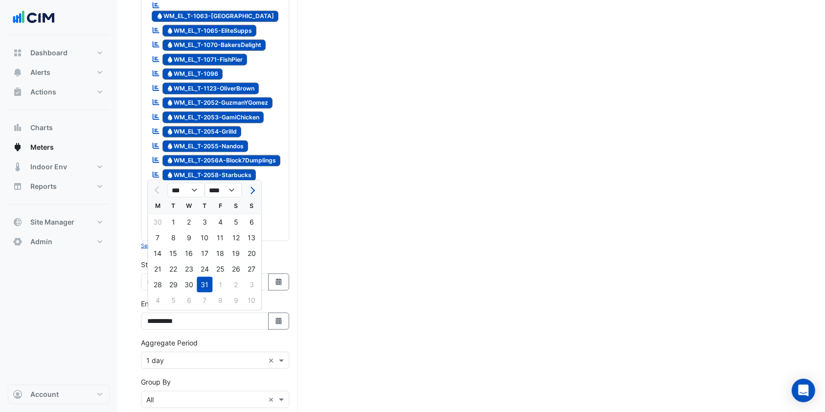
click at [257, 189] on button "Next month" at bounding box center [252, 191] width 12 height 16
select select "*"
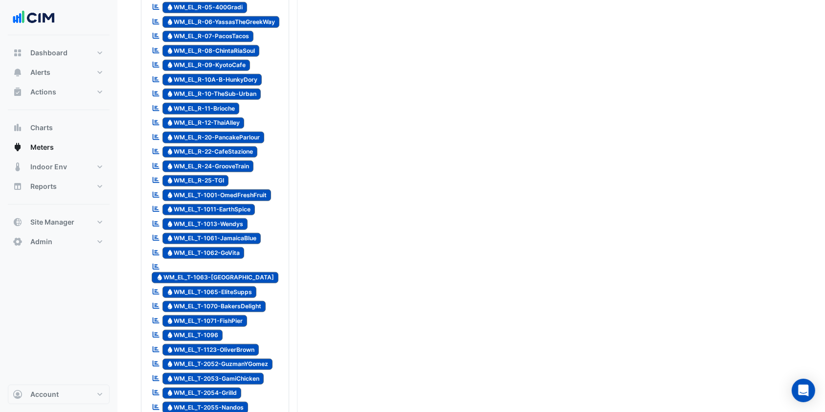
click at [316, 92] on div "Select Site, Meters and Streams, Dates and Aggregate Period Click 'Draw Chart'" at bounding box center [471, 69] width 661 height 1514
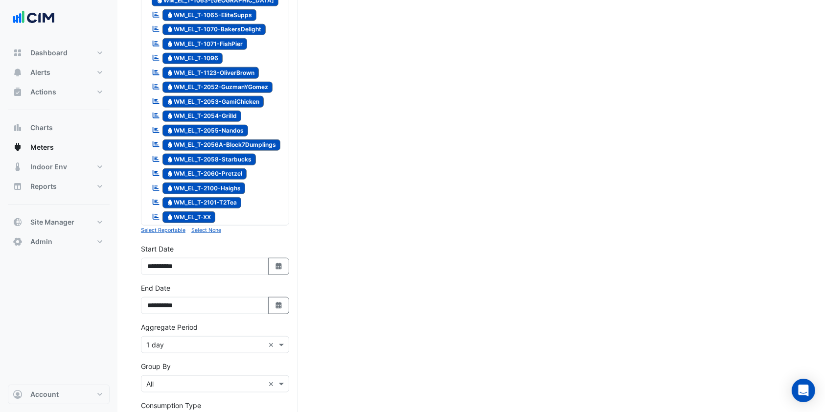
scroll to position [1185, 0]
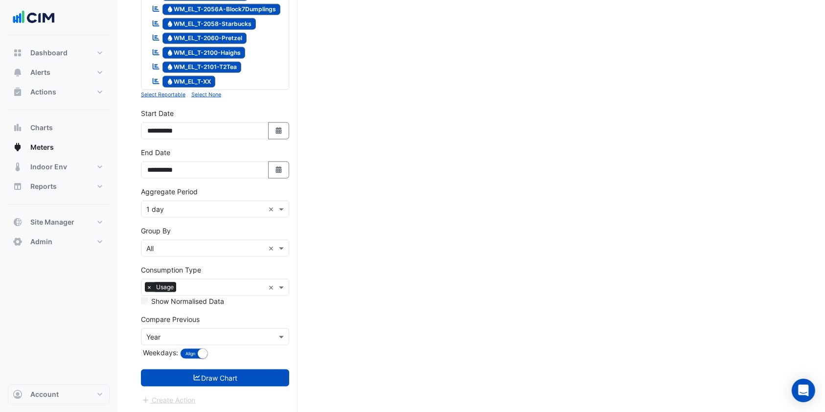
click at [181, 206] on input "text" at bounding box center [205, 210] width 118 height 10
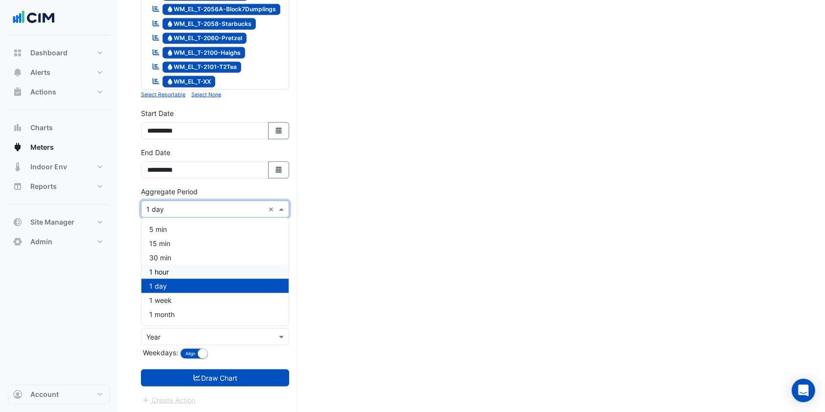
click at [155, 270] on span "1 hour" at bounding box center [159, 272] width 20 height 8
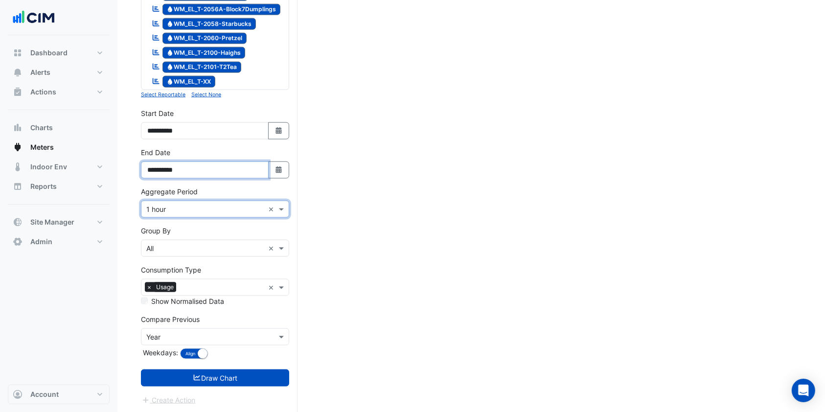
click at [210, 170] on input "**********" at bounding box center [205, 169] width 128 height 17
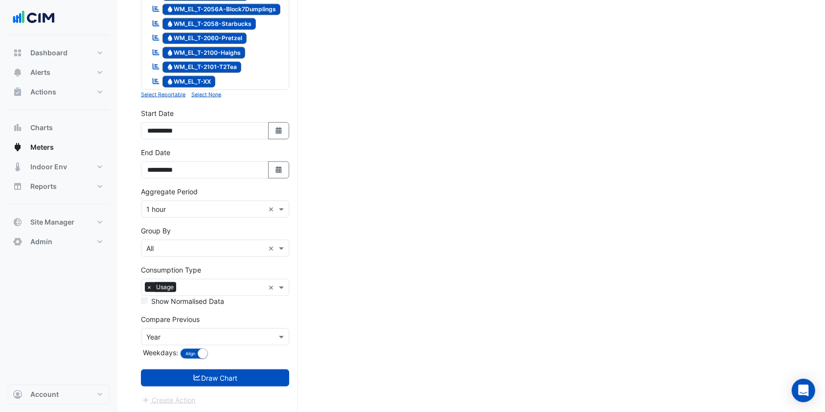
click at [219, 214] on div "Aggregate Period × 1 hour ×" at bounding box center [215, 209] width 148 height 17
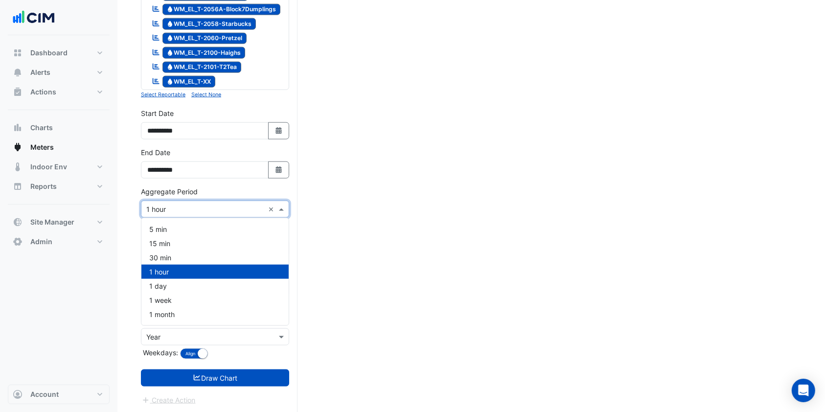
click at [170, 273] on div "1 hour" at bounding box center [214, 272] width 147 height 14
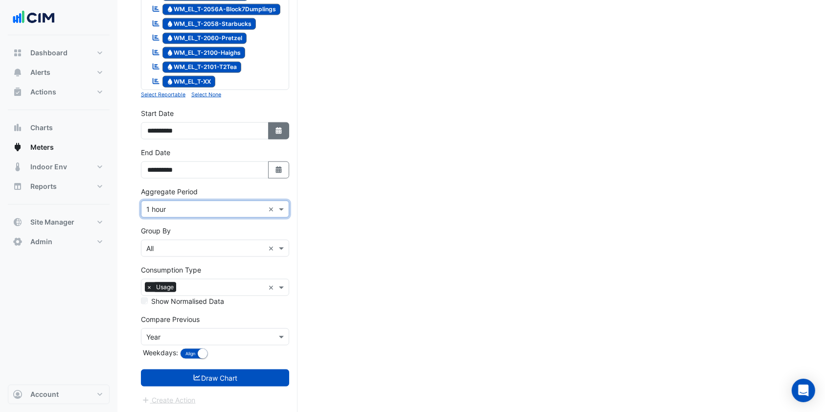
click at [276, 133] on fa-icon "Select Date" at bounding box center [279, 131] width 9 height 8
select select "*"
select select "****"
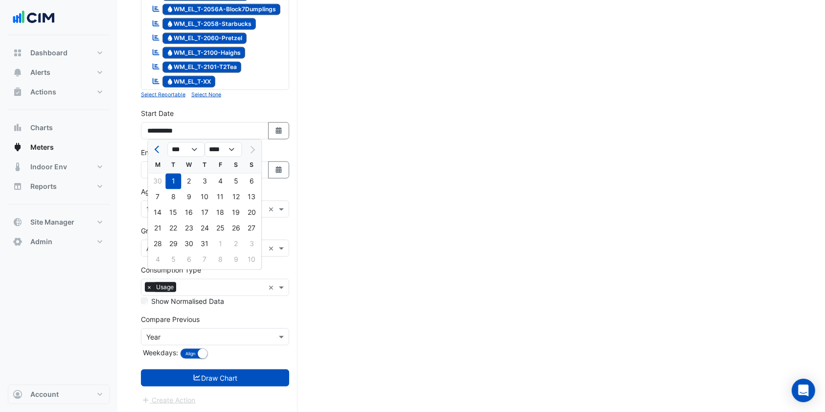
click at [253, 147] on div at bounding box center [252, 150] width 20 height 16
drag, startPoint x: 335, startPoint y: 212, endPoint x: 314, endPoint y: 203, distance: 22.8
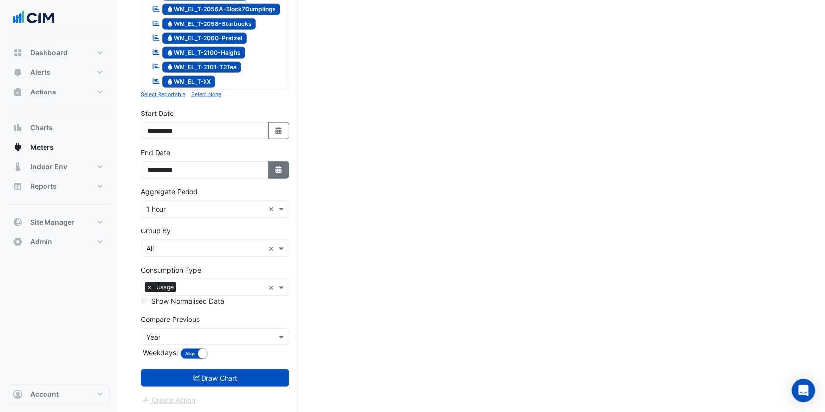
click at [281, 166] on icon "button" at bounding box center [279, 169] width 6 height 7
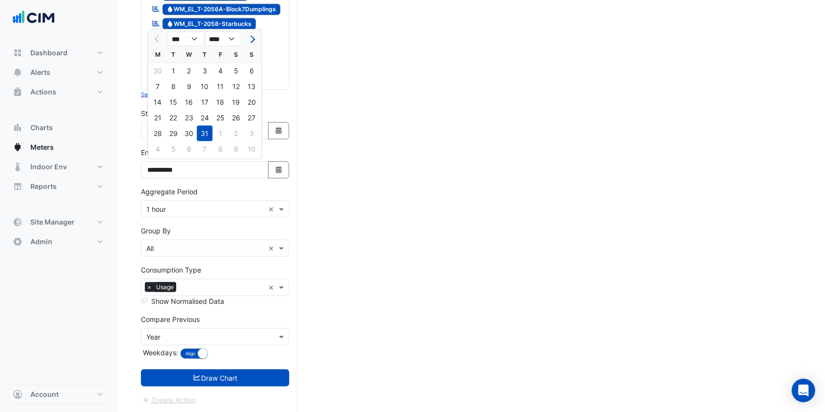
click at [250, 39] on span "Next month" at bounding box center [251, 39] width 7 height 7
click at [155, 38] on span "Previous month" at bounding box center [158, 39] width 7 height 7
select select "*"
click at [252, 101] on div "17" at bounding box center [252, 102] width 16 height 16
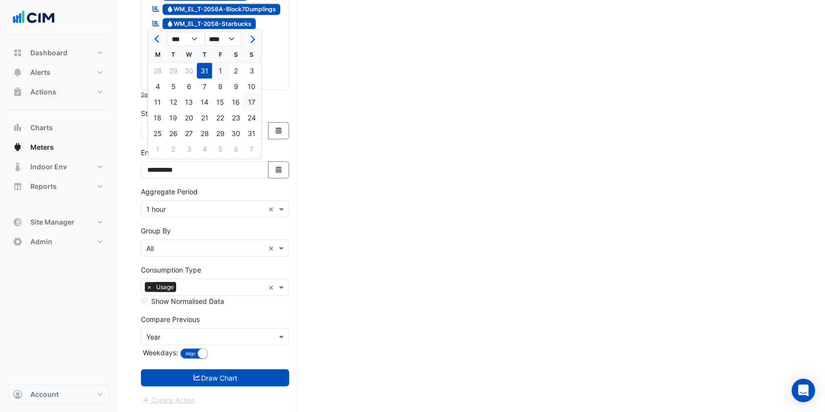
type input "**********"
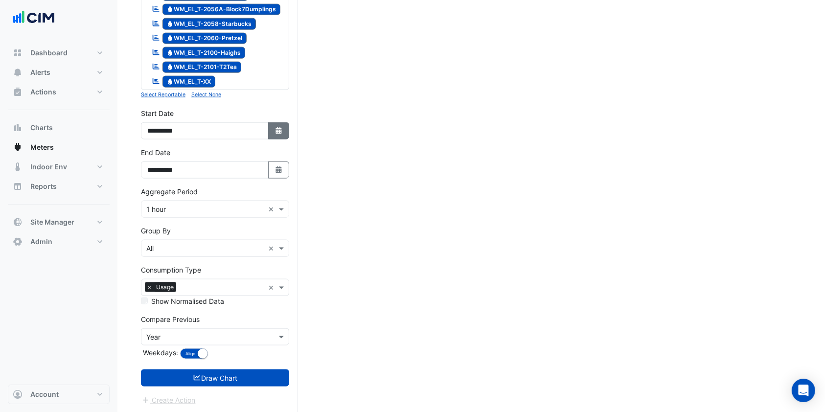
click at [284, 129] on button "Select Date" at bounding box center [279, 130] width 22 height 17
select select "*"
select select "****"
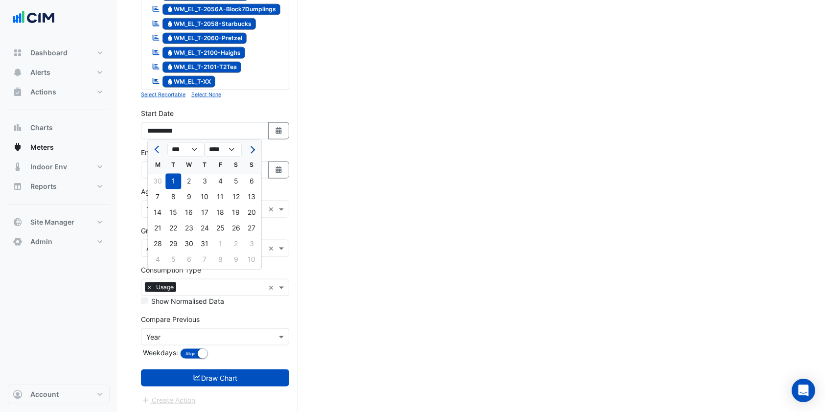
click at [256, 149] on button "Next month" at bounding box center [252, 150] width 12 height 16
select select "*"
click at [250, 212] on div "17" at bounding box center [252, 213] width 16 height 16
type input "**********"
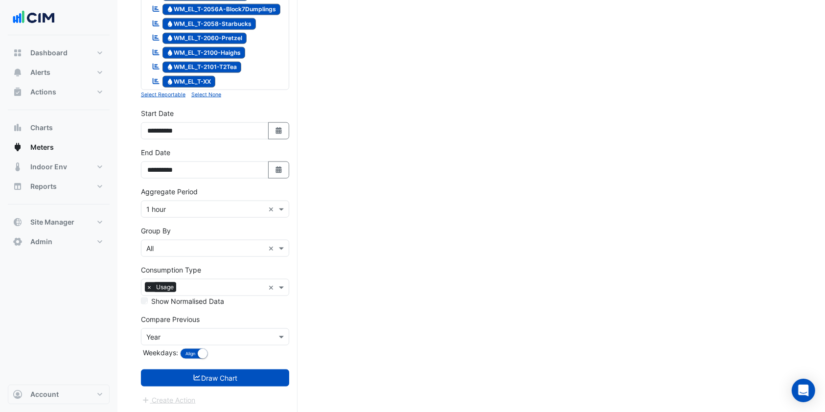
click at [175, 335] on input "text" at bounding box center [205, 337] width 118 height 10
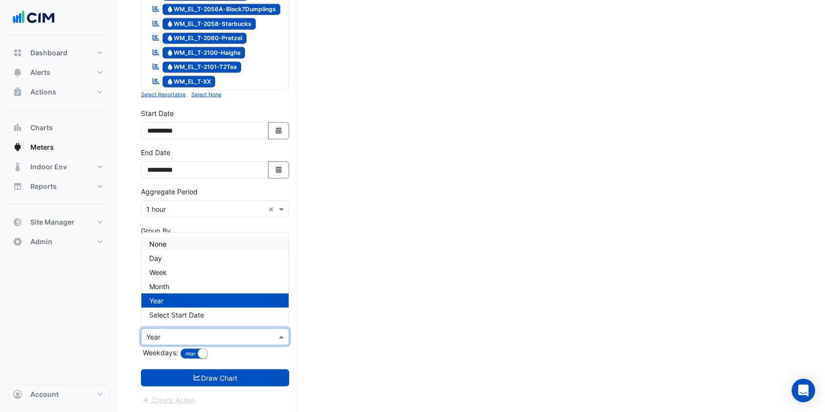
click at [174, 240] on div "None" at bounding box center [214, 244] width 147 height 14
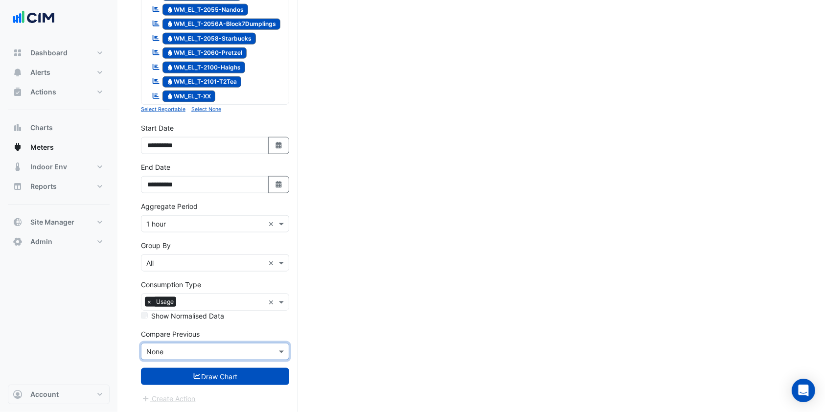
scroll to position [1169, 0]
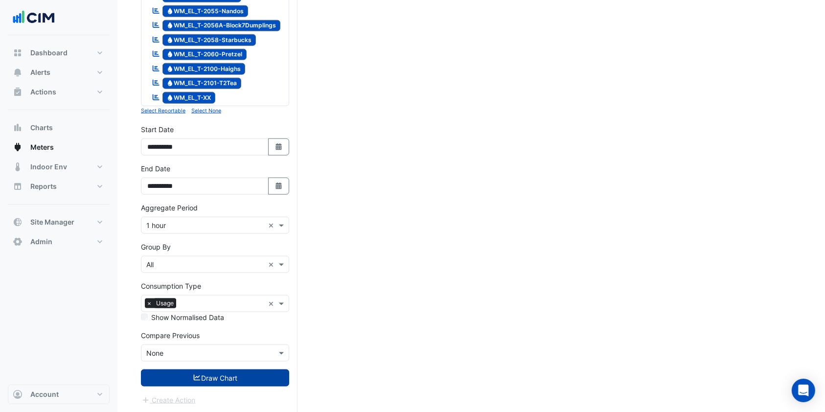
click at [204, 374] on button "Draw Chart" at bounding box center [215, 377] width 148 height 17
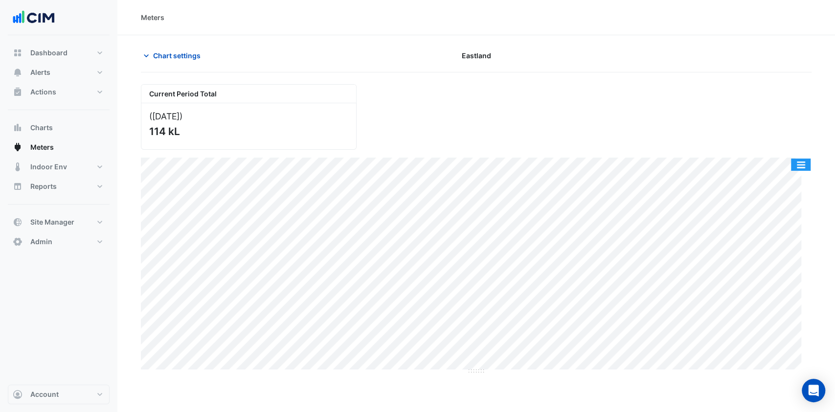
click at [798, 167] on button "button" at bounding box center [801, 165] width 20 height 12
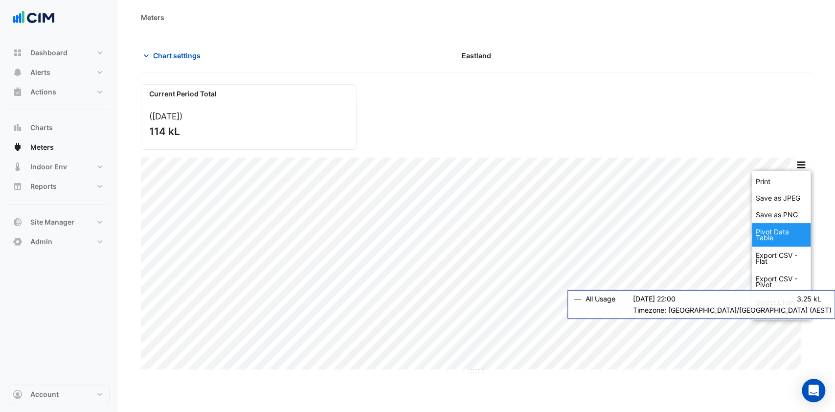
click at [778, 236] on div "Pivot Data Table" at bounding box center [781, 234] width 59 height 23
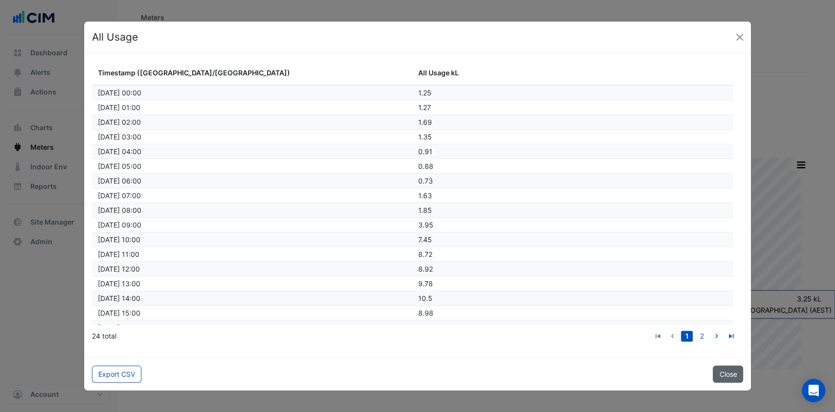
click at [729, 369] on button "Close" at bounding box center [728, 374] width 30 height 17
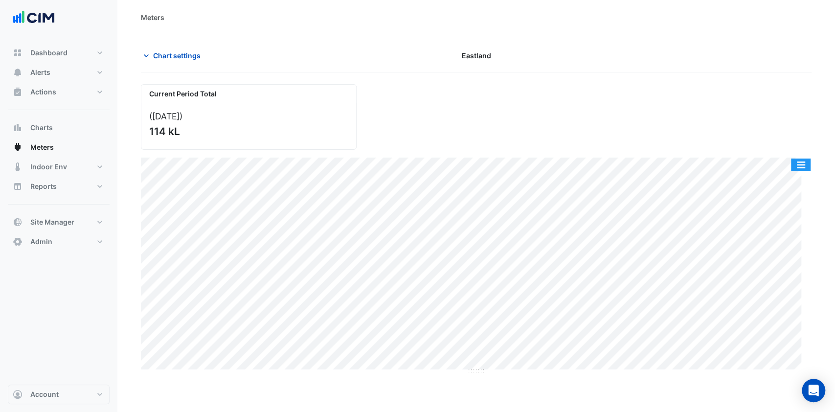
click at [804, 163] on button "button" at bounding box center [801, 165] width 20 height 12
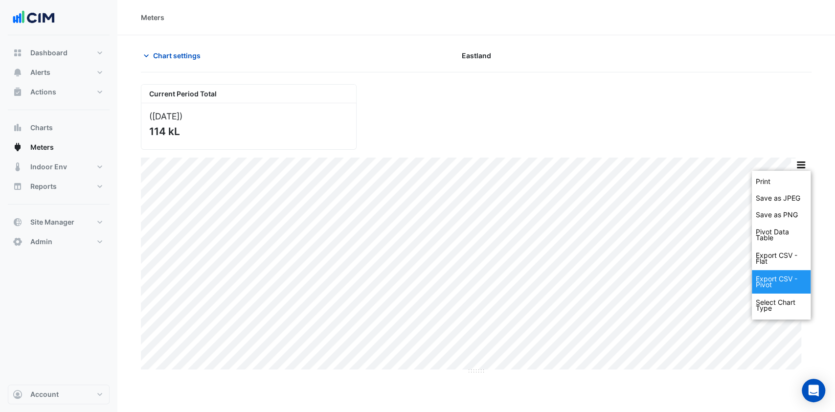
click at [775, 279] on div "Export CSV - Pivot" at bounding box center [781, 281] width 59 height 23
click at [798, 145] on div "Current Period Total (17 Aug 25 ) 114 kL" at bounding box center [476, 112] width 683 height 73
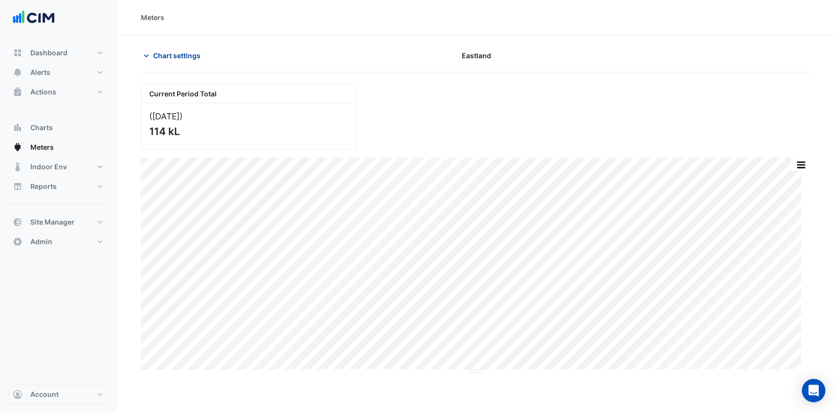
click at [159, 54] on span "Chart settings" at bounding box center [176, 55] width 47 height 10
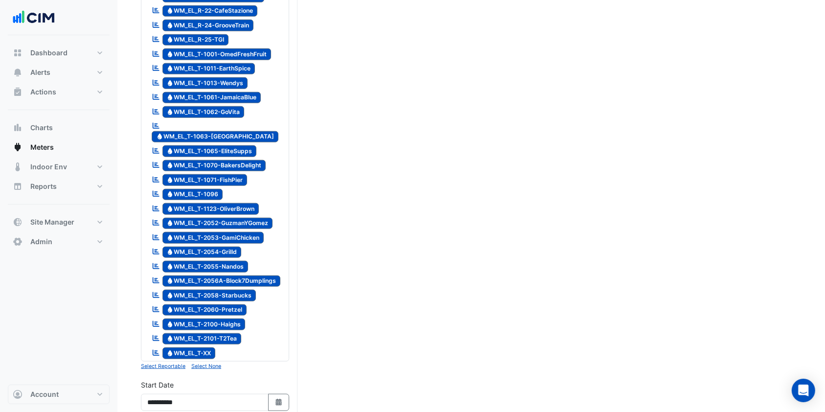
scroll to position [1169, 0]
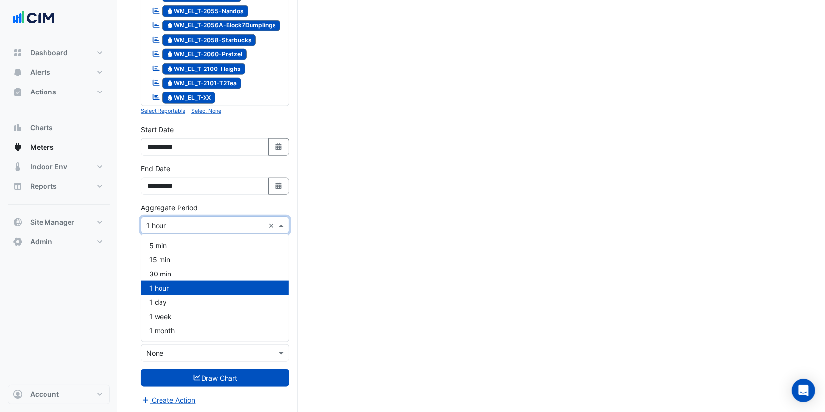
click at [191, 221] on input "text" at bounding box center [205, 226] width 118 height 10
click at [170, 257] on div "15 min" at bounding box center [214, 260] width 147 height 14
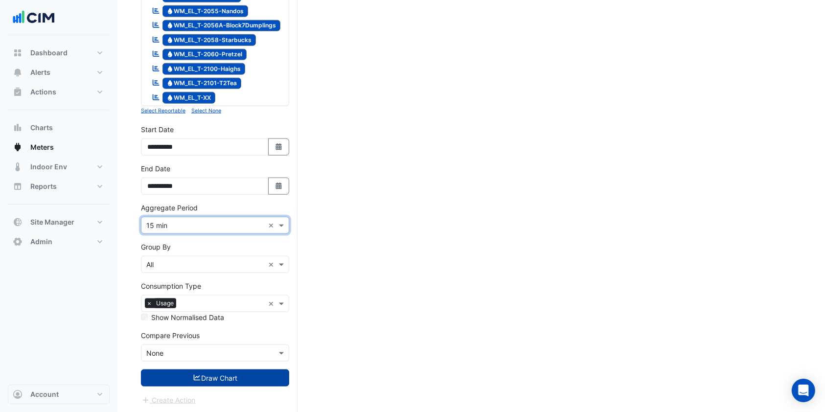
click at [209, 373] on button "Draw Chart" at bounding box center [215, 377] width 148 height 17
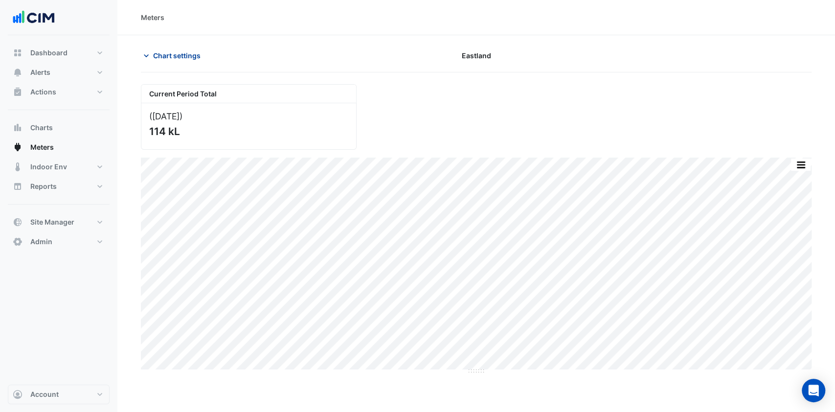
click at [151, 54] on icon "button" at bounding box center [146, 56] width 10 height 10
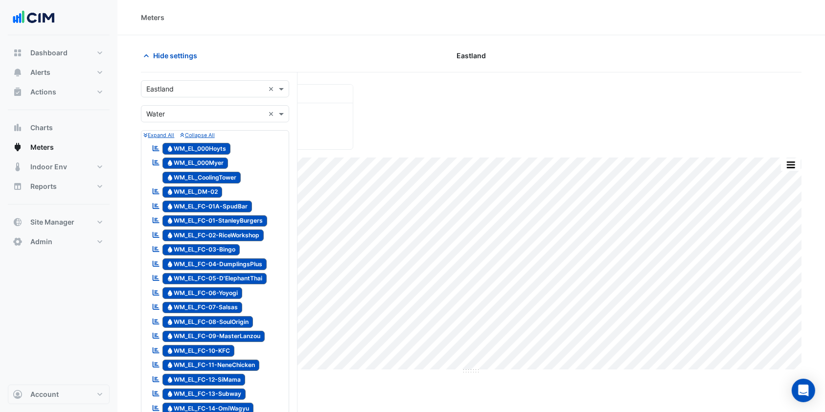
click at [189, 109] on input "text" at bounding box center [205, 114] width 118 height 10
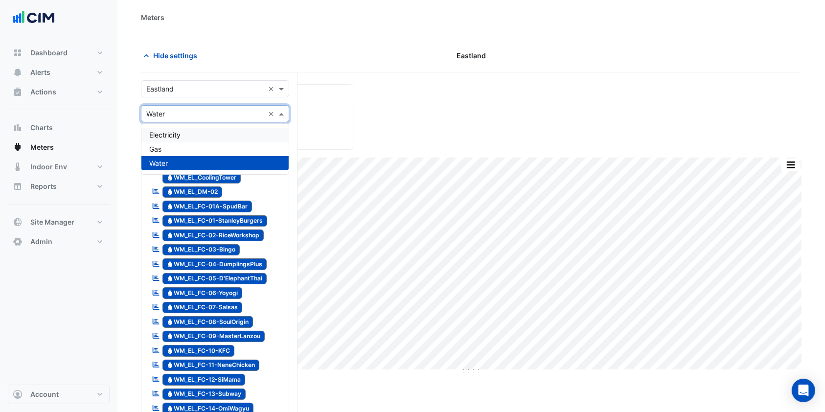
click at [178, 130] on div "Electricity" at bounding box center [214, 135] width 147 height 14
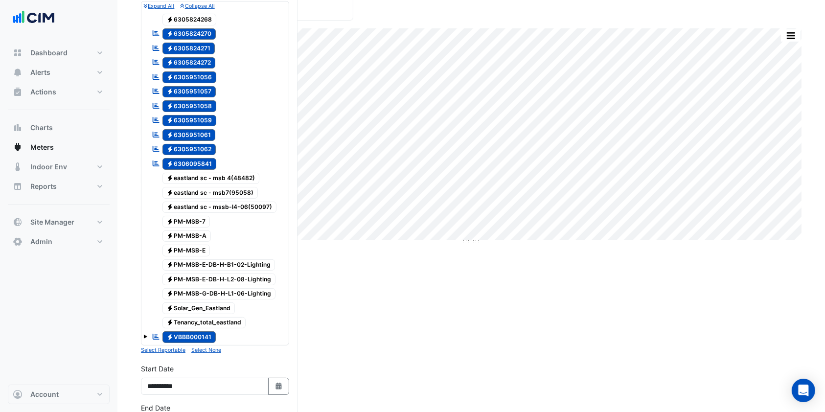
scroll to position [65, 0]
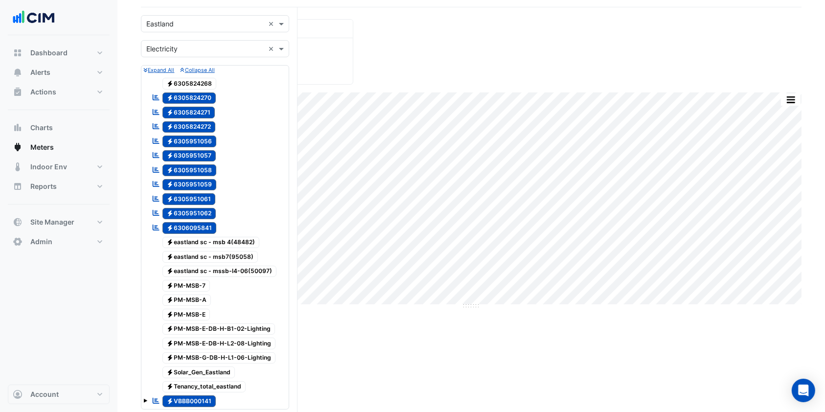
click at [195, 101] on span "Electricity 6305824270" at bounding box center [189, 98] width 54 height 12
click at [199, 112] on span "Electricity 6305824271" at bounding box center [188, 113] width 53 height 12
drag, startPoint x: 197, startPoint y: 120, endPoint x: 199, endPoint y: 129, distance: 8.5
click at [197, 122] on span "Electricity 6305824272" at bounding box center [188, 127] width 53 height 12
click at [200, 137] on span "Electricity 6305951056" at bounding box center [189, 142] width 54 height 12
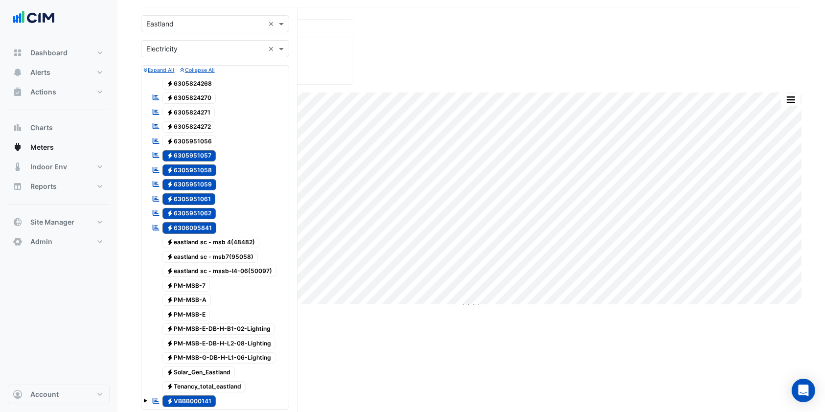
click at [198, 153] on span "Electricity 6305951057" at bounding box center [189, 156] width 54 height 12
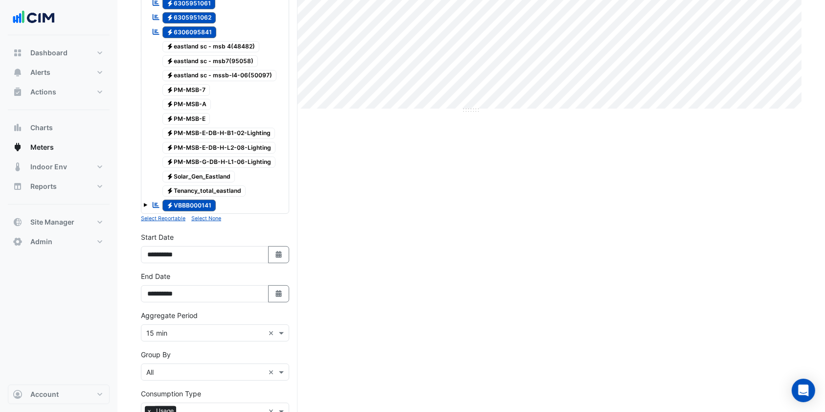
click at [202, 216] on small "Select None" at bounding box center [206, 218] width 30 height 6
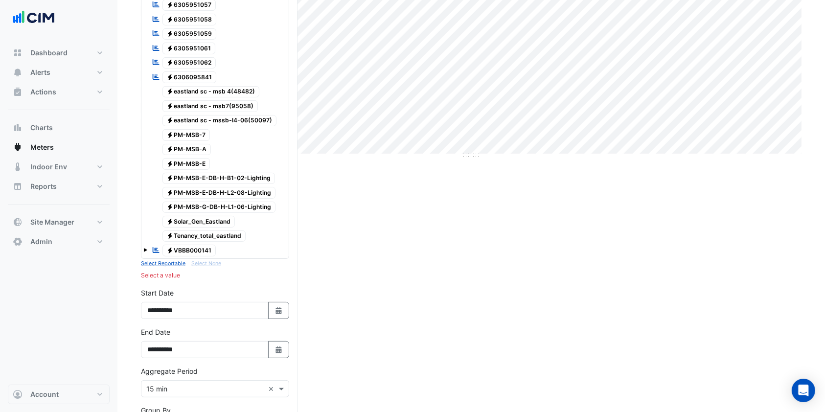
scroll to position [196, 0]
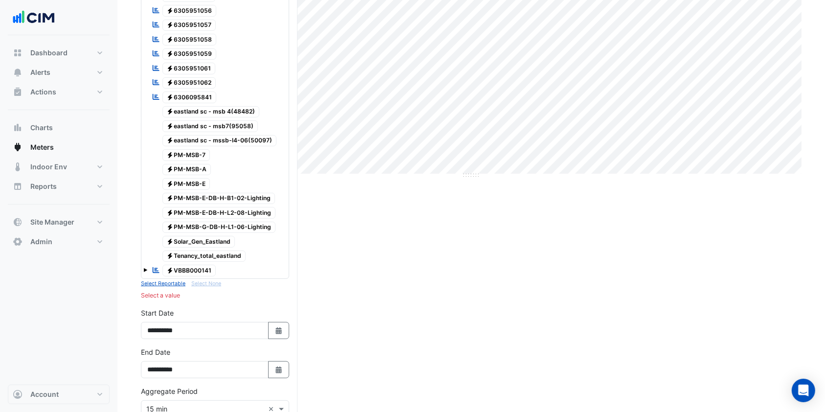
click at [208, 195] on span "Electricity PM-MSB-E-DB-H-B1-02-Lighting" at bounding box center [218, 199] width 113 height 12
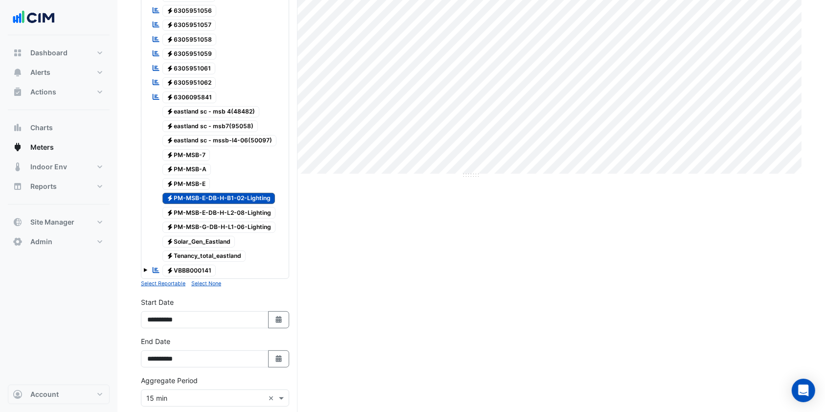
click at [209, 209] on span "Electricity PM-MSB-E-DB-H-L2-08-Lighting" at bounding box center [219, 213] width 114 height 12
click at [210, 226] on span "Electricity PM-MSB-G-DB-H-L1-06-Lighting" at bounding box center [219, 228] width 114 height 12
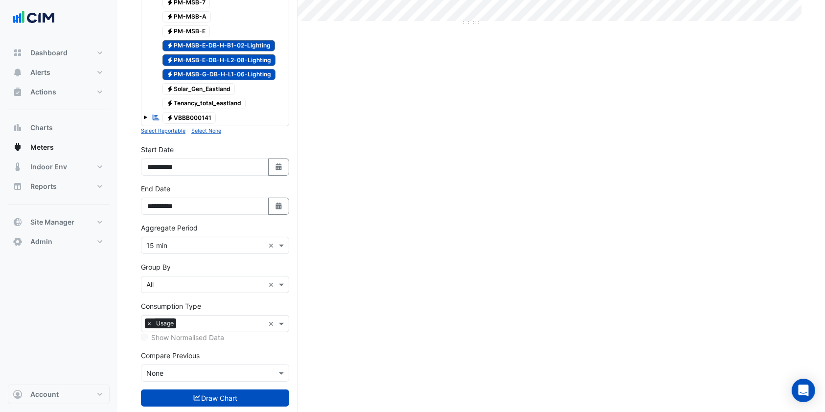
scroll to position [369, 0]
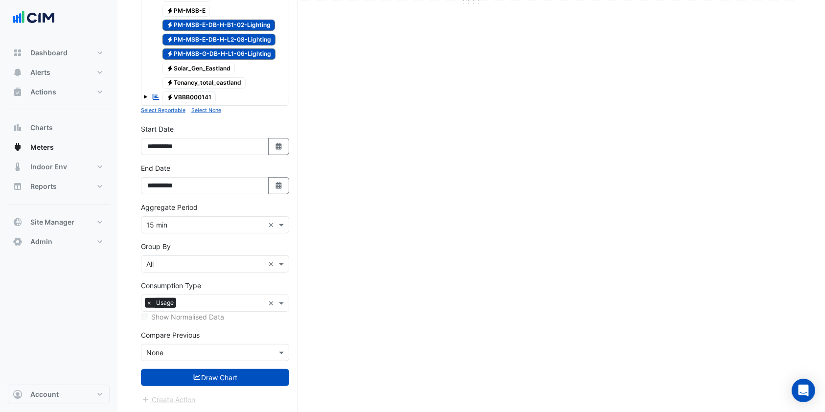
drag, startPoint x: 204, startPoint y: 378, endPoint x: 371, endPoint y: 342, distance: 171.2
click at [204, 378] on button "Draw Chart" at bounding box center [215, 377] width 148 height 17
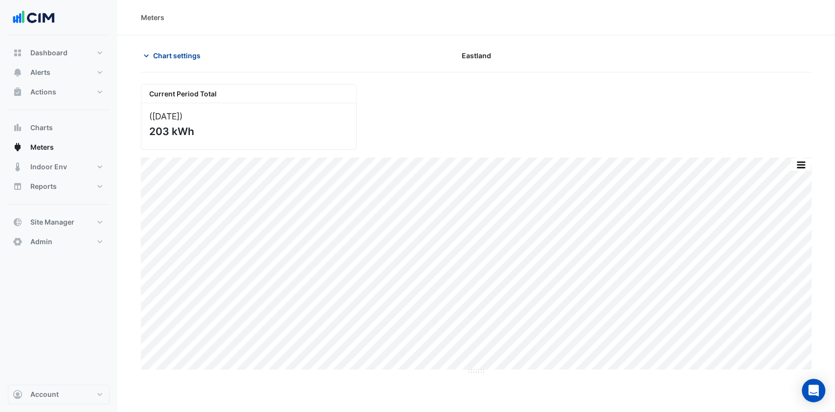
click at [182, 60] on span "Chart settings" at bounding box center [176, 55] width 47 height 10
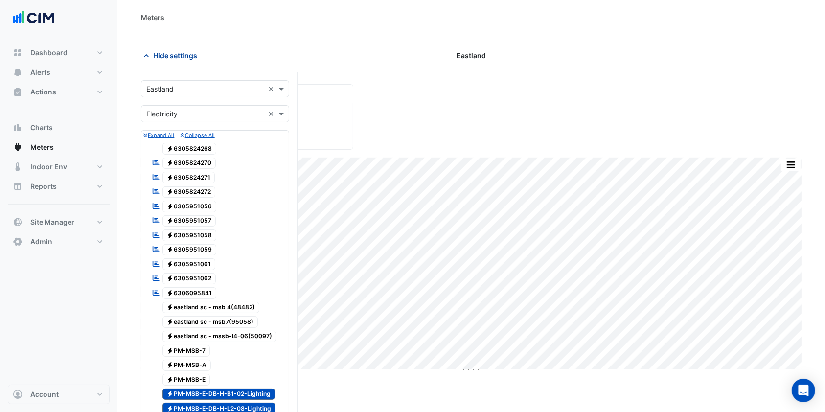
click at [164, 57] on span "Hide settings" at bounding box center [175, 55] width 44 height 10
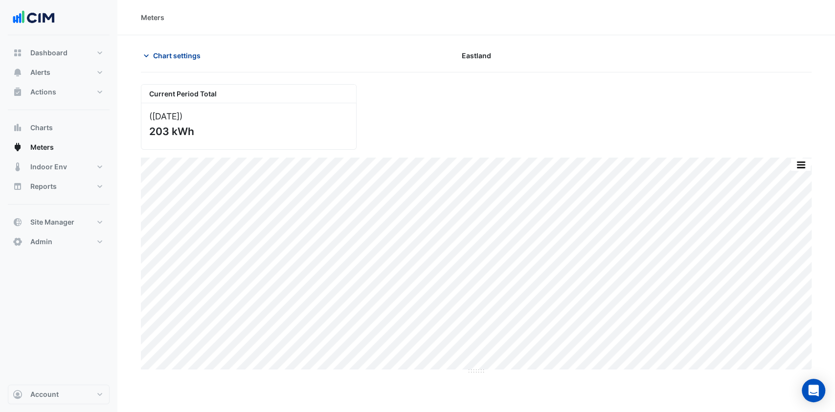
click at [181, 60] on span "Chart settings" at bounding box center [176, 55] width 47 height 10
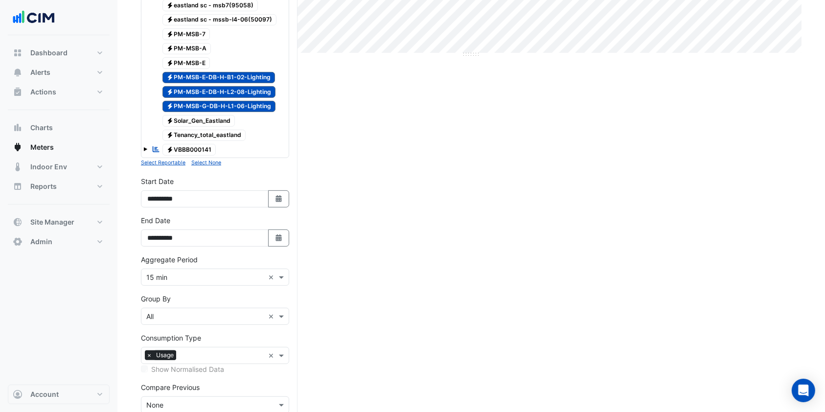
scroll to position [369, 0]
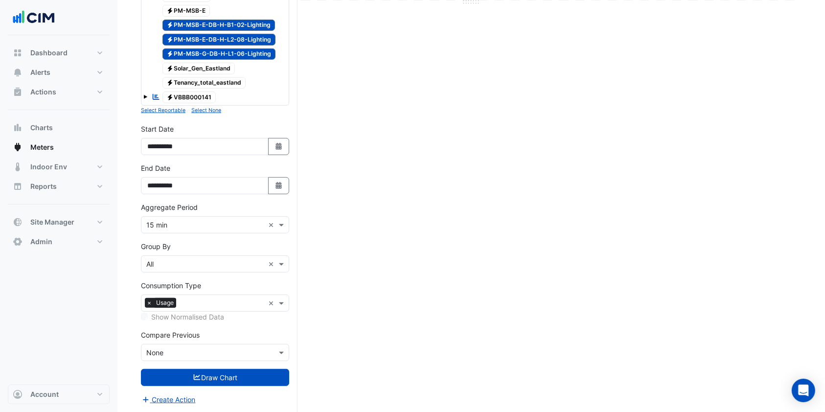
click at [179, 226] on input "text" at bounding box center [205, 225] width 118 height 10
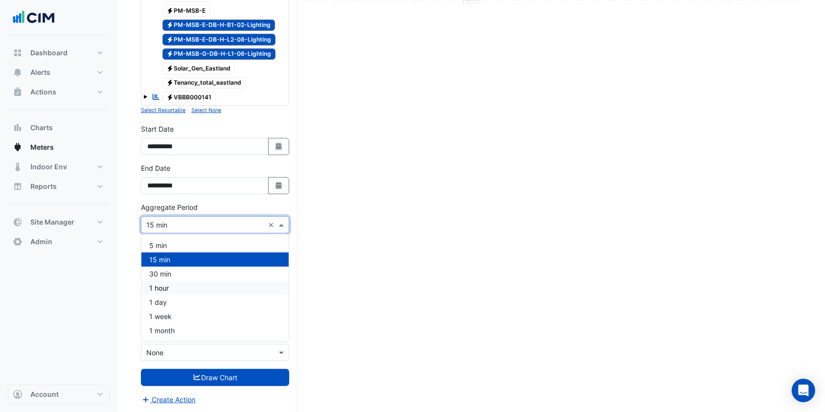
click at [155, 285] on span "1 hour" at bounding box center [159, 288] width 20 height 8
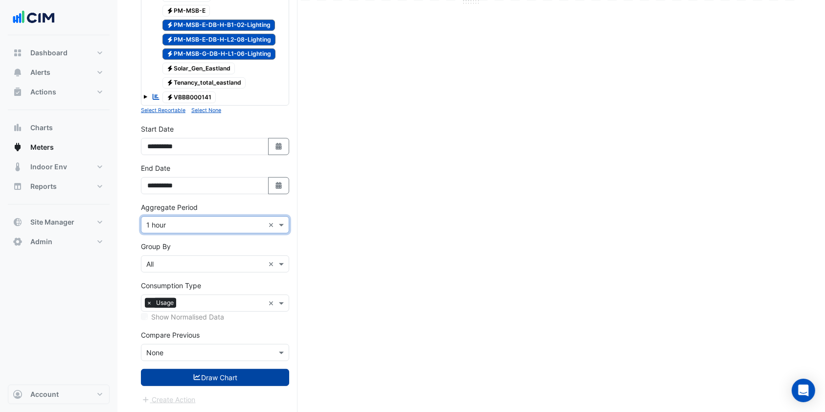
click at [173, 381] on button "Draw Chart" at bounding box center [215, 377] width 148 height 17
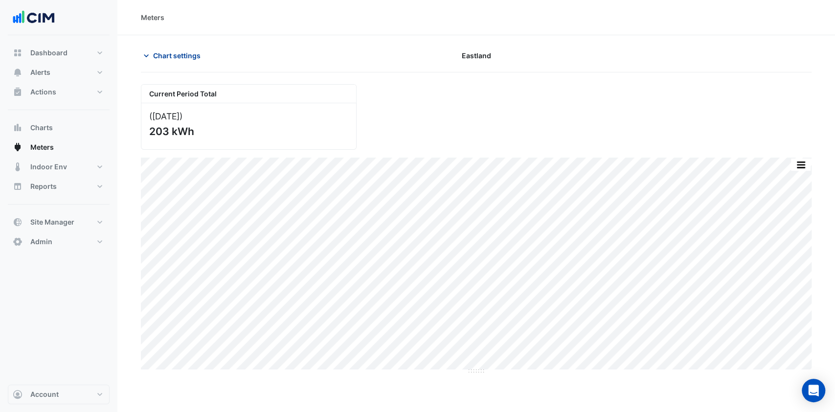
click at [163, 53] on span "Chart settings" at bounding box center [176, 55] width 47 height 10
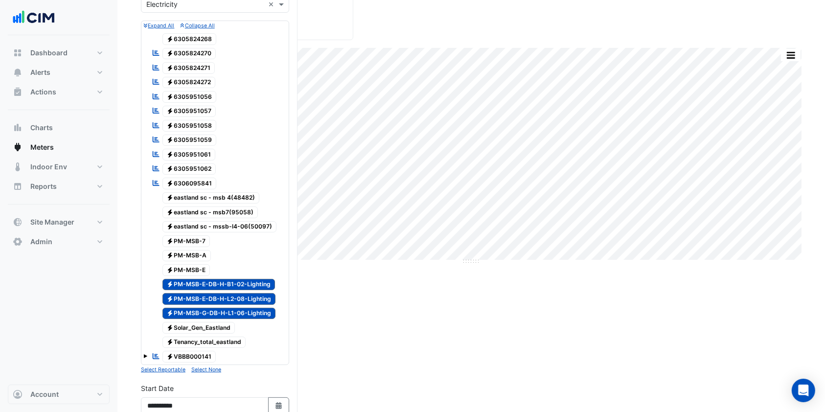
scroll to position [130, 0]
